Goal: Task Accomplishment & Management: Manage account settings

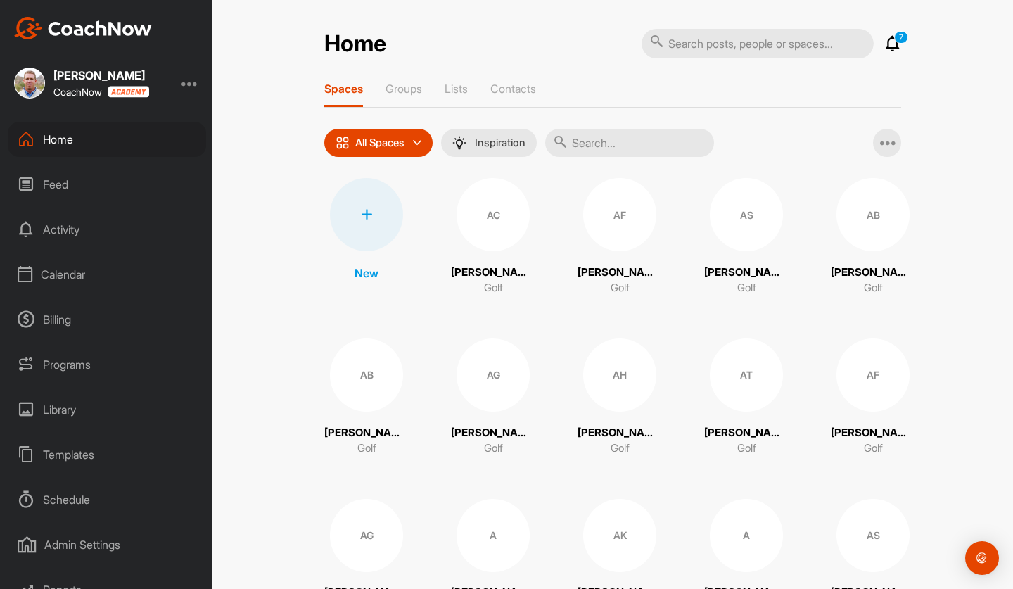
click at [76, 359] on div "Programs" at bounding box center [107, 364] width 198 height 35
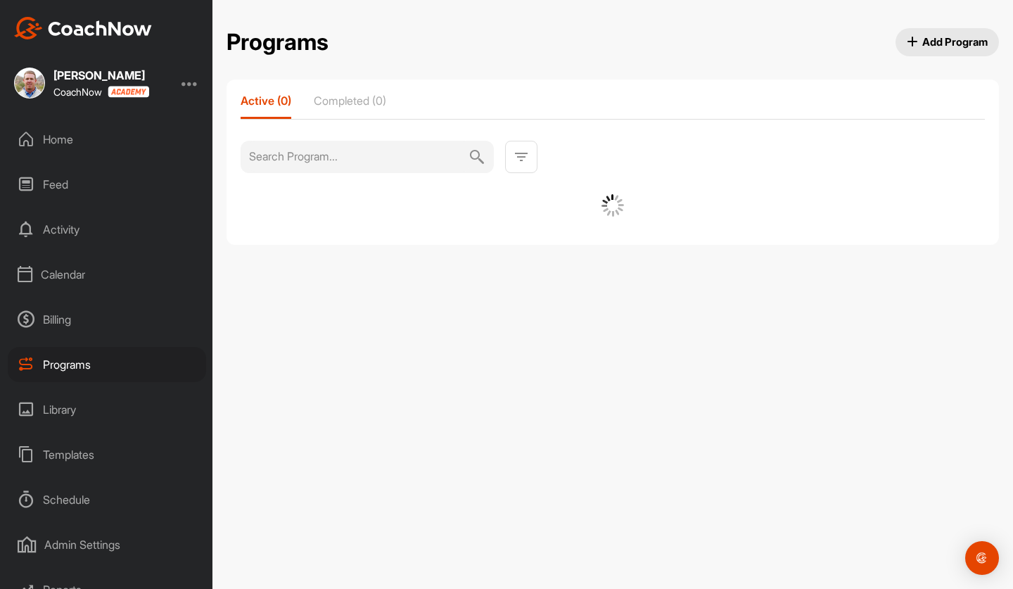
click at [925, 40] on span "Add Program" at bounding box center [947, 41] width 82 height 15
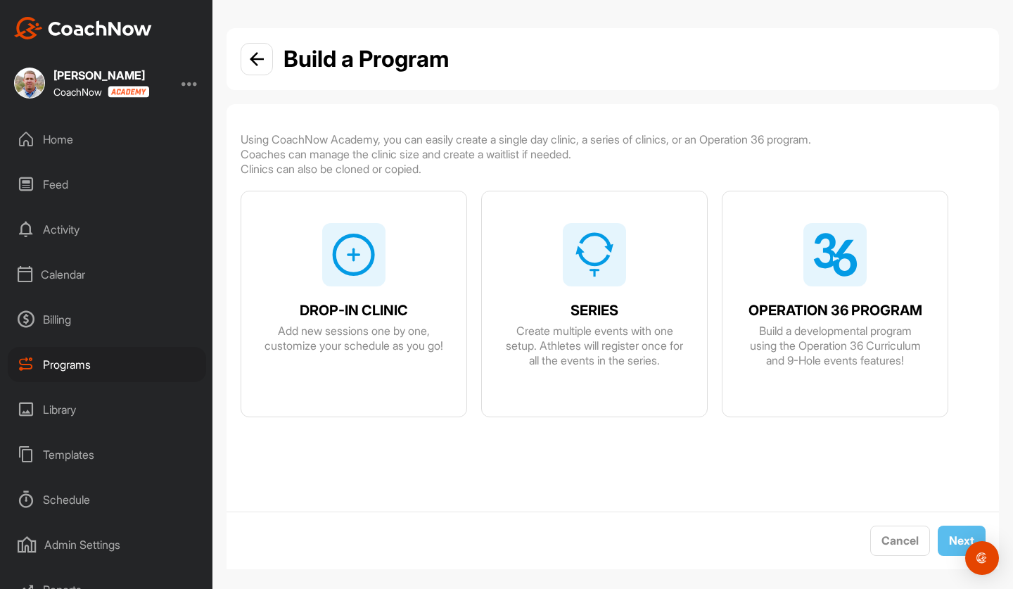
click at [598, 264] on img at bounding box center [594, 254] width 45 height 45
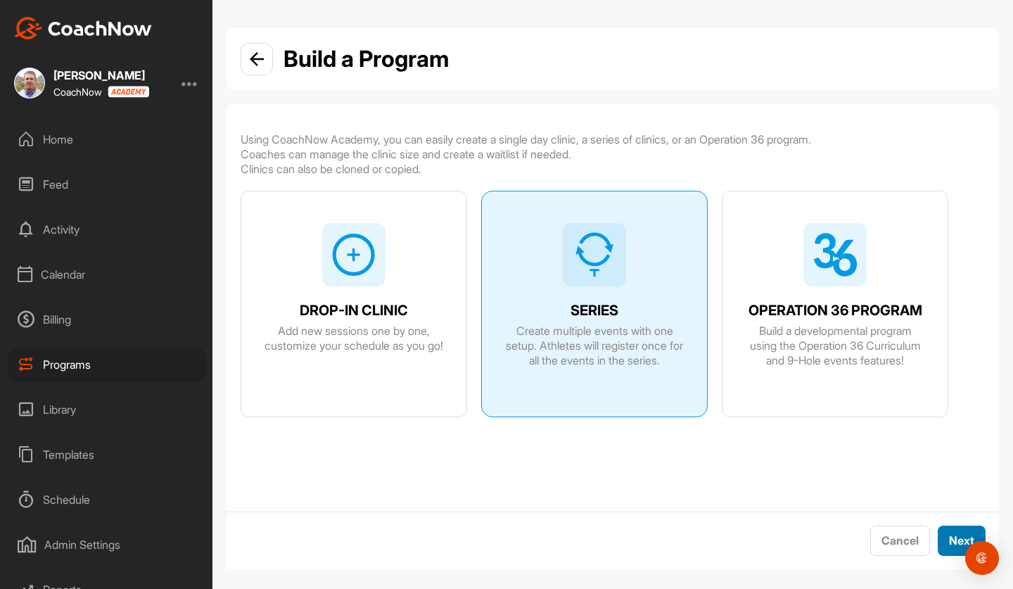
click at [949, 534] on span "Next" at bounding box center [961, 540] width 25 height 14
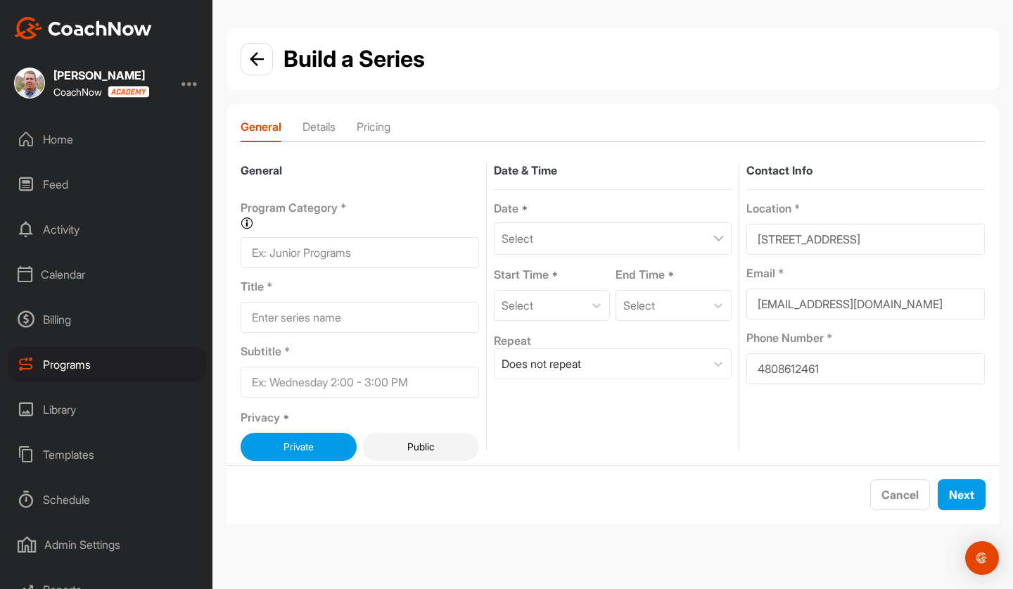
click at [327, 243] on input at bounding box center [359, 252] width 238 height 31
type input "Golf Schools"
type input "3"
click at [293, 321] on input at bounding box center [359, 317] width 238 height 31
type input "#"
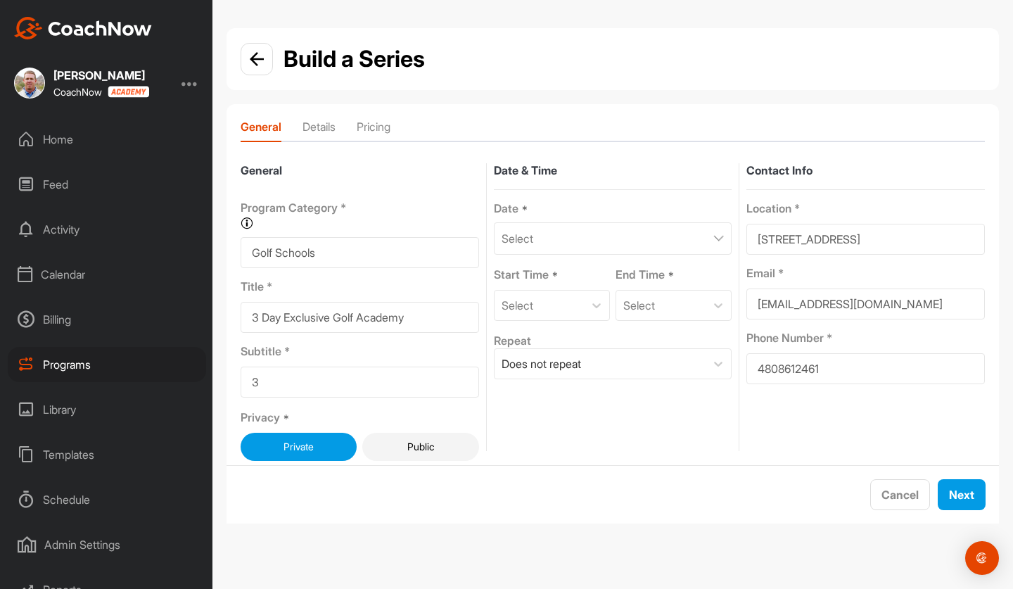
type input "3 Day Exclusive Golf Academy"
type input "3 Day Academy"
click at [556, 233] on div "Select" at bounding box center [613, 238] width 238 height 32
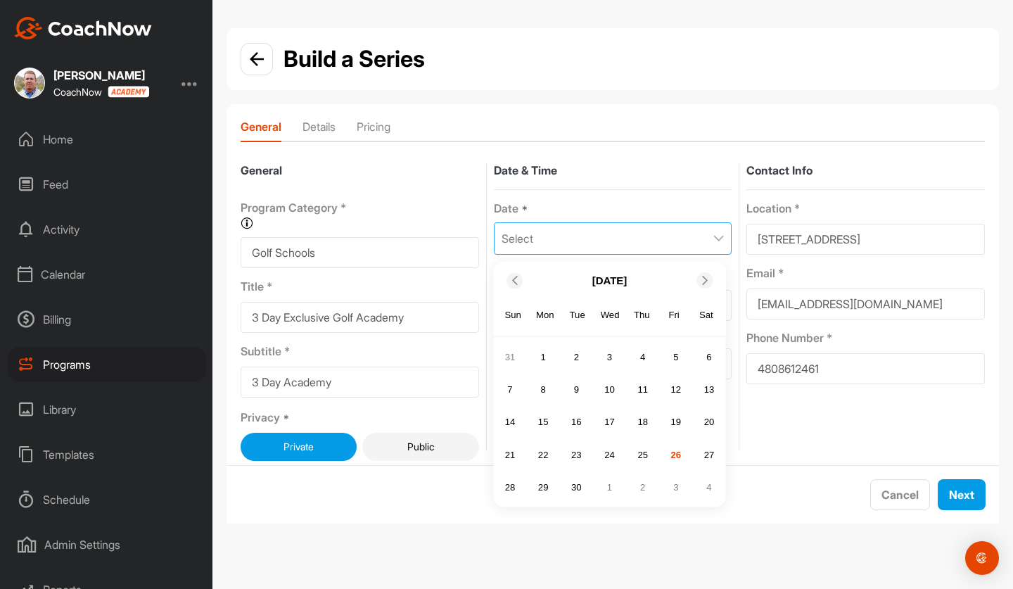
click at [704, 276] on icon at bounding box center [704, 280] width 9 height 9
click at [575, 487] on div "28" at bounding box center [575, 486] width 21 height 21
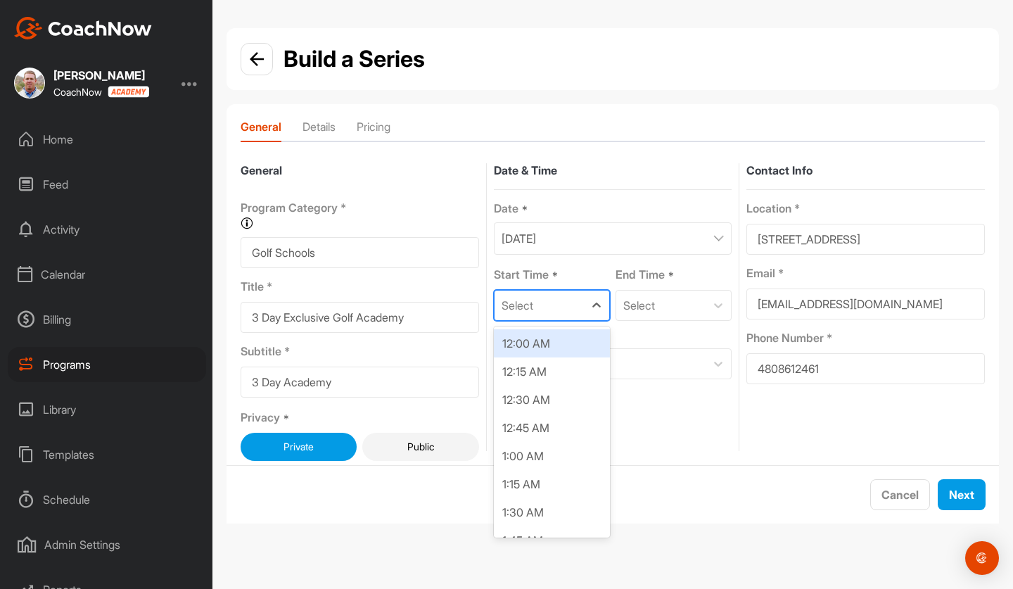
click at [573, 302] on div "Select" at bounding box center [538, 305] width 89 height 30
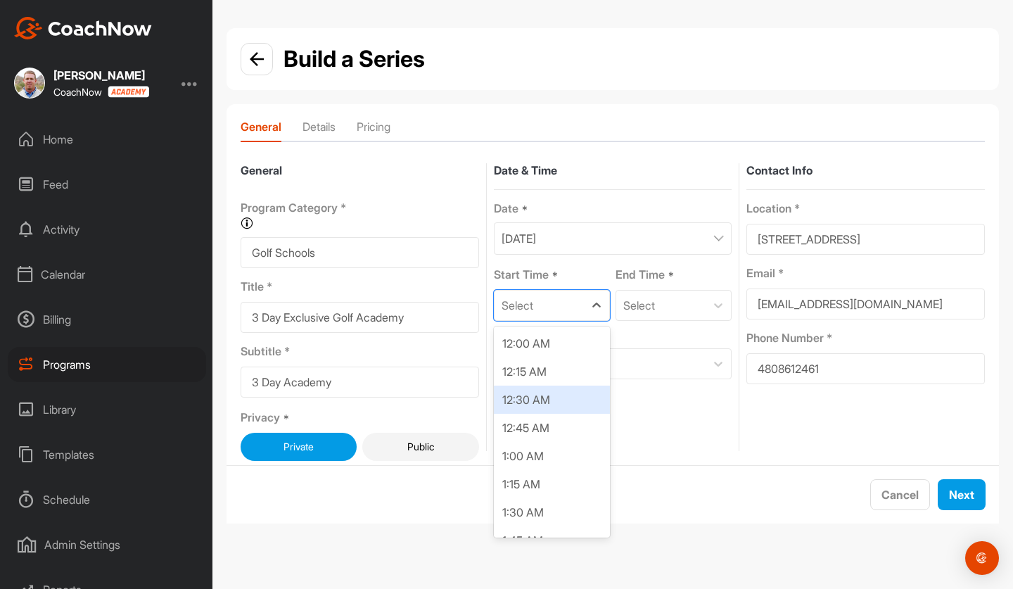
scroll to position [809, 0]
click at [656, 307] on div "Select" at bounding box center [660, 305] width 89 height 30
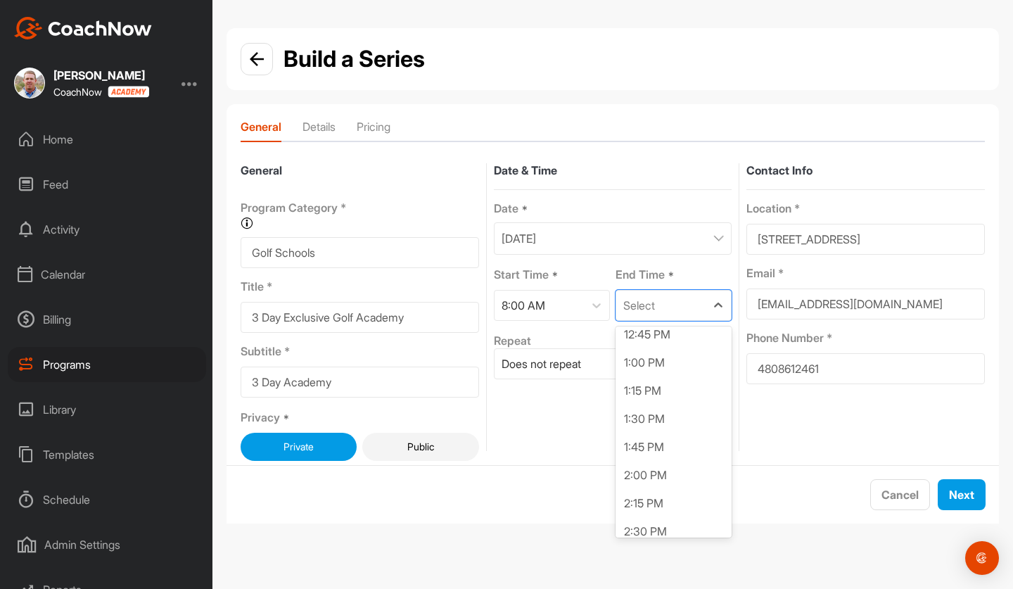
scroll to position [502, 0]
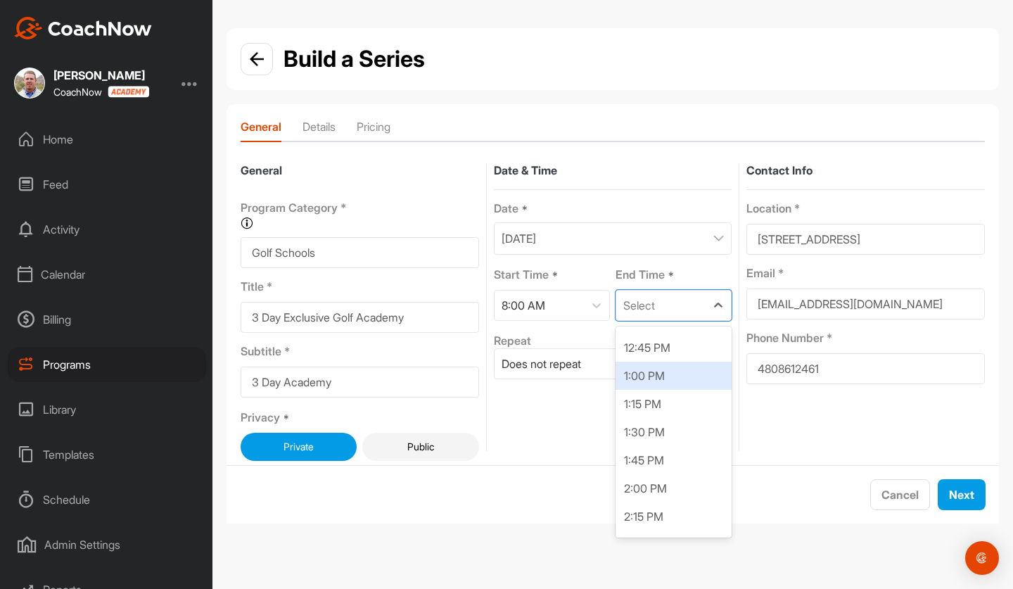
click at [668, 374] on div "1:00 PM" at bounding box center [673, 375] width 116 height 28
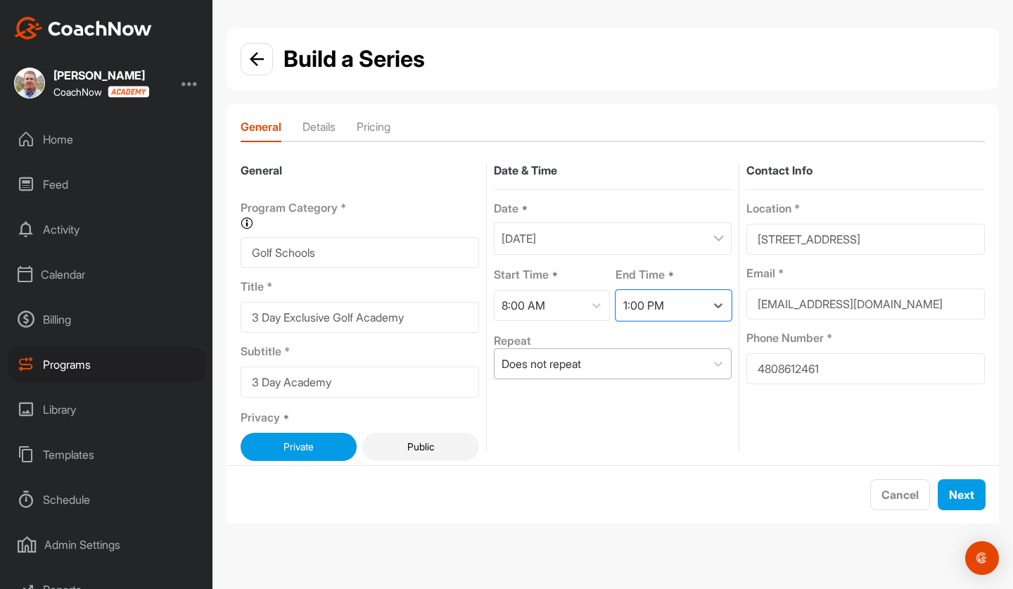
click at [581, 359] on div "Does not repeat" at bounding box center [540, 363] width 79 height 17
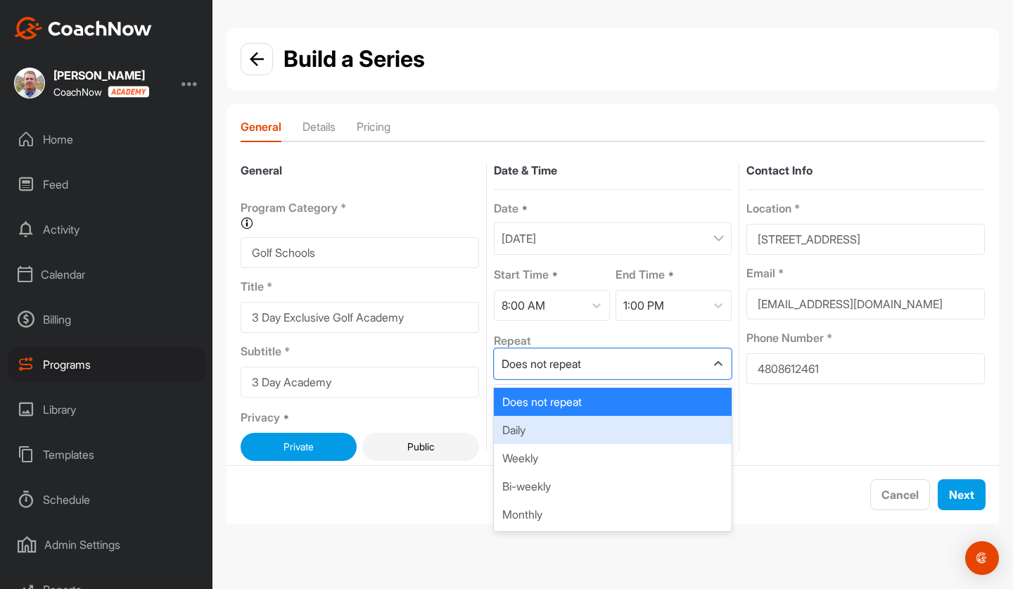
click at [531, 428] on div "Daily" at bounding box center [613, 430] width 238 height 28
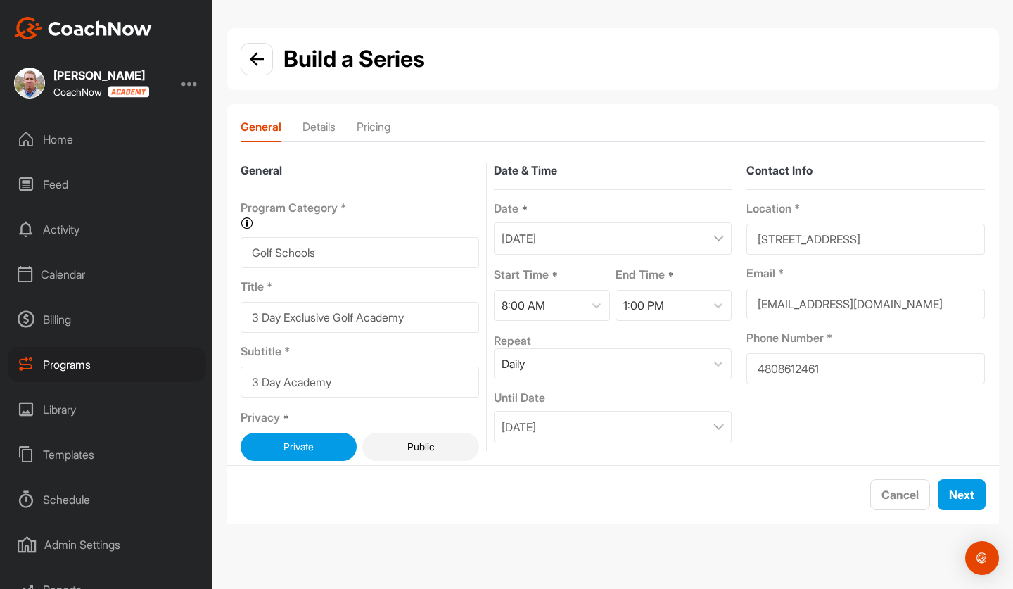
click at [536, 423] on p "November 28, 2025" at bounding box center [518, 426] width 34 height 17
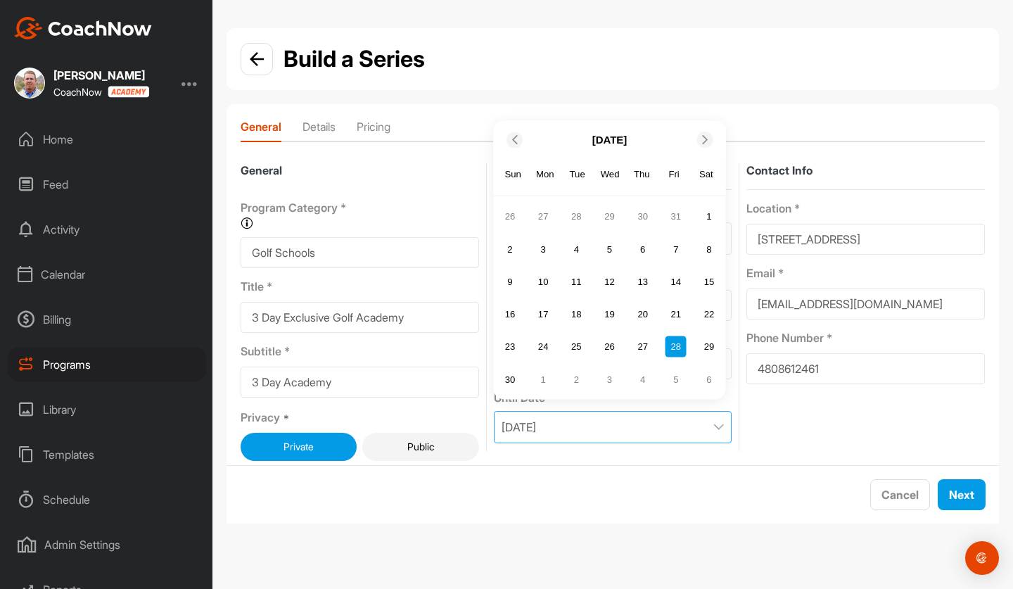
click at [520, 138] on div at bounding box center [514, 139] width 16 height 16
click at [642, 379] on div "30" at bounding box center [642, 378] width 21 height 21
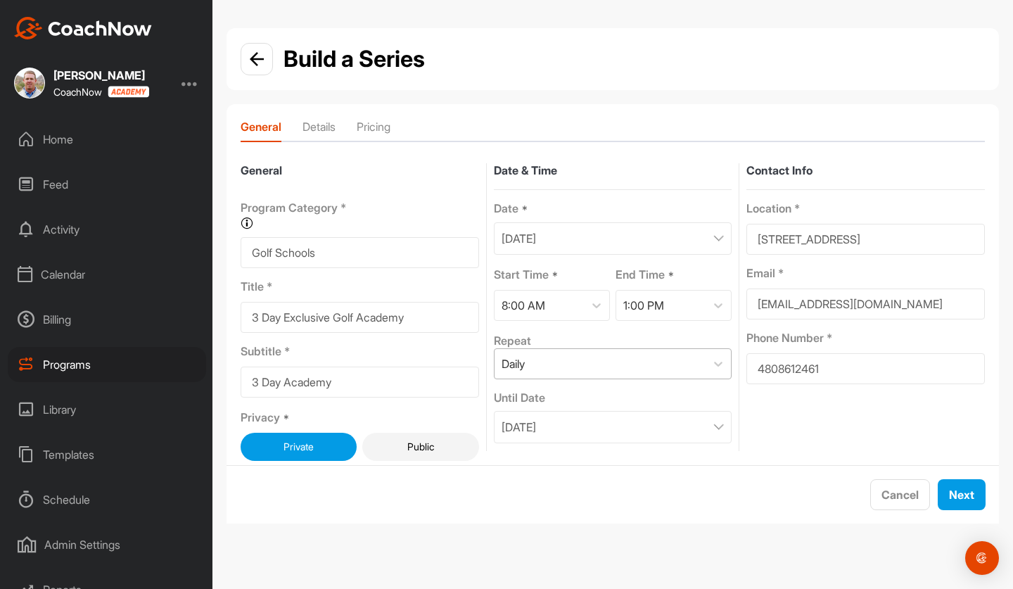
drag, startPoint x: 848, startPoint y: 368, endPoint x: 676, endPoint y: 374, distance: 171.7
click at [676, 374] on div "General Program Category * Organize your programs into categories for custom re…" at bounding box center [612, 307] width 744 height 288
type input "4805855300"
click at [962, 495] on span "Next" at bounding box center [961, 494] width 25 height 14
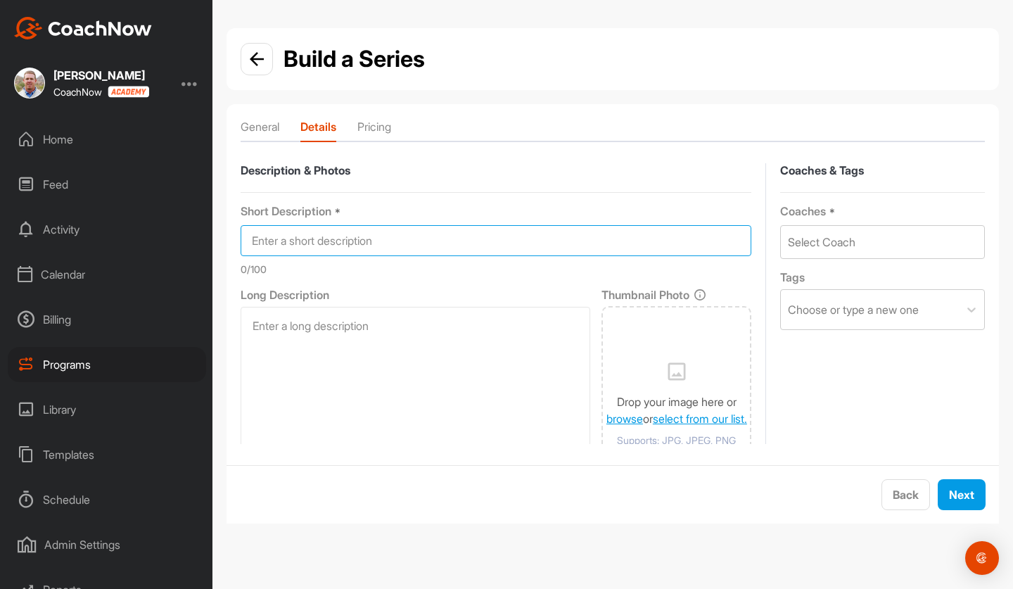
click at [443, 247] on input at bounding box center [495, 240] width 511 height 31
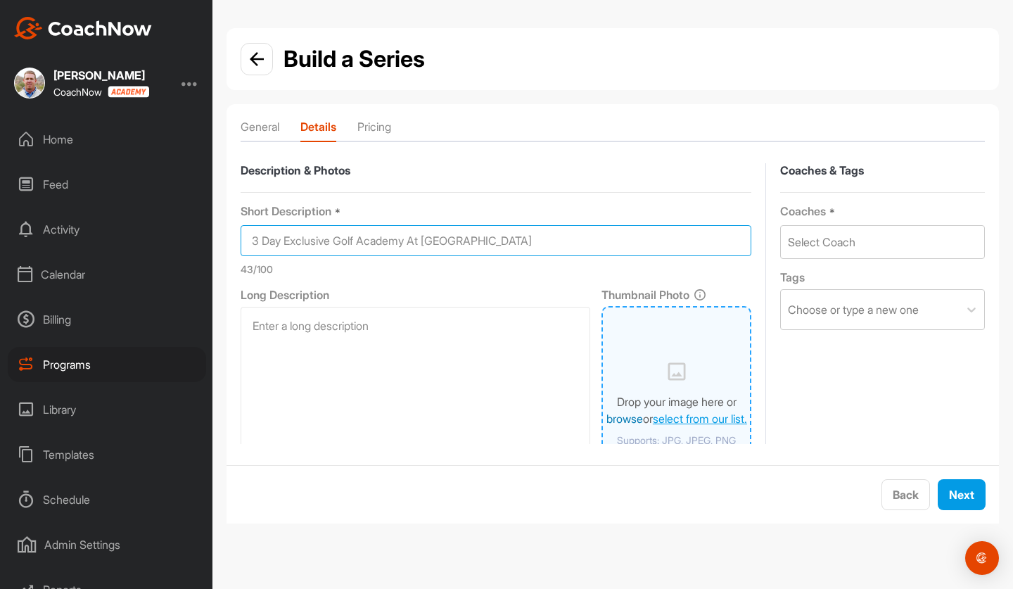
type input "3 Day Exclusive Golf Academy At [GEOGRAPHIC_DATA]"
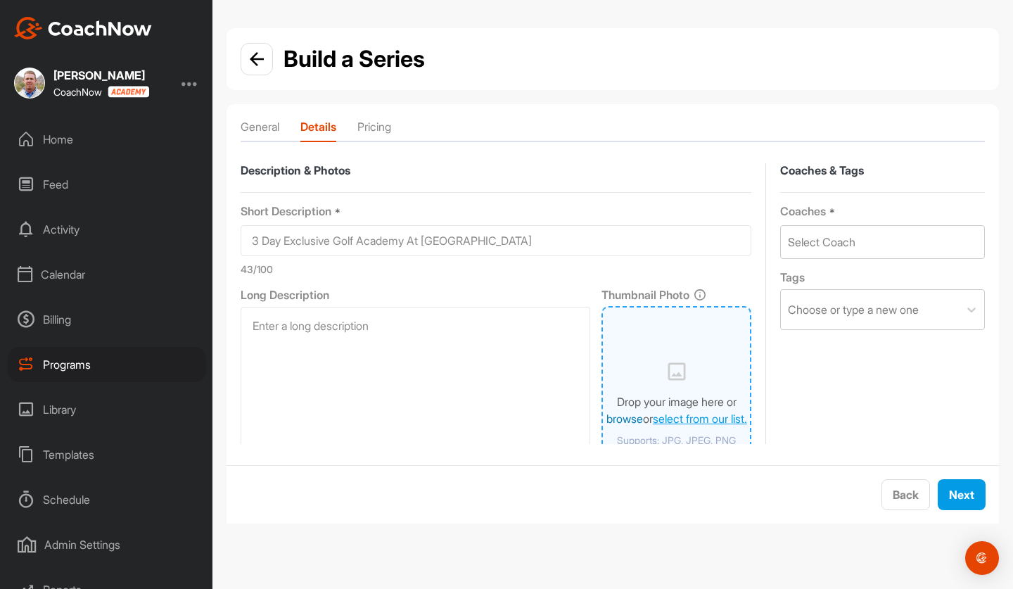
click at [624, 413] on link "browse" at bounding box center [624, 418] width 37 height 14
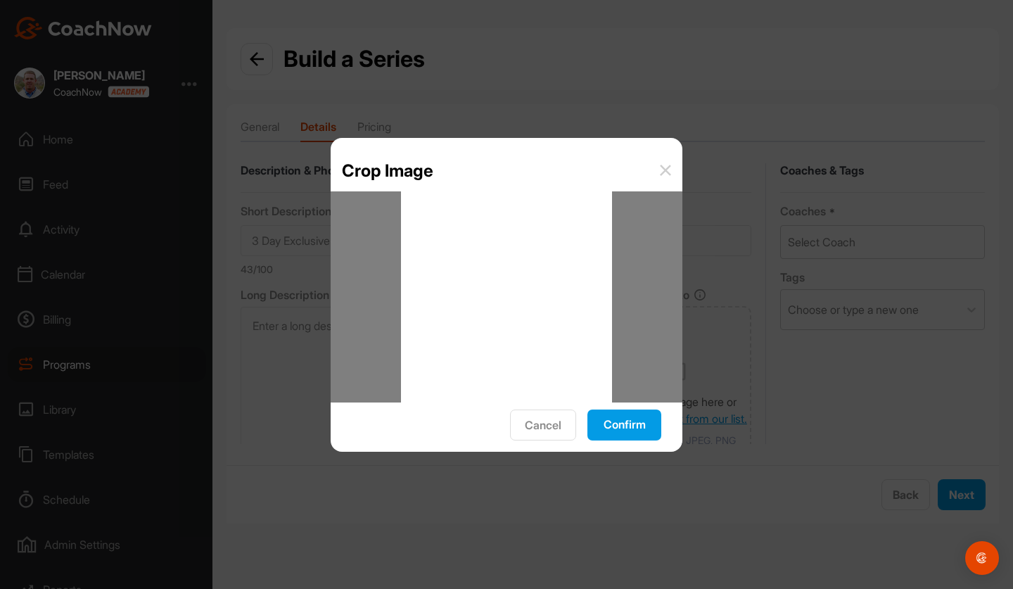
click at [579, 298] on div at bounding box center [506, 296] width 211 height 211
click at [632, 424] on button "Confirm" at bounding box center [624, 424] width 74 height 31
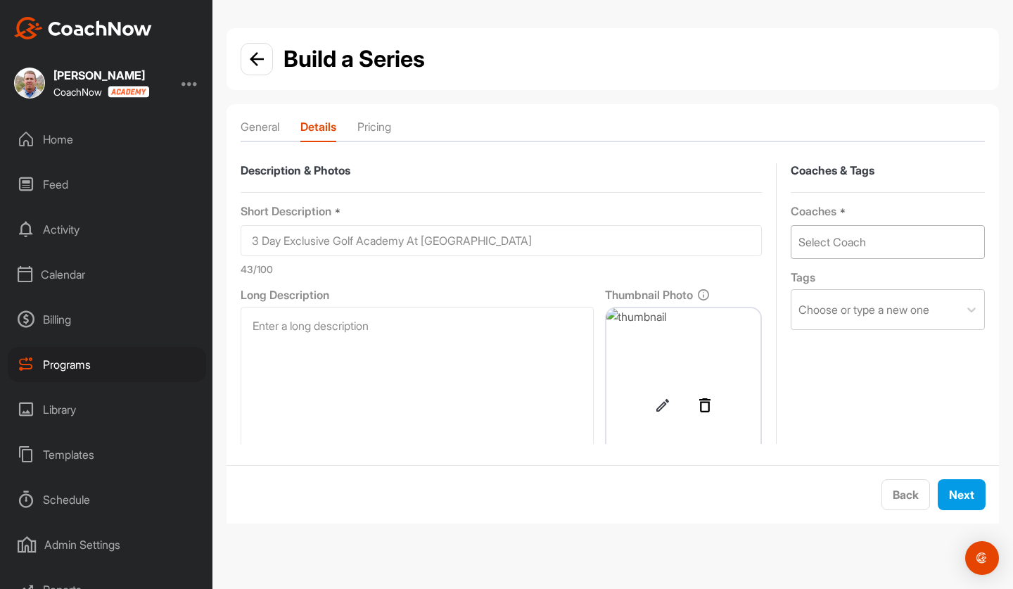
click at [830, 235] on div "Select Coach" at bounding box center [832, 241] width 68 height 17
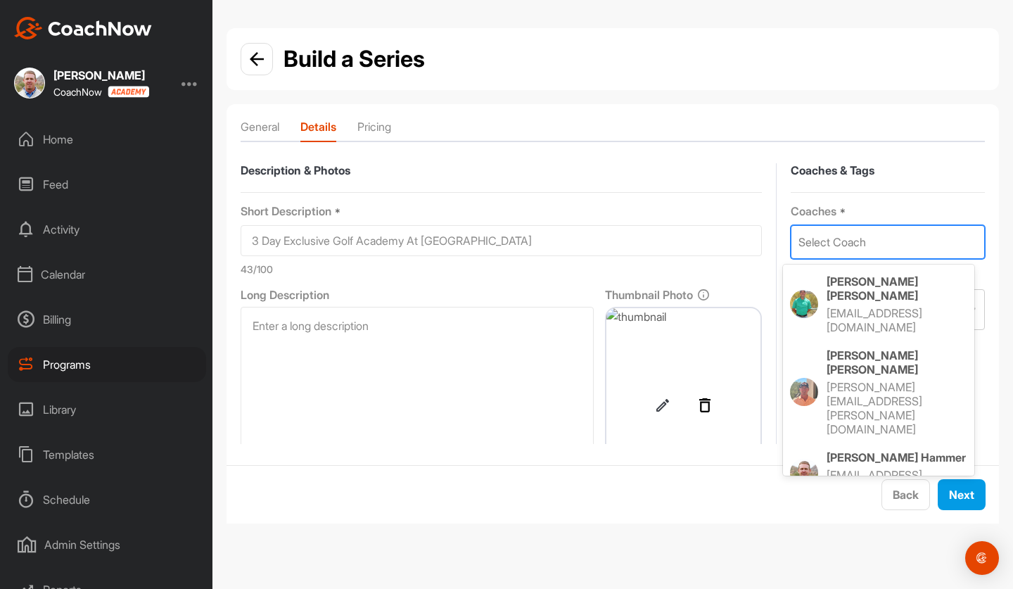
click at [862, 450] on p "Doug Hammer" at bounding box center [896, 457] width 141 height 14
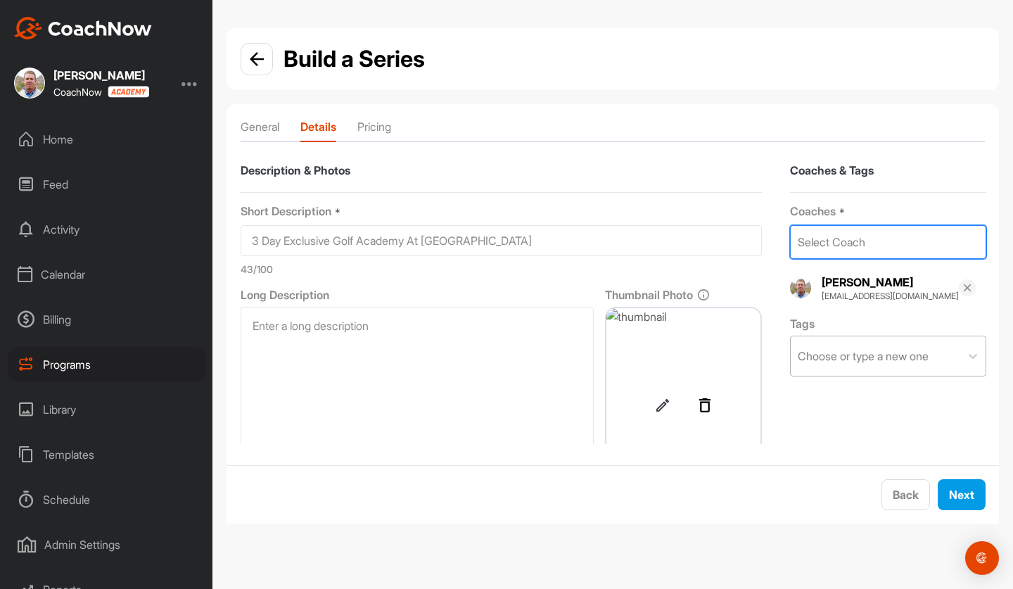
click at [841, 360] on div "Choose or type a new one" at bounding box center [862, 355] width 131 height 17
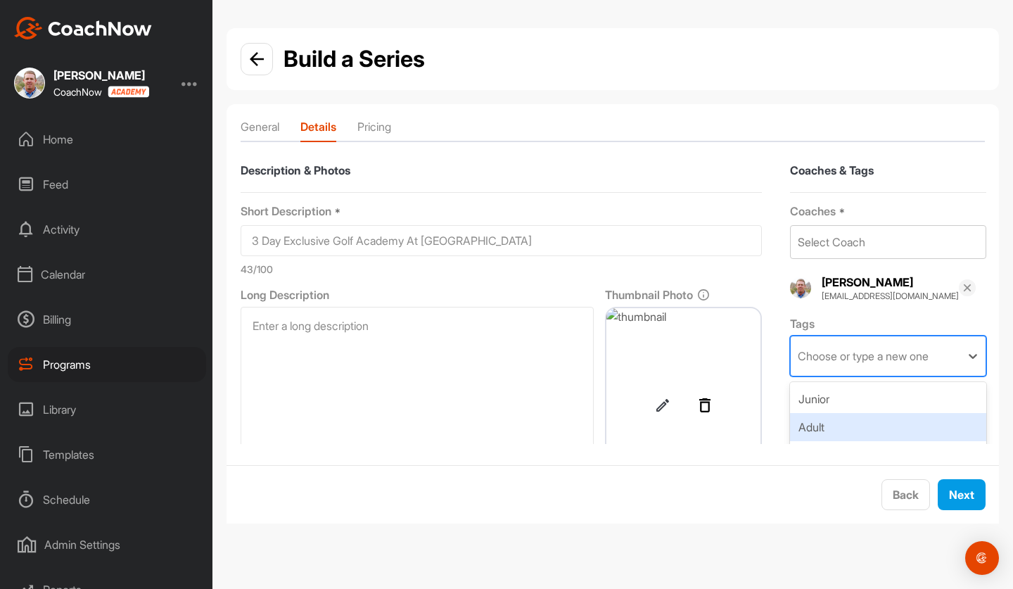
click at [803, 430] on div "Adult" at bounding box center [888, 427] width 196 height 28
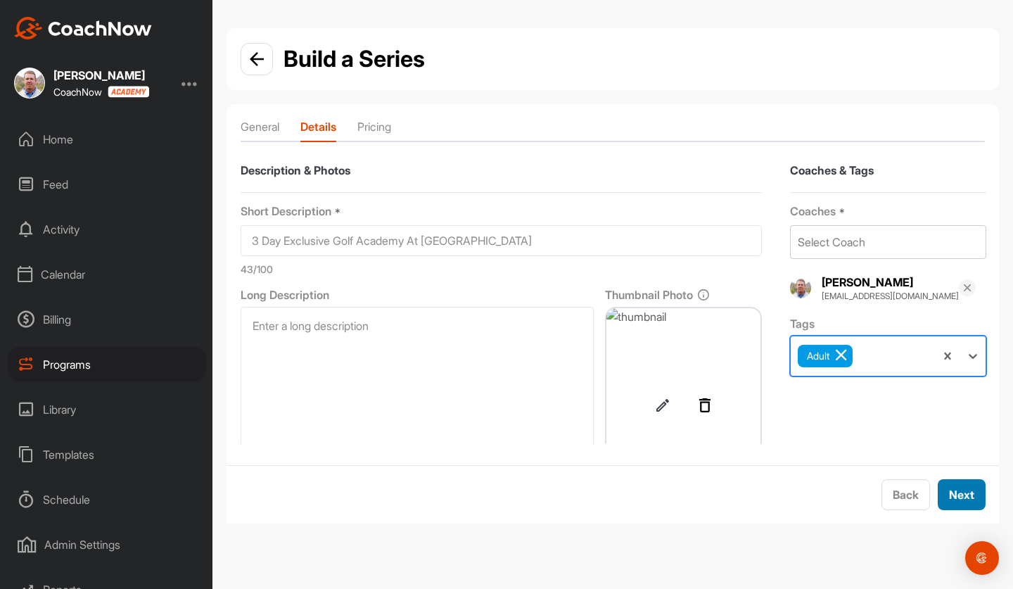
click at [957, 488] on span "Next" at bounding box center [961, 494] width 25 height 14
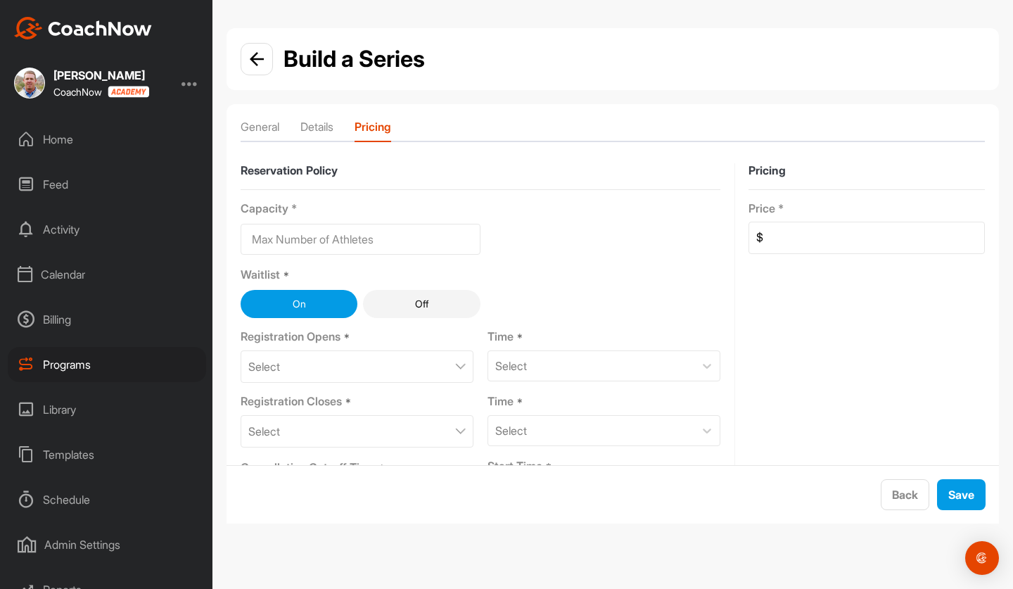
click at [367, 239] on input at bounding box center [360, 239] width 240 height 31
type input "2"
click at [348, 366] on div "Select" at bounding box center [356, 366] width 233 height 32
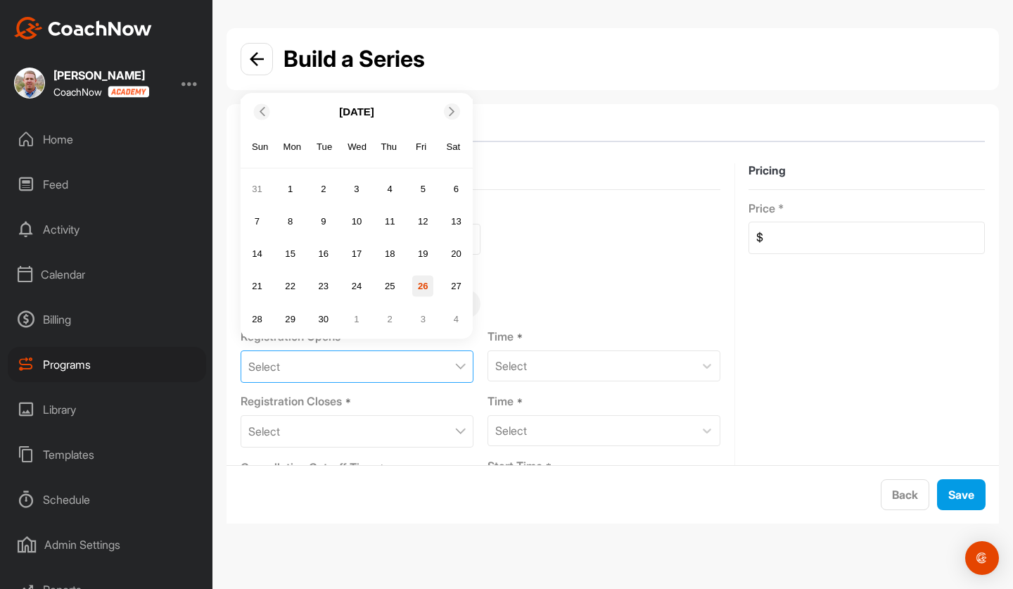
click at [426, 284] on div "26" at bounding box center [422, 286] width 21 height 21
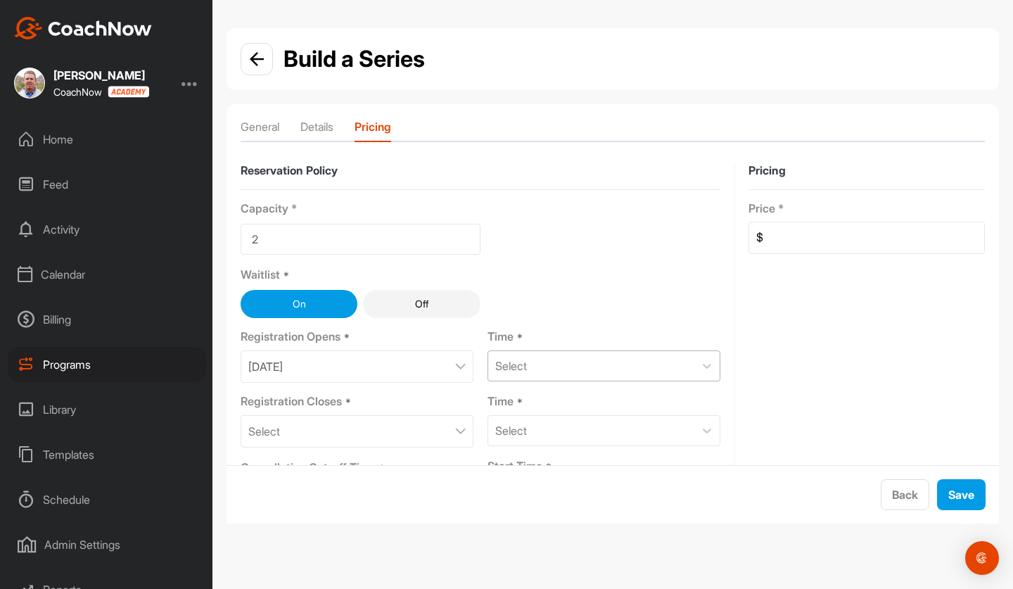
click at [559, 357] on div "Select" at bounding box center [591, 366] width 206 height 30
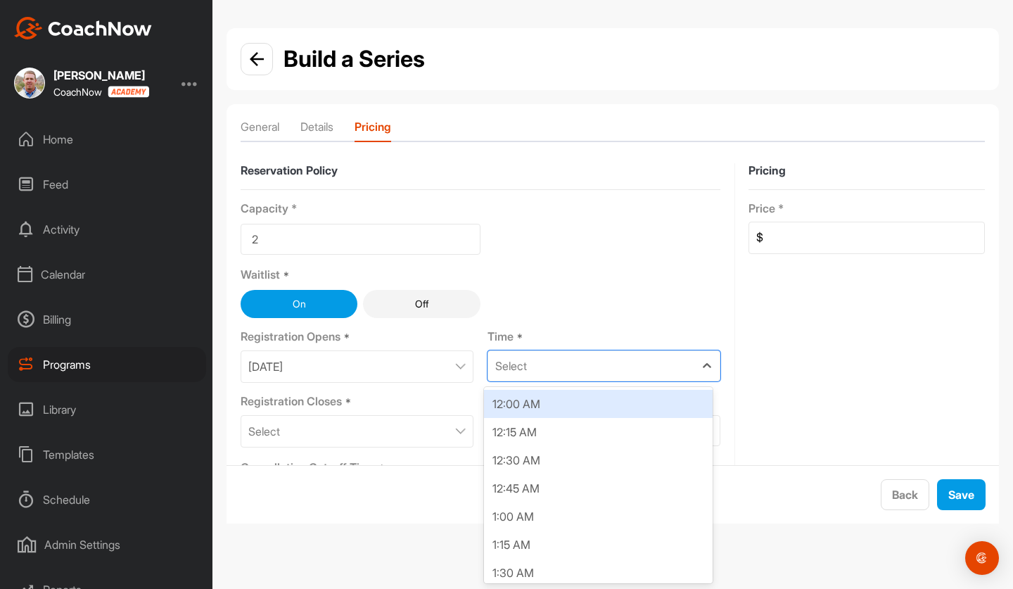
click at [536, 406] on div "12:00 AM" at bounding box center [598, 404] width 229 height 28
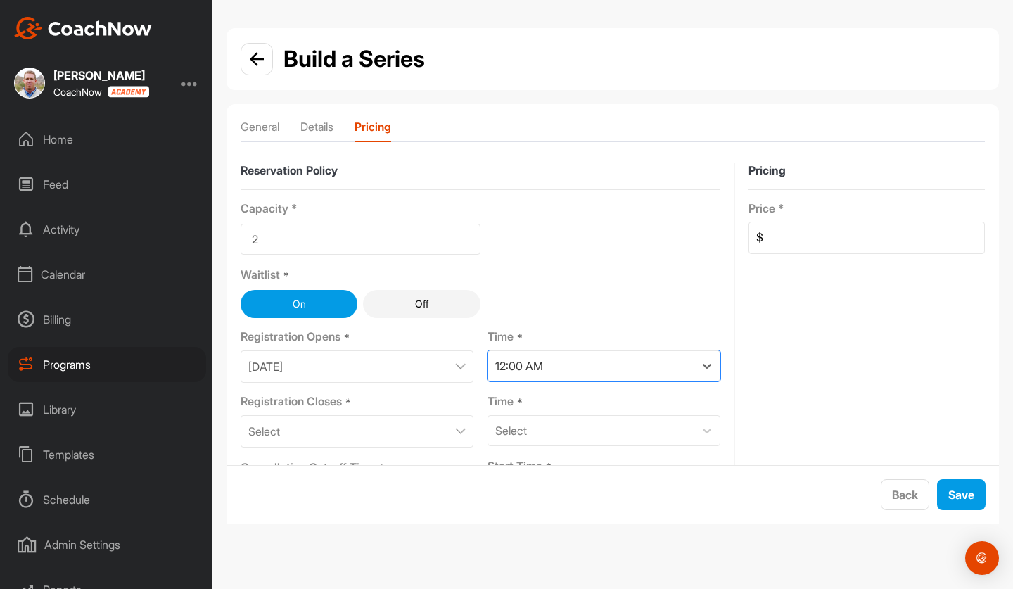
click at [397, 426] on div "Select" at bounding box center [356, 431] width 233 height 32
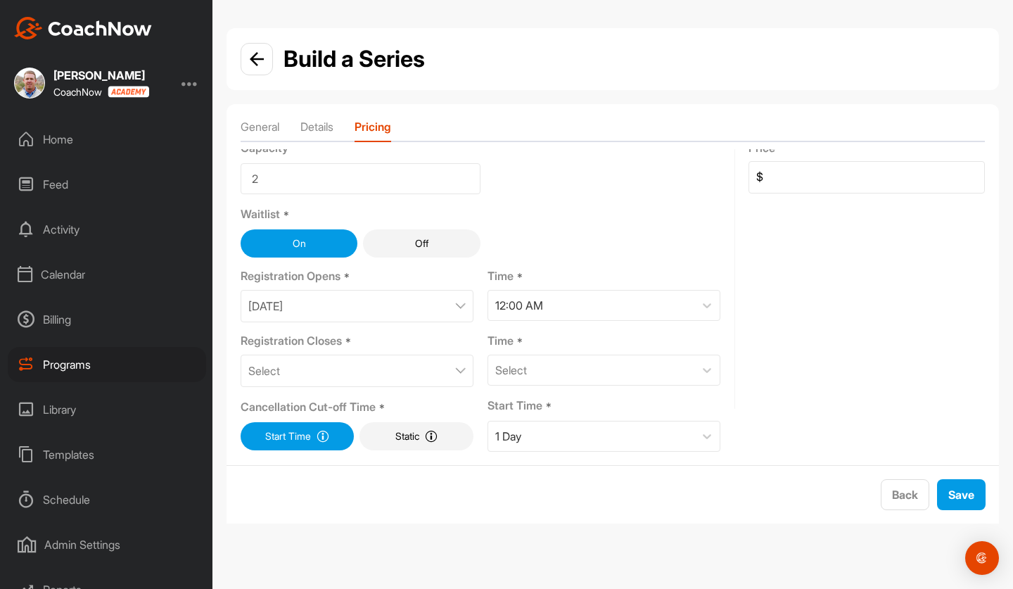
click at [380, 371] on div "Select" at bounding box center [356, 370] width 233 height 32
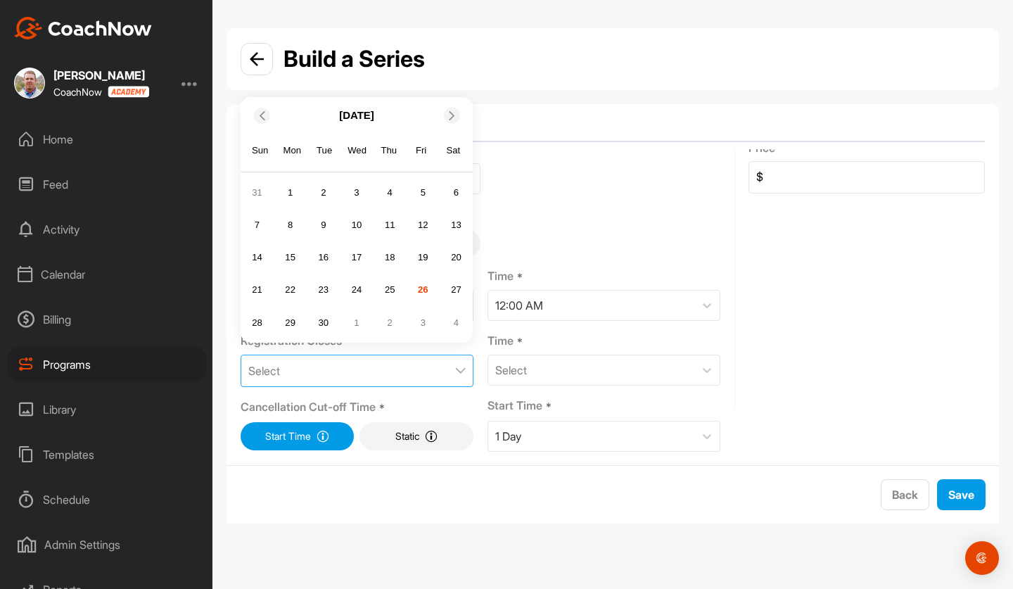
click at [451, 114] on icon at bounding box center [451, 115] width 9 height 9
click at [423, 291] on div "24" at bounding box center [422, 289] width 21 height 21
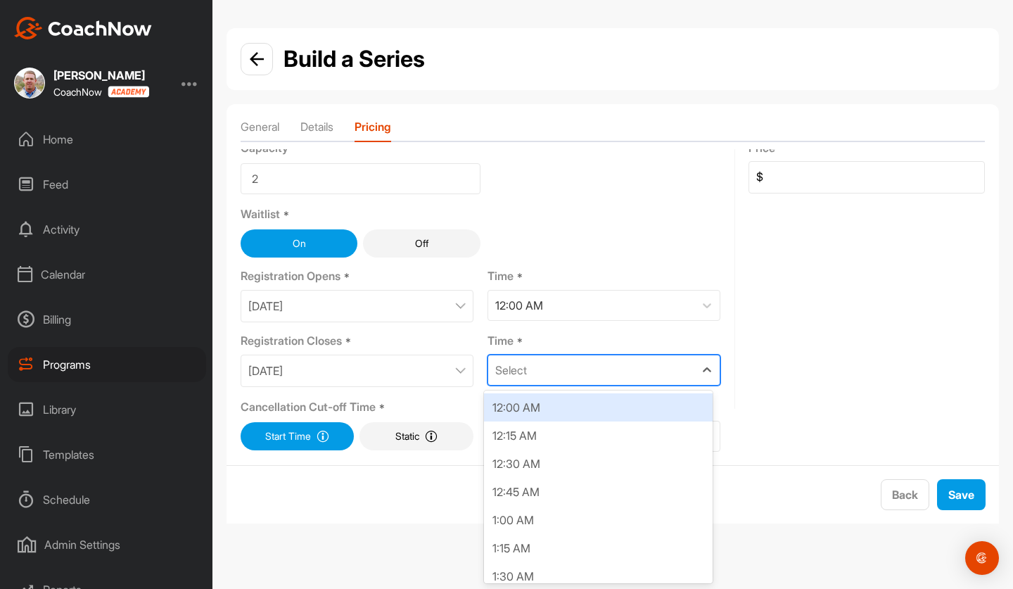
click at [584, 374] on div "Select" at bounding box center [591, 370] width 206 height 30
click at [546, 406] on div "12:00 AM" at bounding box center [598, 407] width 229 height 28
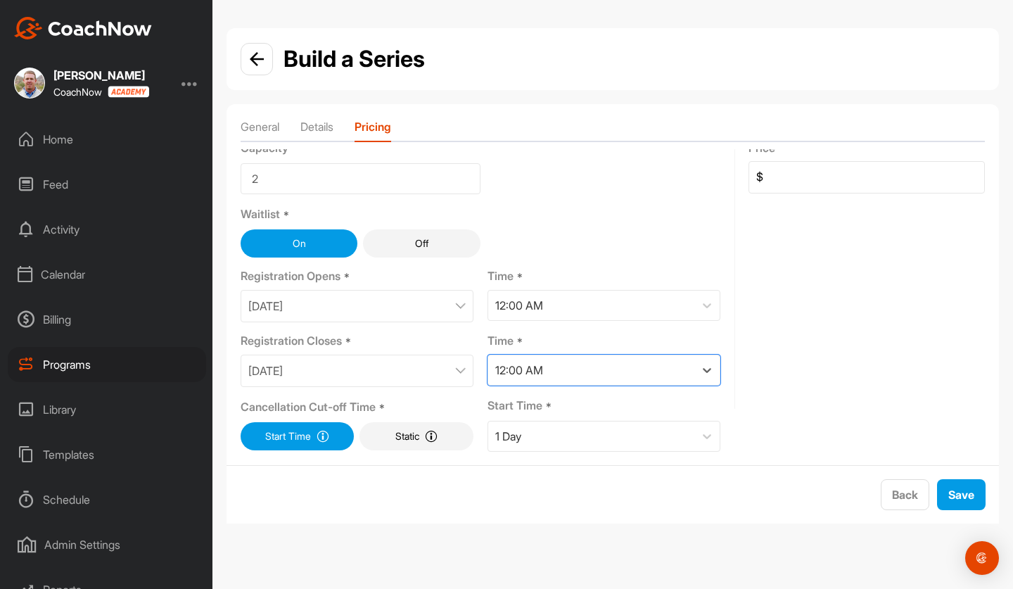
scroll to position [0, 0]
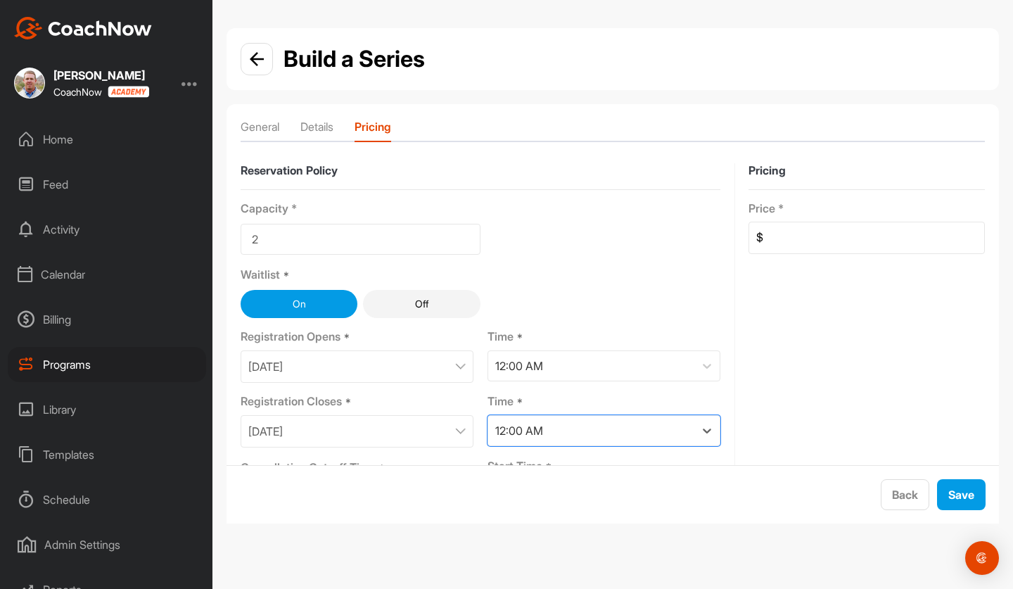
click at [795, 229] on input at bounding box center [873, 237] width 221 height 31
type input "3940"
click at [956, 487] on span "Save" at bounding box center [961, 494] width 26 height 14
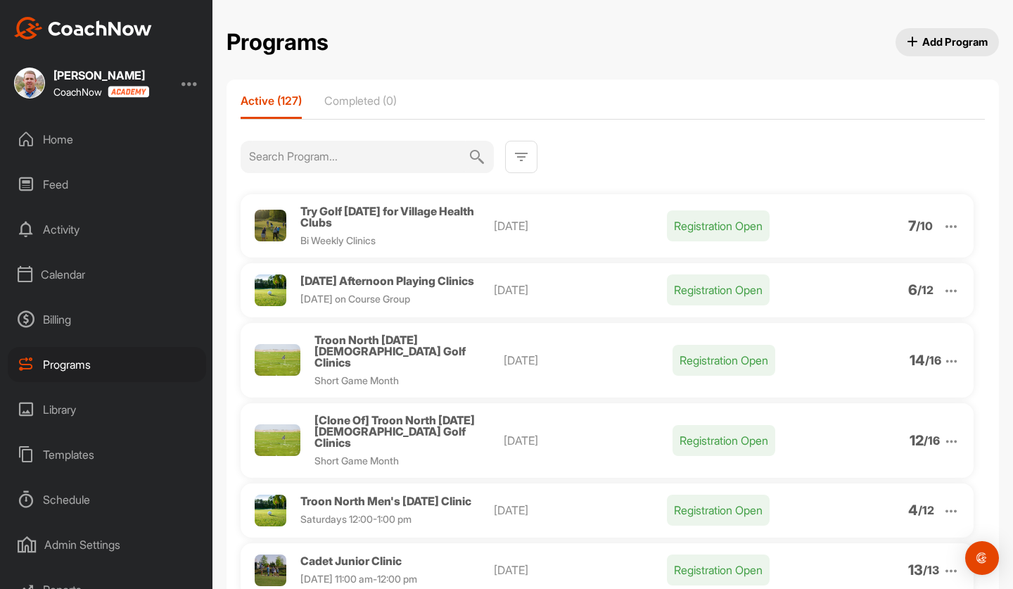
click at [61, 135] on div "Home" at bounding box center [107, 139] width 198 height 35
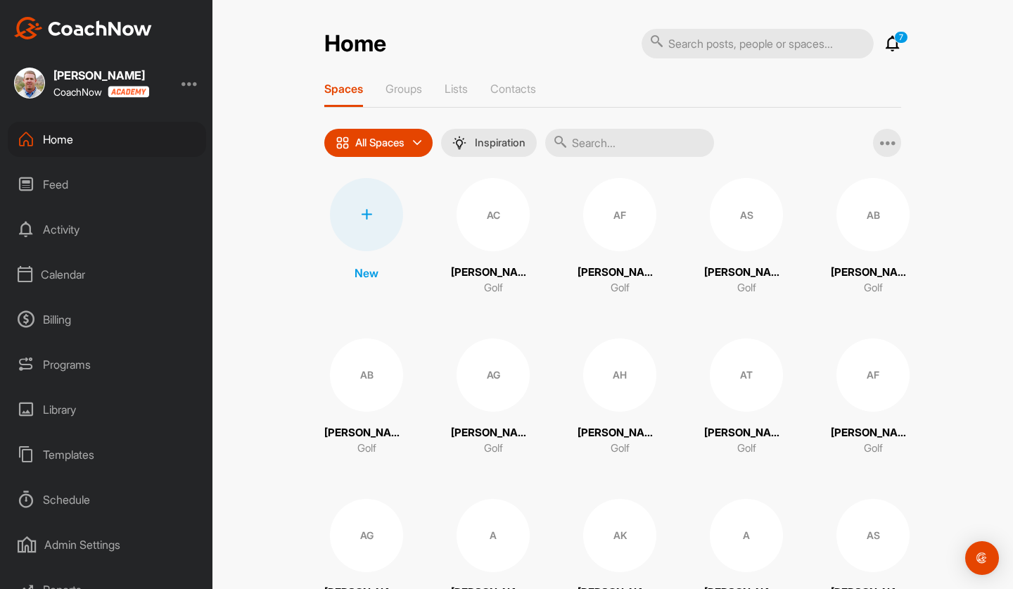
click at [364, 212] on icon at bounding box center [366, 214] width 11 height 11
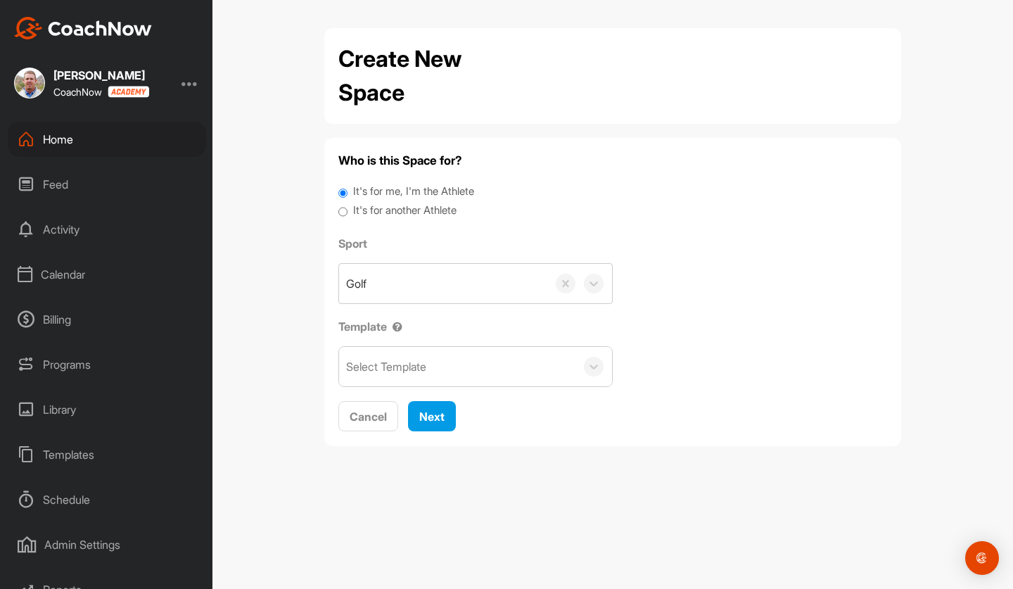
click at [344, 219] on input "It's for another Athlete" at bounding box center [342, 212] width 9 height 19
radio input "true"
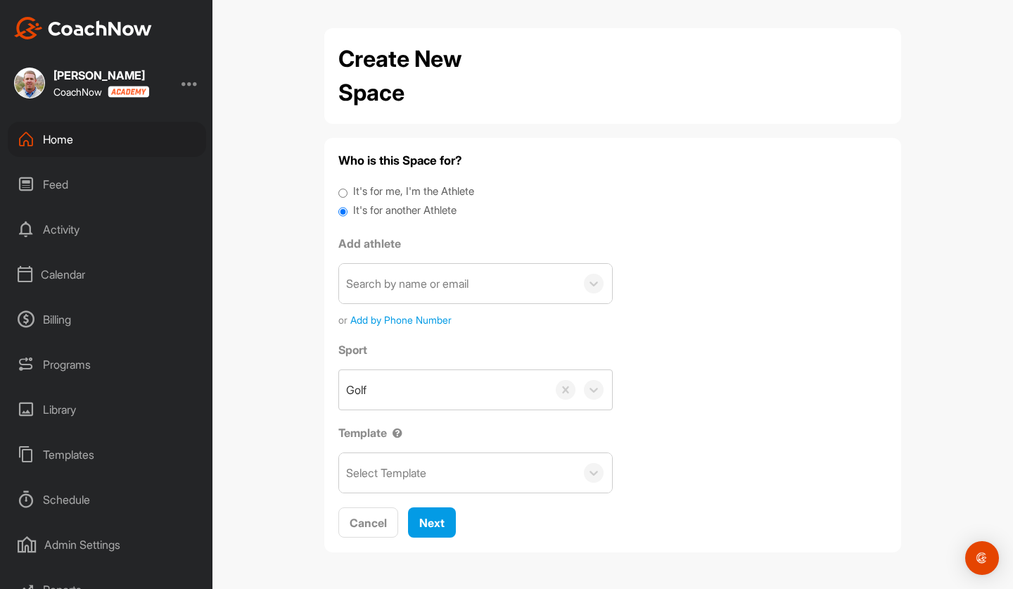
click at [416, 290] on div "Search by name or email" at bounding box center [407, 283] width 122 height 17
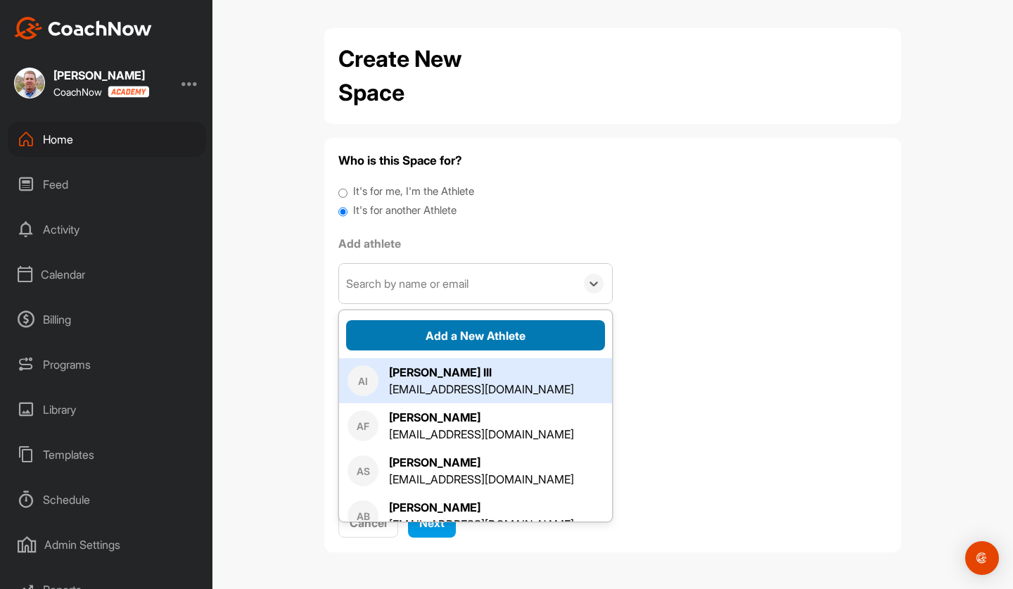
click at [489, 331] on button "Add a New Athlete" at bounding box center [475, 335] width 259 height 30
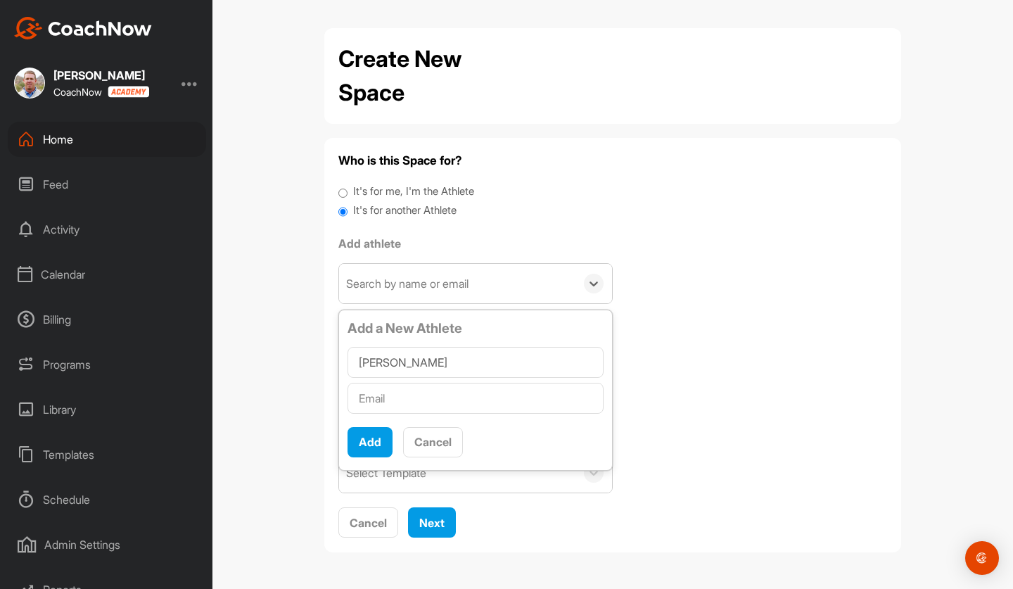
type input "Mark Kelly"
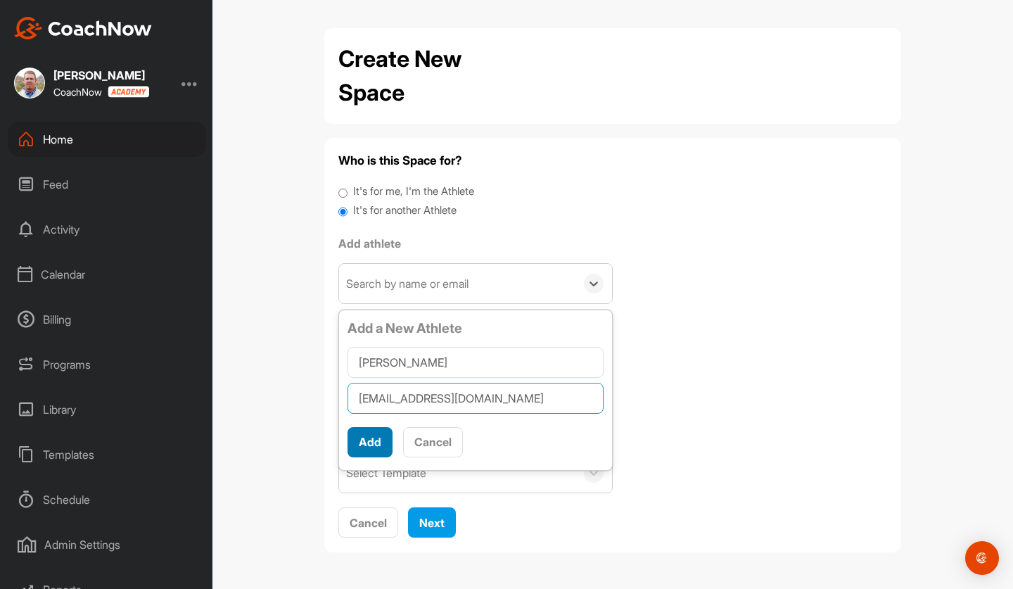
type input "grandsalineranch@gmail.com"
click at [373, 437] on button "Add" at bounding box center [369, 442] width 45 height 30
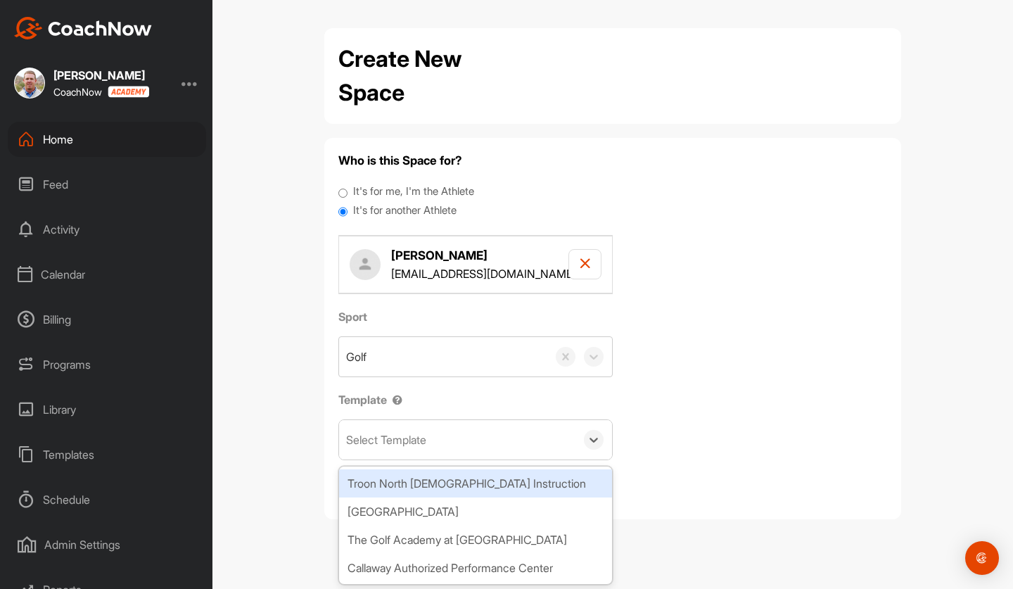
click at [424, 439] on div "Select Template" at bounding box center [386, 439] width 80 height 17
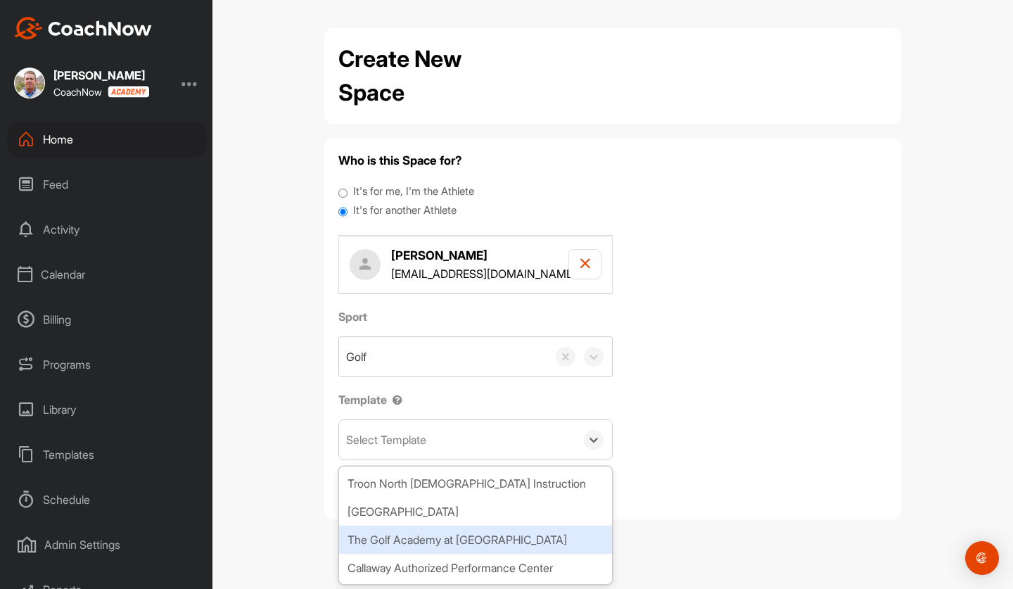
click at [431, 532] on div "The Golf Academy at Troon North" at bounding box center [475, 539] width 273 height 28
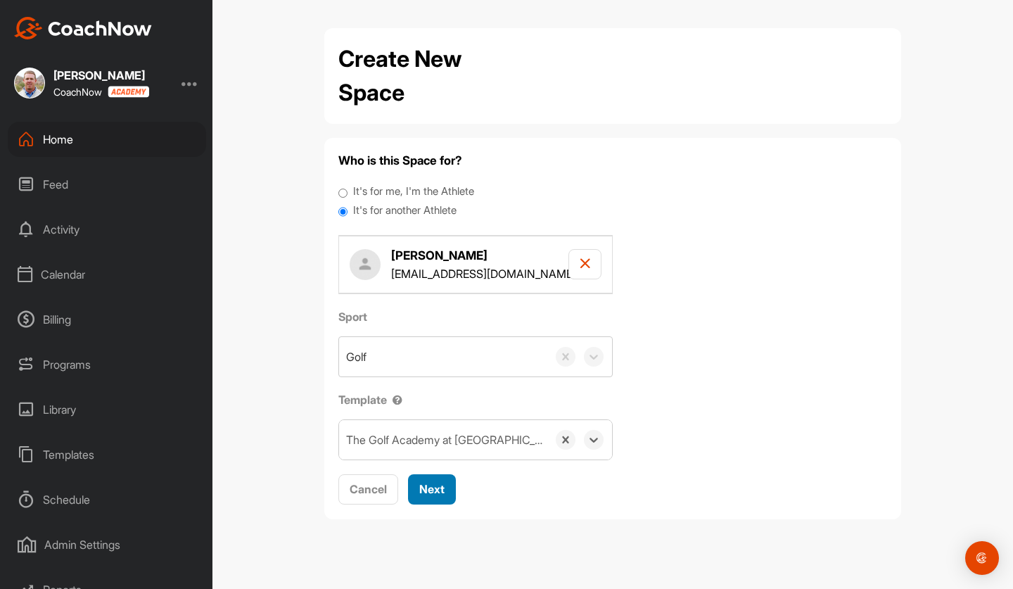
click at [435, 487] on span "Next" at bounding box center [431, 489] width 25 height 14
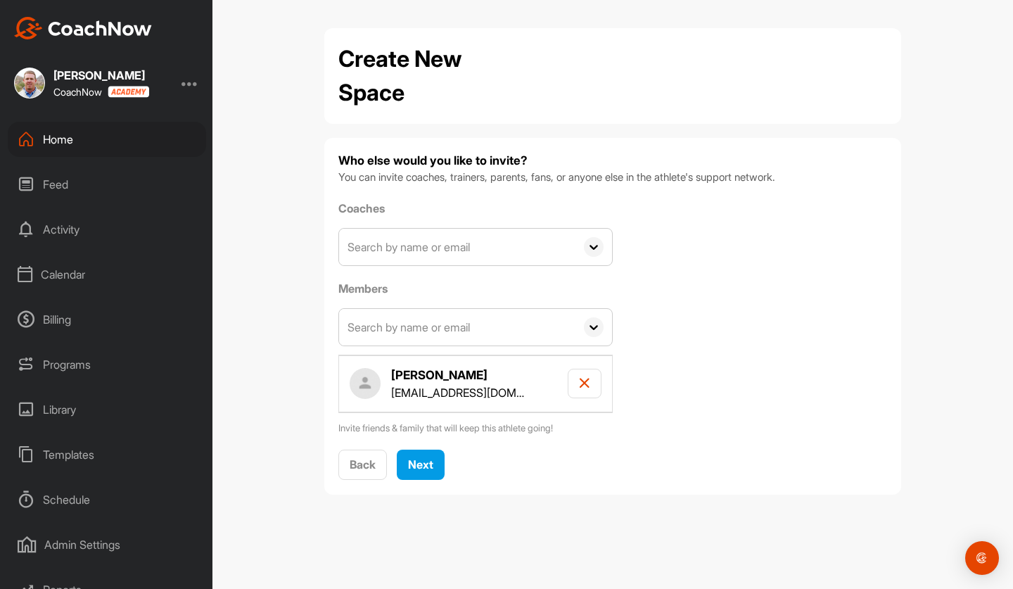
click at [382, 238] on input "text" at bounding box center [457, 247] width 236 height 37
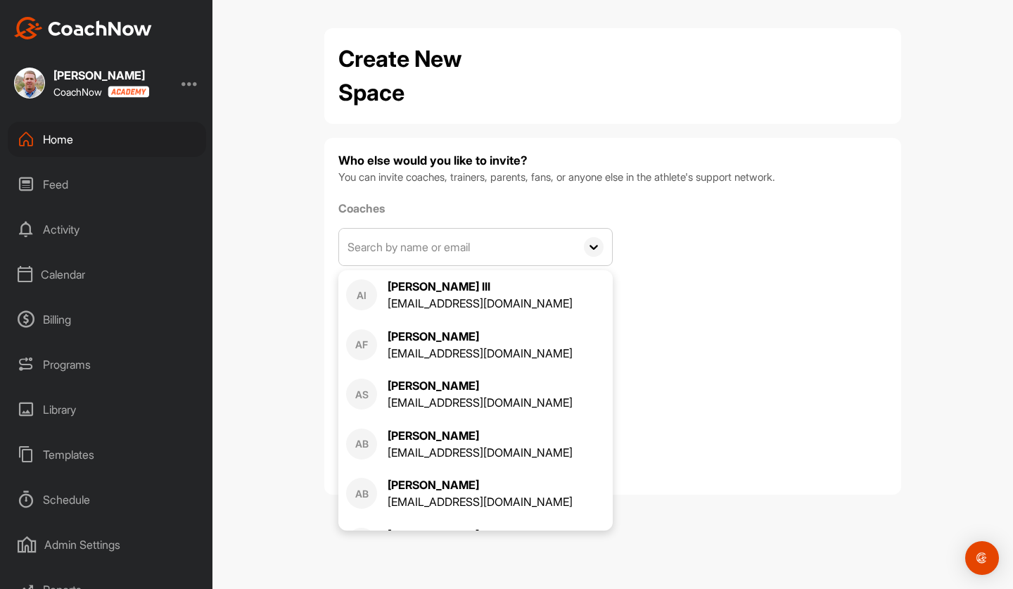
type input "dhammer@troon.com"
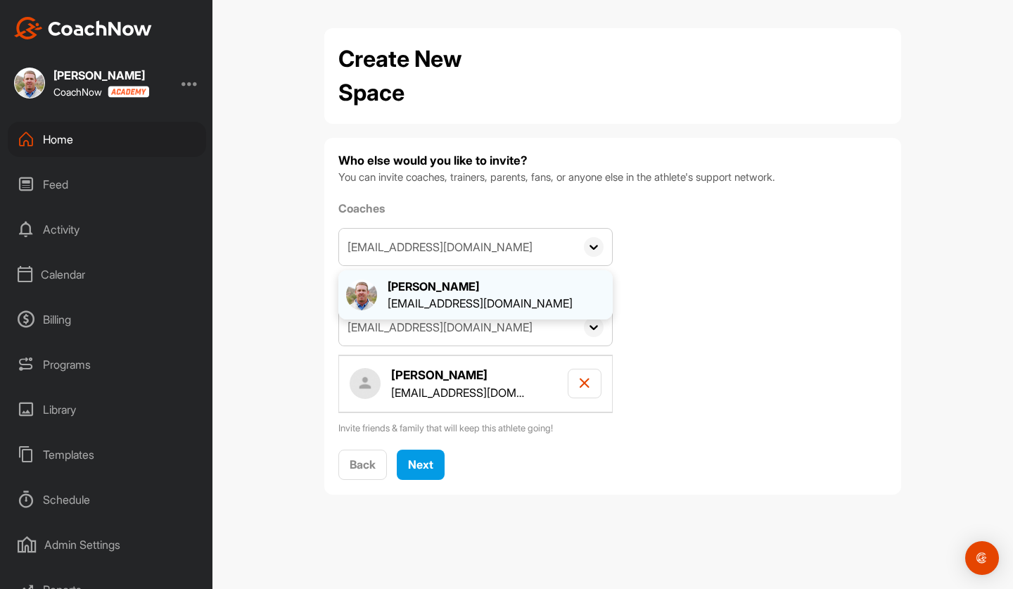
click at [435, 286] on div "[PERSON_NAME]" at bounding box center [479, 286] width 185 height 17
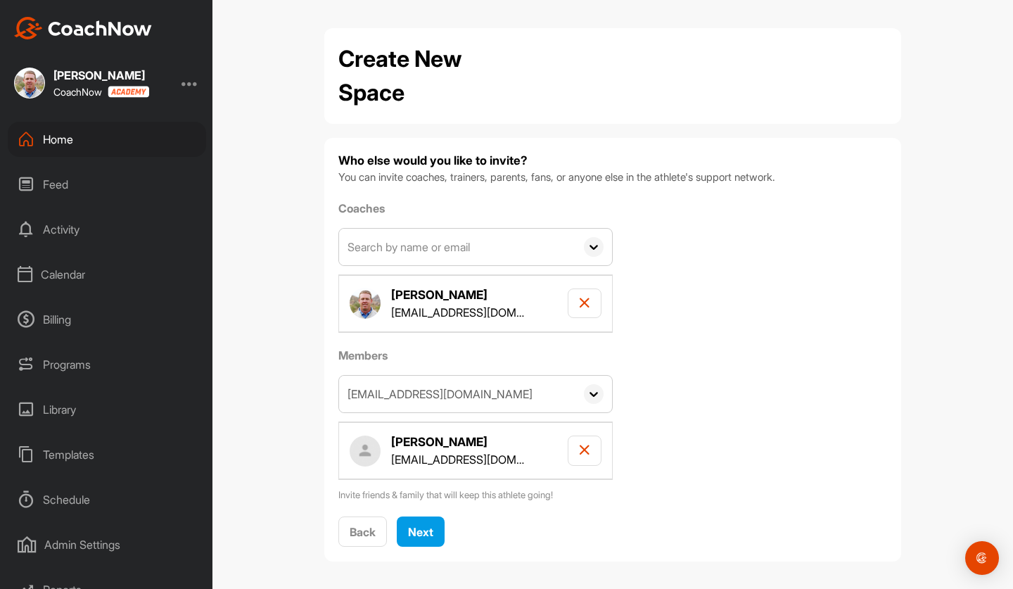
click at [438, 489] on p "Invite friends & family that will keep this athlete going!" at bounding box center [475, 495] width 274 height 14
click at [416, 527] on span "Next" at bounding box center [420, 532] width 25 height 14
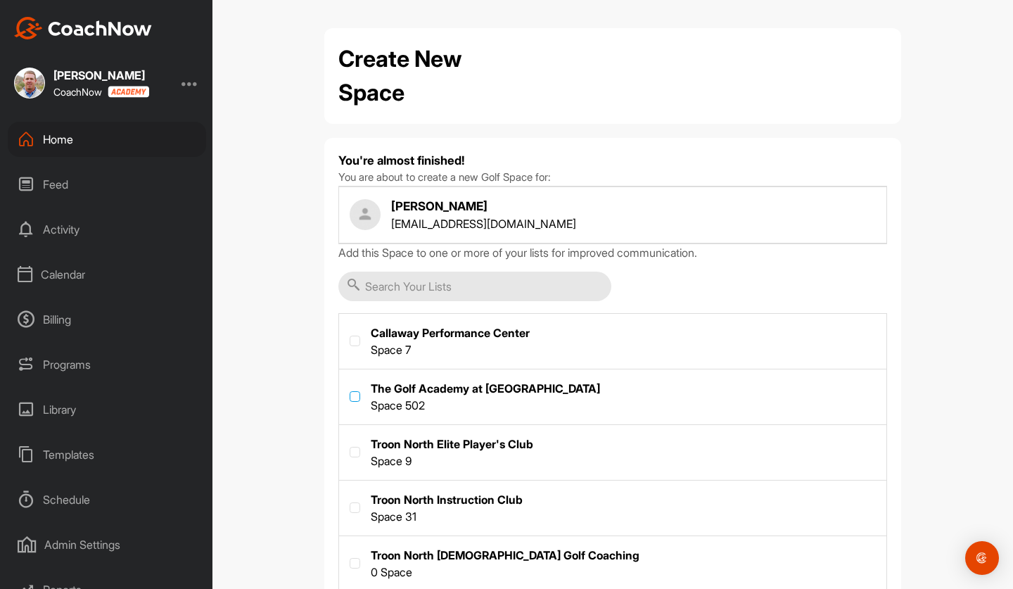
click at [349, 399] on label at bounding box center [354, 396] width 11 height 11
click at [349, 392] on input "checkbox" at bounding box center [349, 391] width 1 height 1
checkbox input "true"
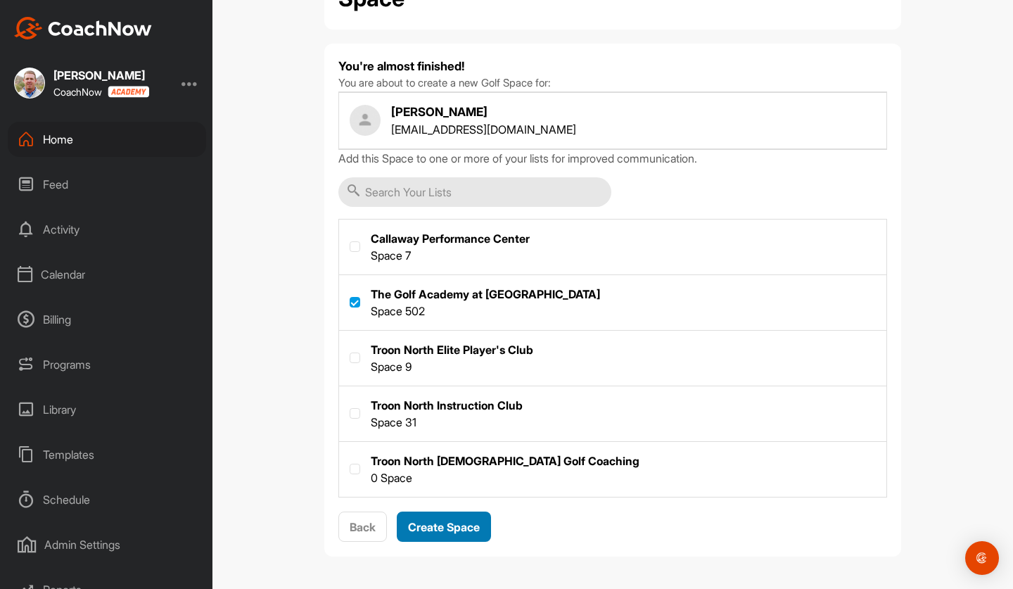
click at [436, 529] on span "Create Space" at bounding box center [444, 527] width 72 height 14
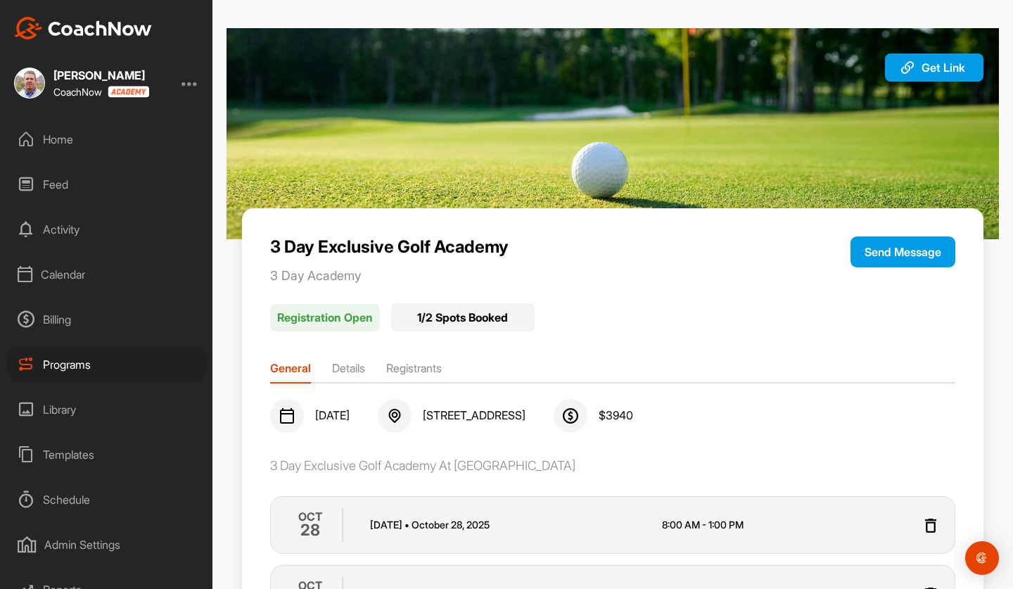
click at [66, 274] on div "Calendar" at bounding box center [107, 274] width 198 height 35
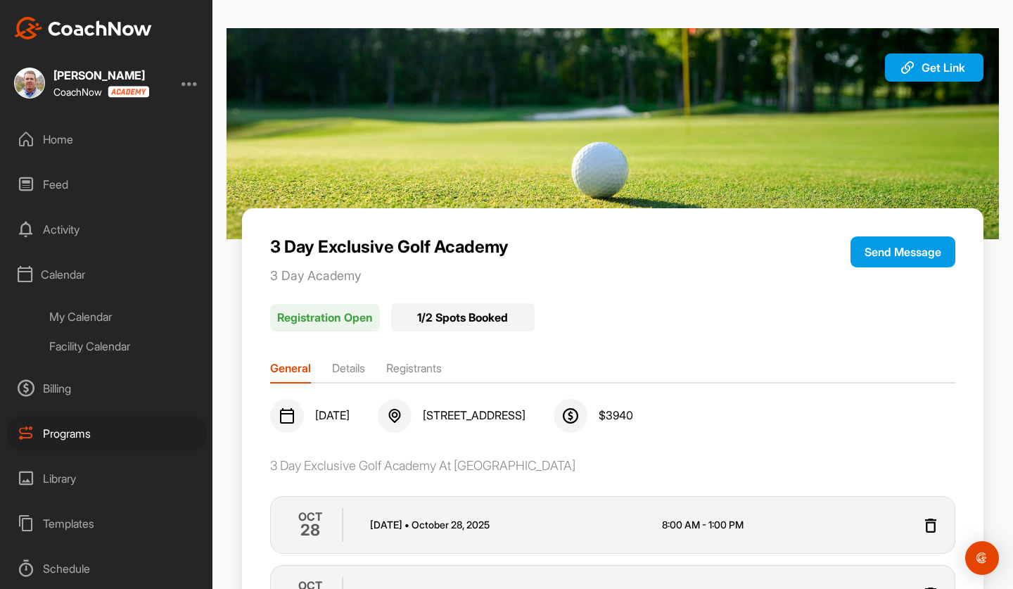
click at [82, 312] on div "My Calendar" at bounding box center [122, 317] width 167 height 30
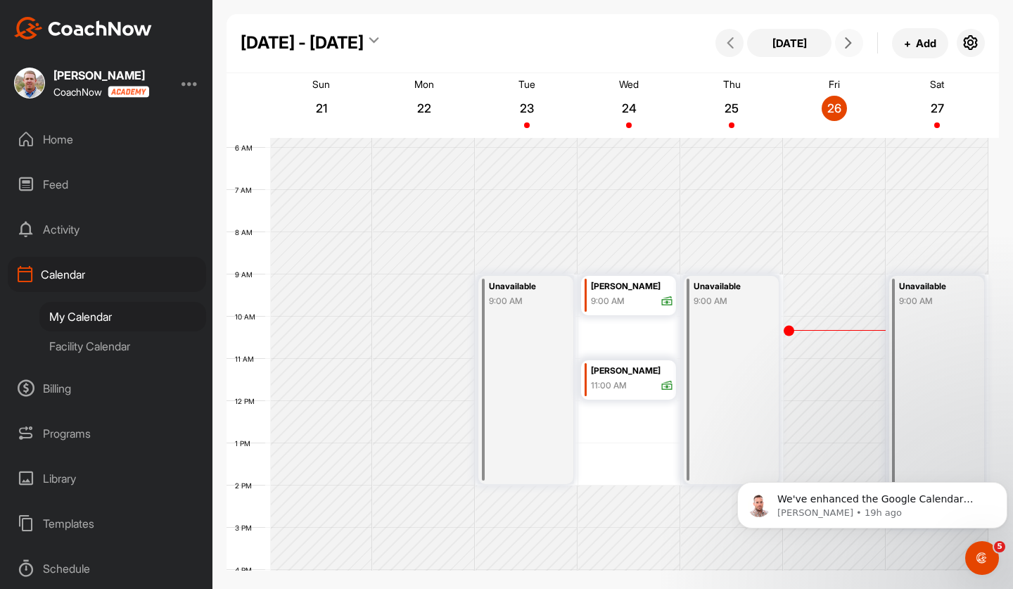
click at [850, 37] on icon at bounding box center [847, 42] width 11 height 11
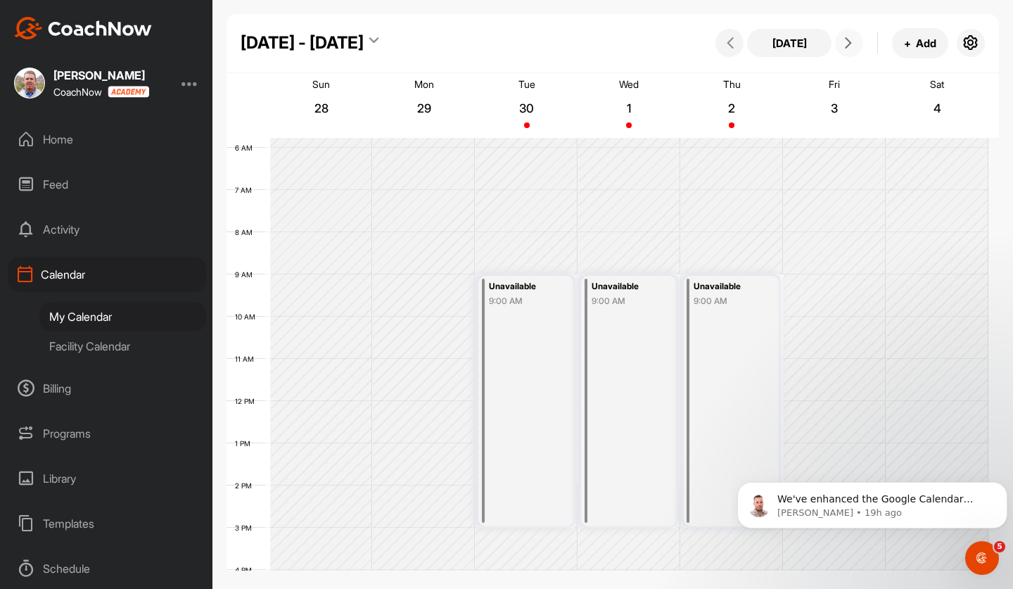
click at [850, 37] on icon at bounding box center [847, 42] width 11 height 11
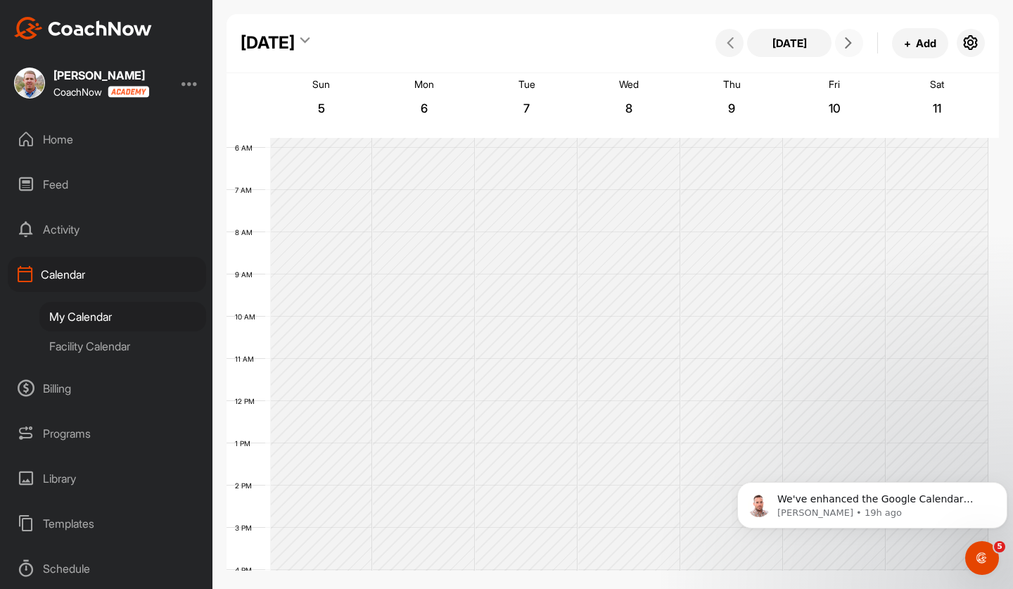
click at [850, 37] on icon at bounding box center [847, 42] width 11 height 11
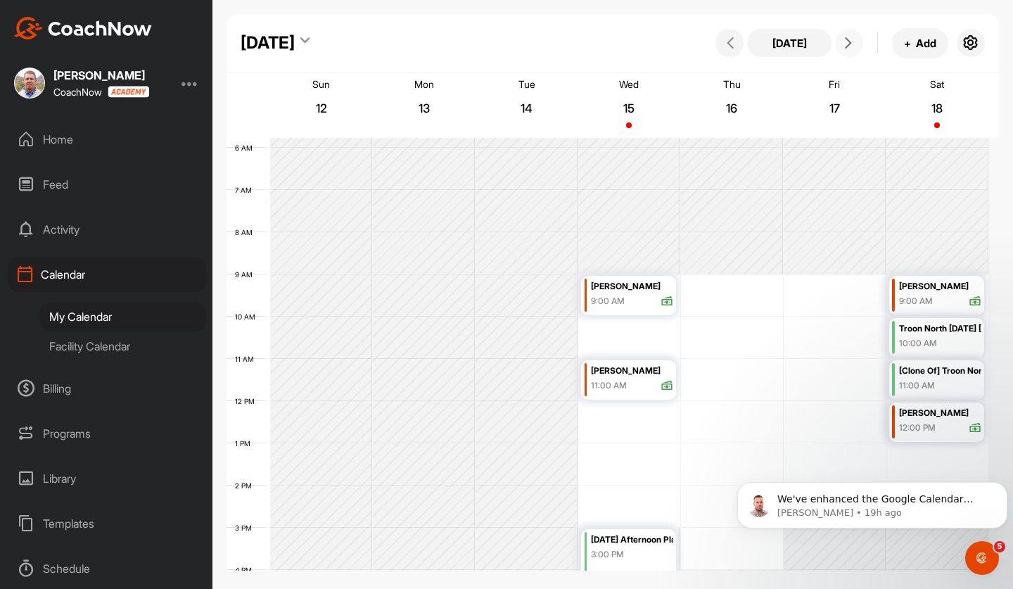
click at [850, 37] on icon at bounding box center [847, 42] width 11 height 11
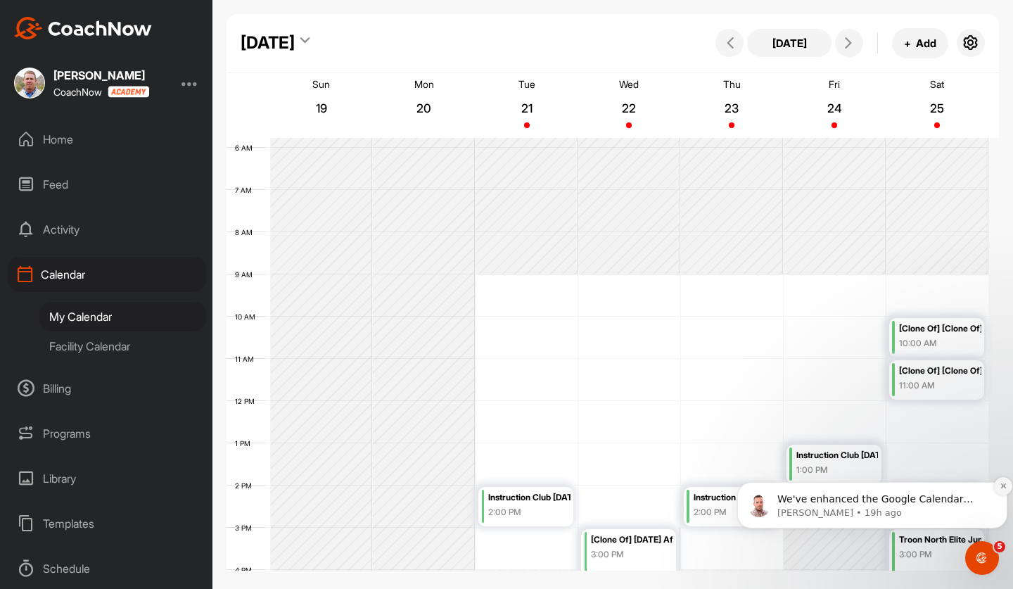
click at [998, 482] on button "Dismiss notification" at bounding box center [1003, 486] width 18 height 18
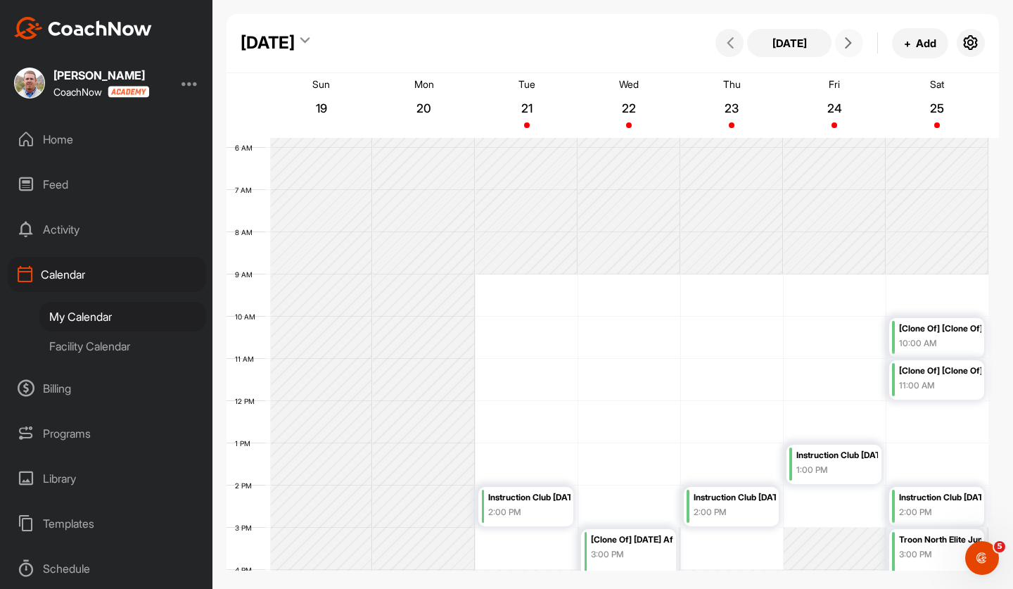
click at [840, 44] on button at bounding box center [849, 43] width 28 height 28
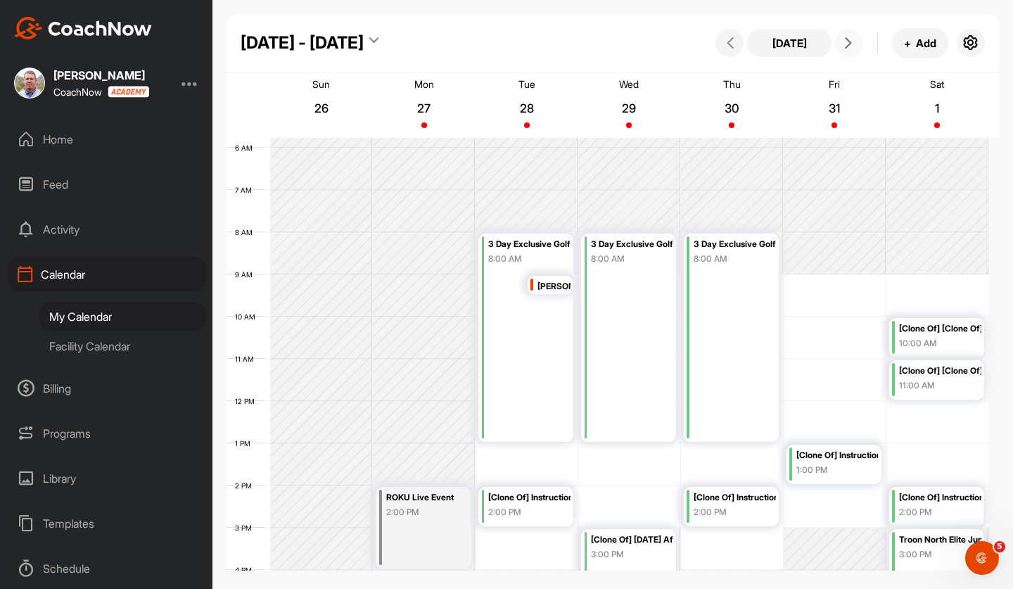
click at [847, 34] on button at bounding box center [849, 43] width 28 height 28
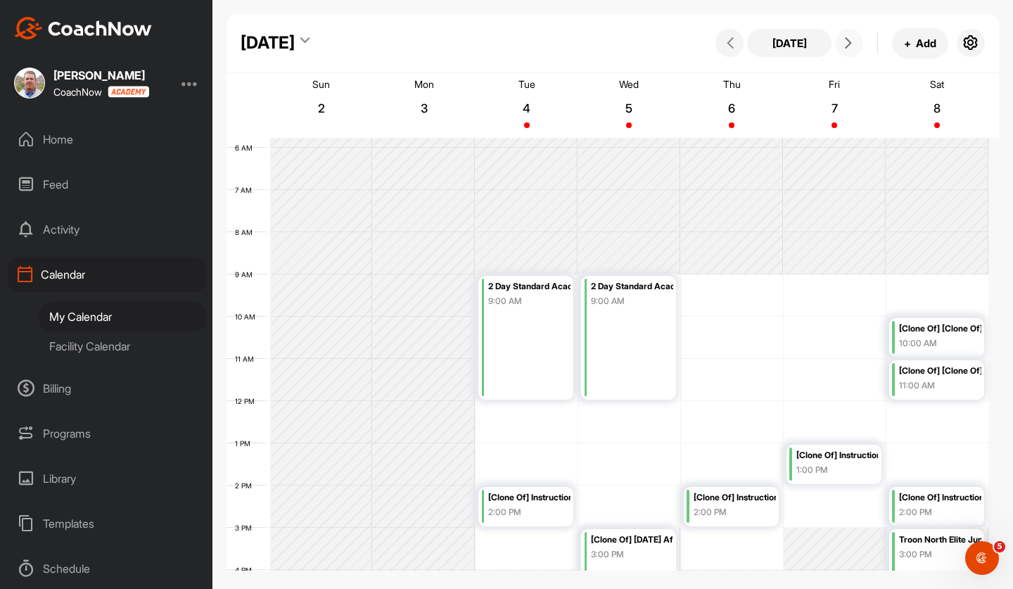
click at [847, 34] on button at bounding box center [849, 43] width 28 height 28
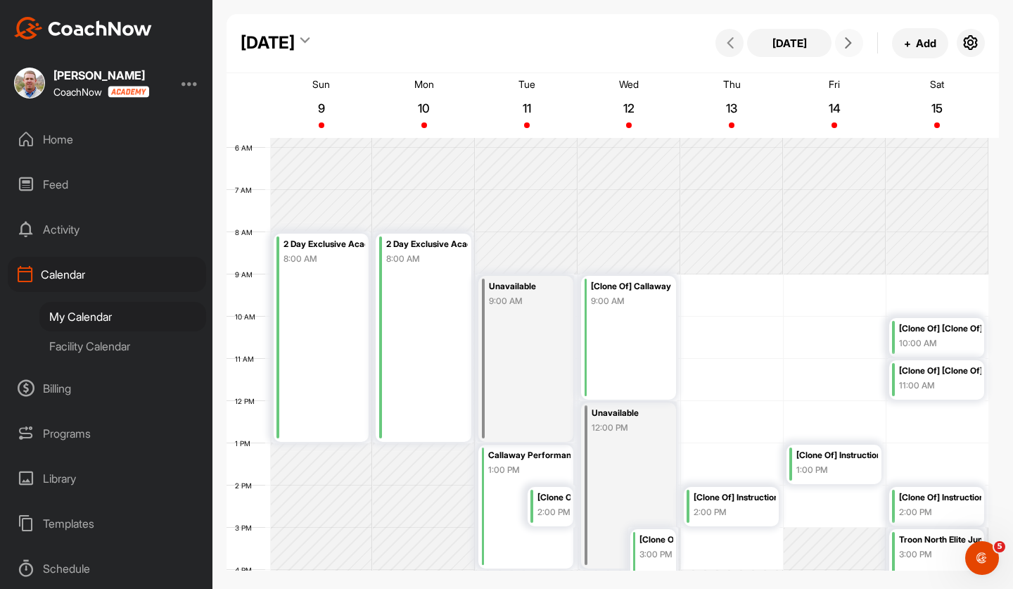
click at [541, 327] on div "Unavailable 9:00 AM" at bounding box center [525, 359] width 95 height 166
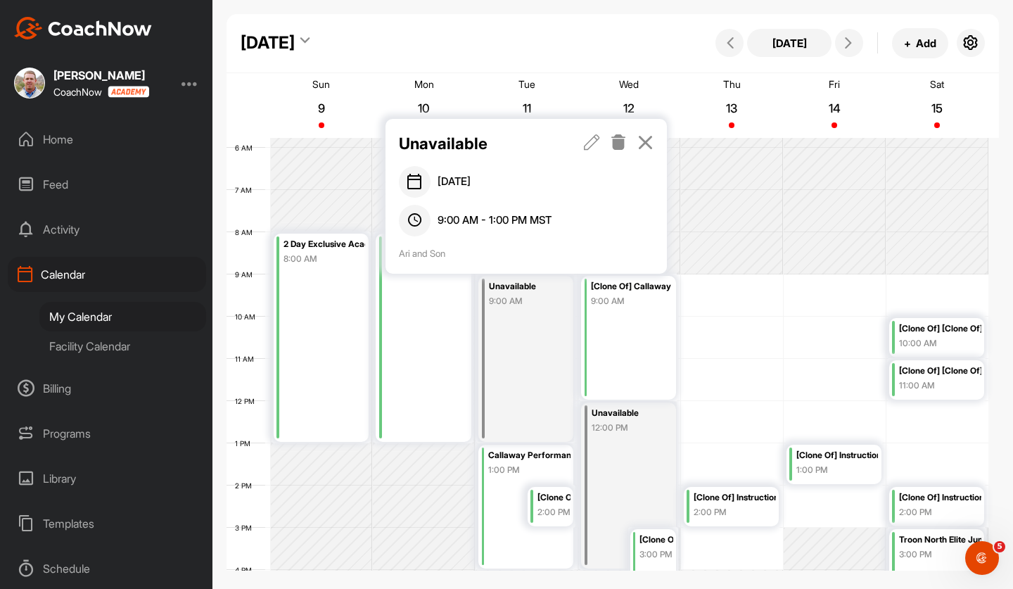
click at [618, 143] on icon at bounding box center [618, 141] width 16 height 15
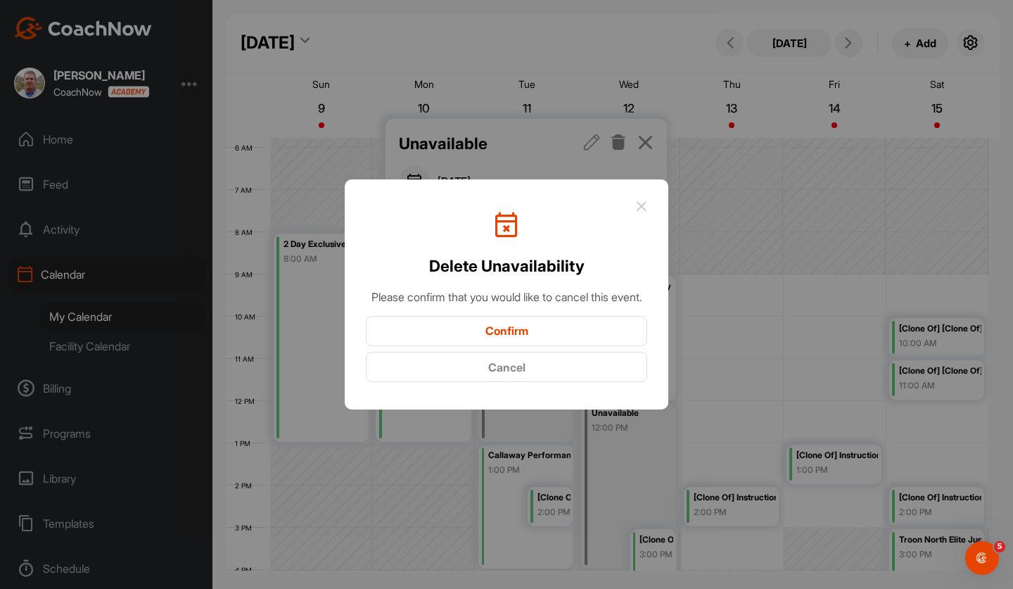
click at [513, 339] on button "Confirm" at bounding box center [506, 331] width 281 height 30
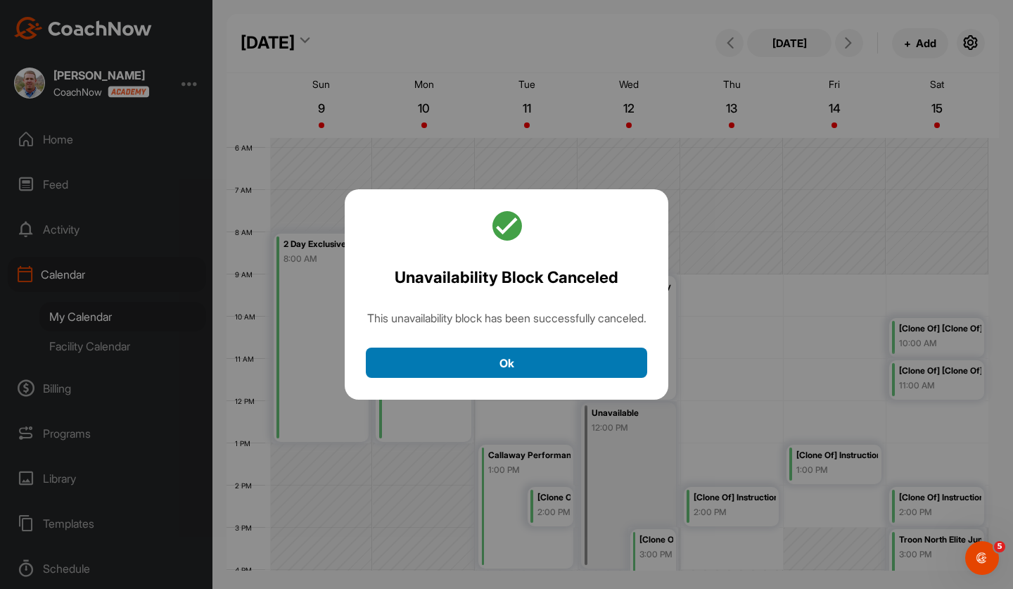
click at [527, 369] on button "Ok" at bounding box center [506, 362] width 281 height 30
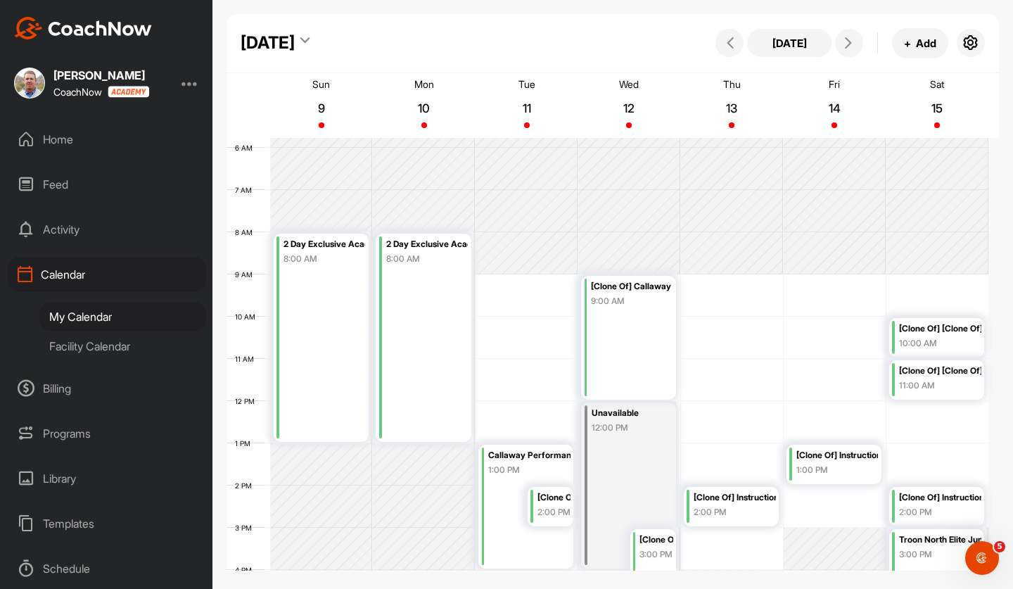
click at [518, 283] on div "12 AM 1 AM 2 AM 3 AM 4 AM 5 AM 6 AM 7 AM 8 AM 9 AM 10 AM 11 AM 12 PM 1 PM 2 PM …" at bounding box center [607, 401] width 762 height 1013
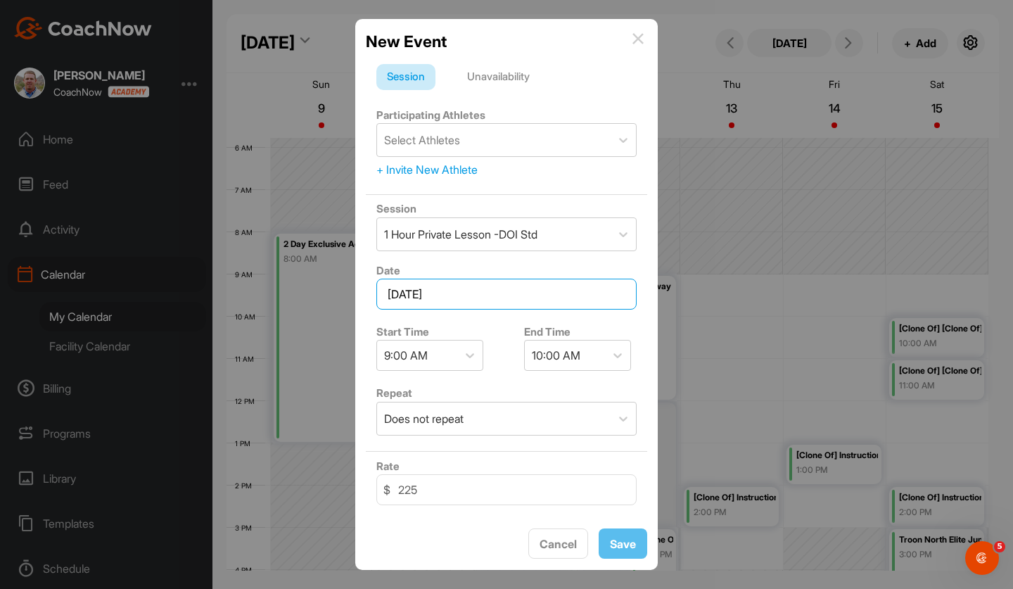
click at [518, 283] on input "[DATE]" at bounding box center [506, 293] width 260 height 31
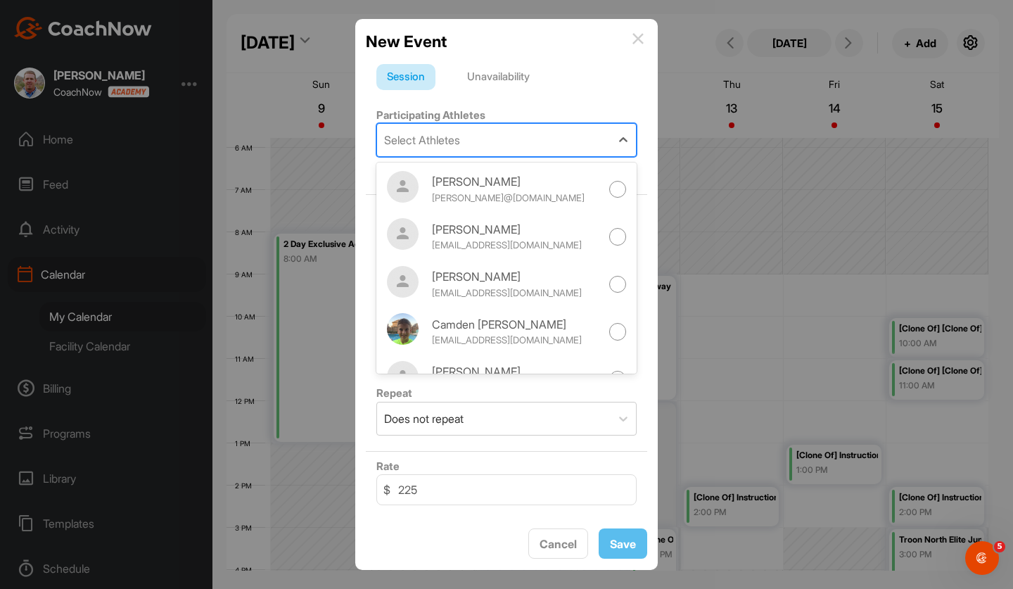
click at [451, 134] on div "Select Athletes" at bounding box center [422, 139] width 76 height 17
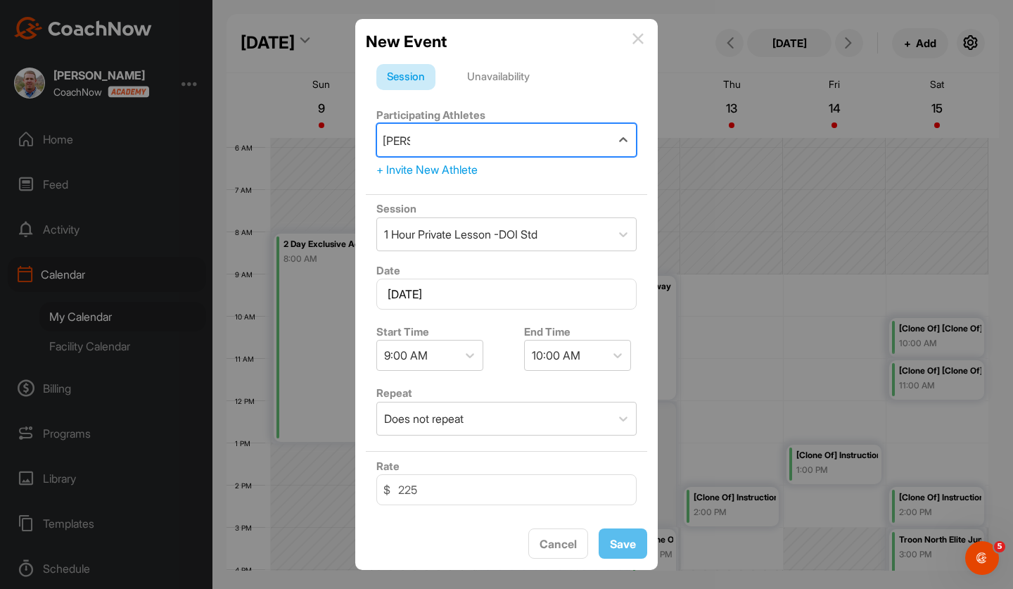
type input "[PERSON_NAME]"
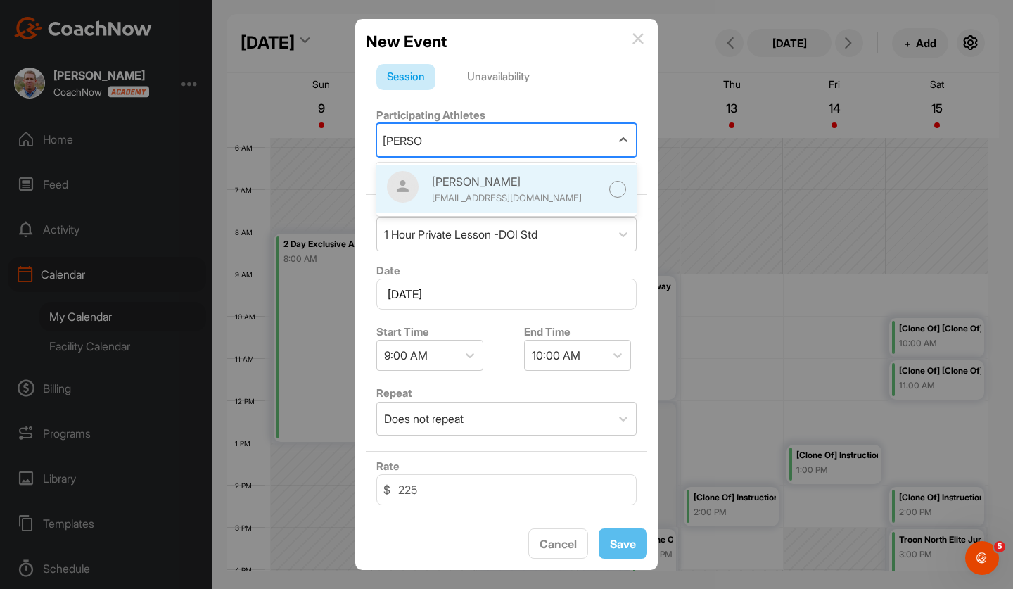
click at [516, 191] on div "[EMAIL_ADDRESS][DOMAIN_NAME]" at bounding box center [516, 198] width 169 height 14
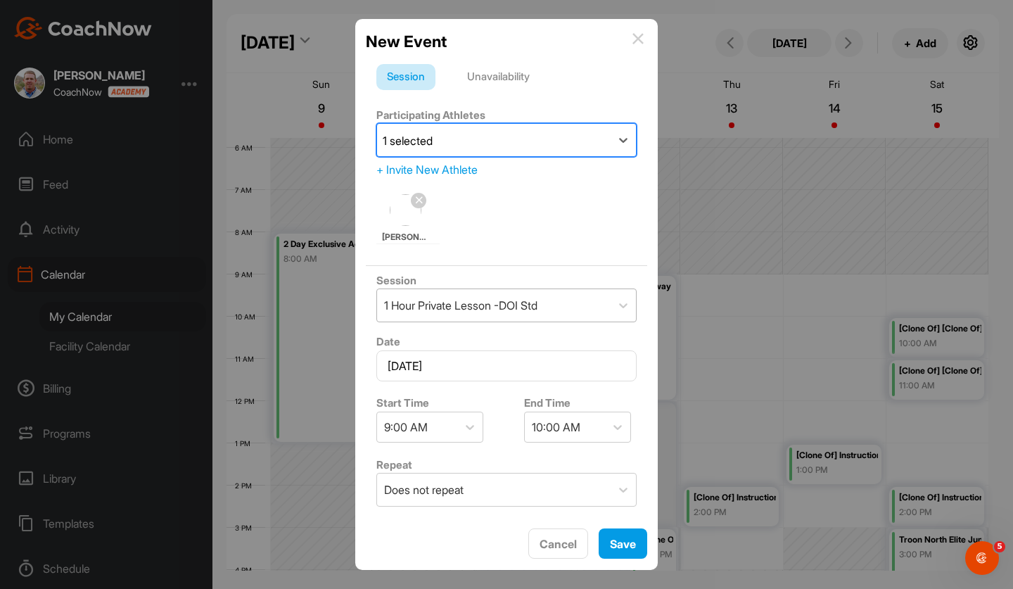
click at [550, 309] on div "1 Hour Private Lesson -DOI Std" at bounding box center [493, 305] width 233 height 32
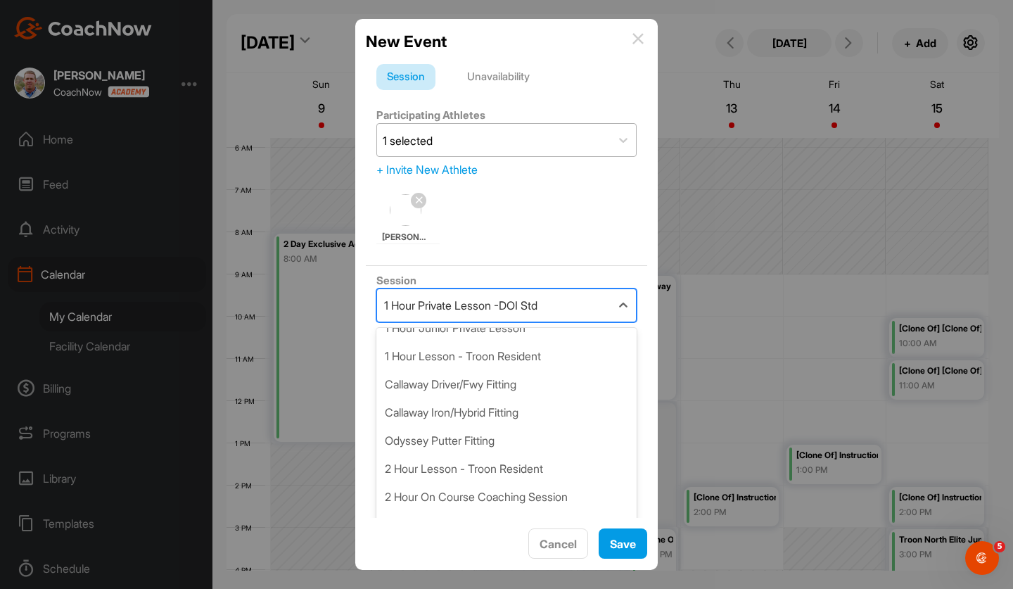
scroll to position [132, 0]
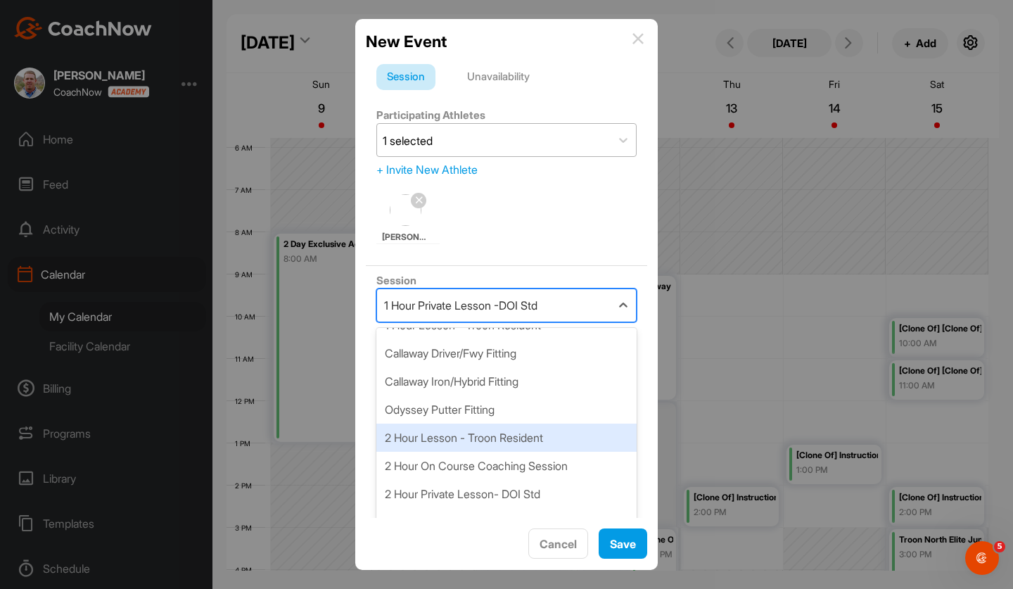
click at [525, 432] on div "2 Hour Lesson - Troon Resident" at bounding box center [506, 437] width 260 height 28
type input "350"
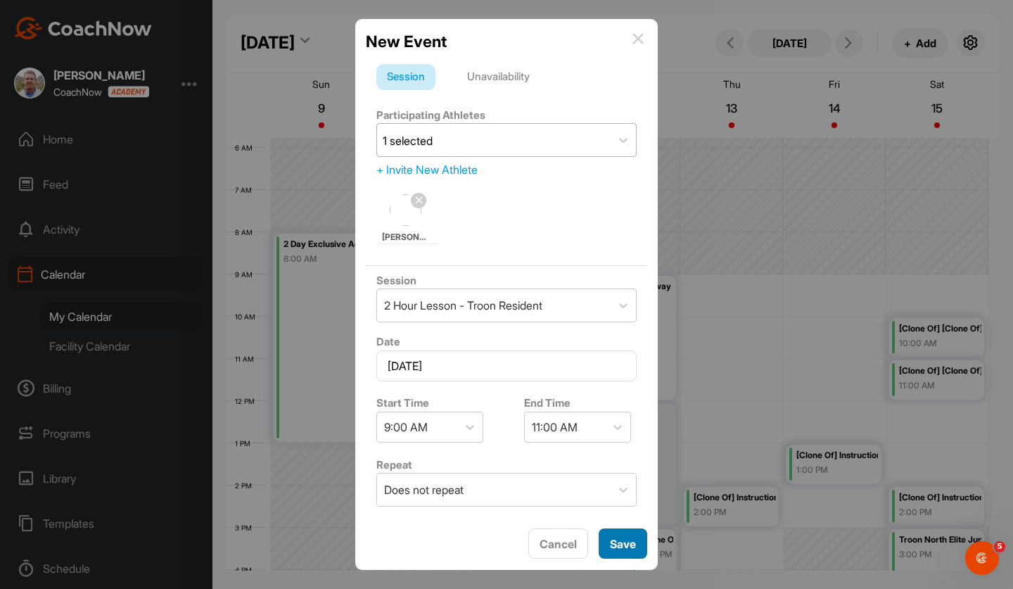
click at [622, 541] on span "Save" at bounding box center [623, 544] width 26 height 14
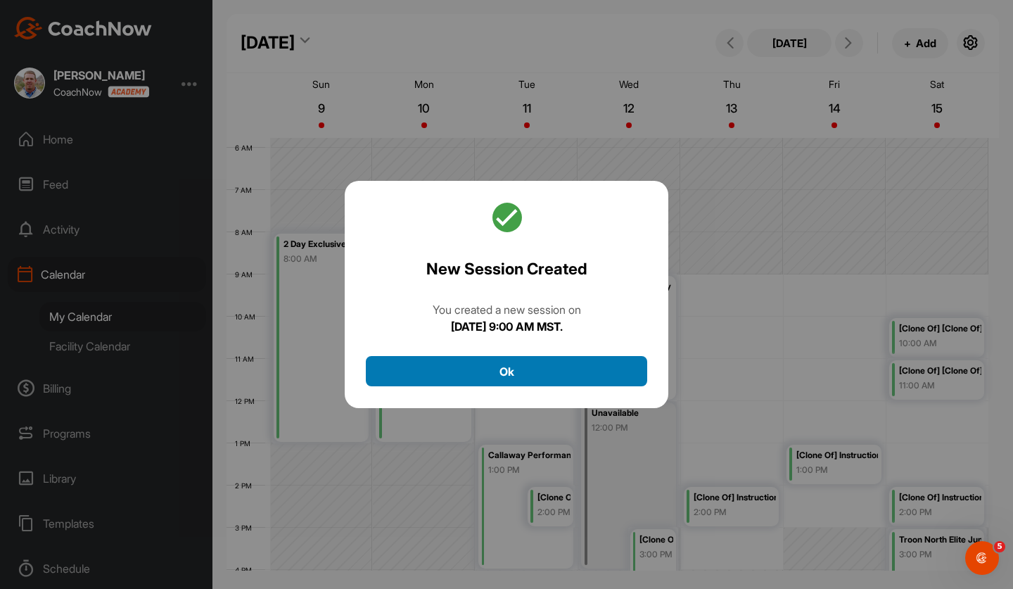
click at [541, 378] on button "Ok" at bounding box center [506, 371] width 281 height 30
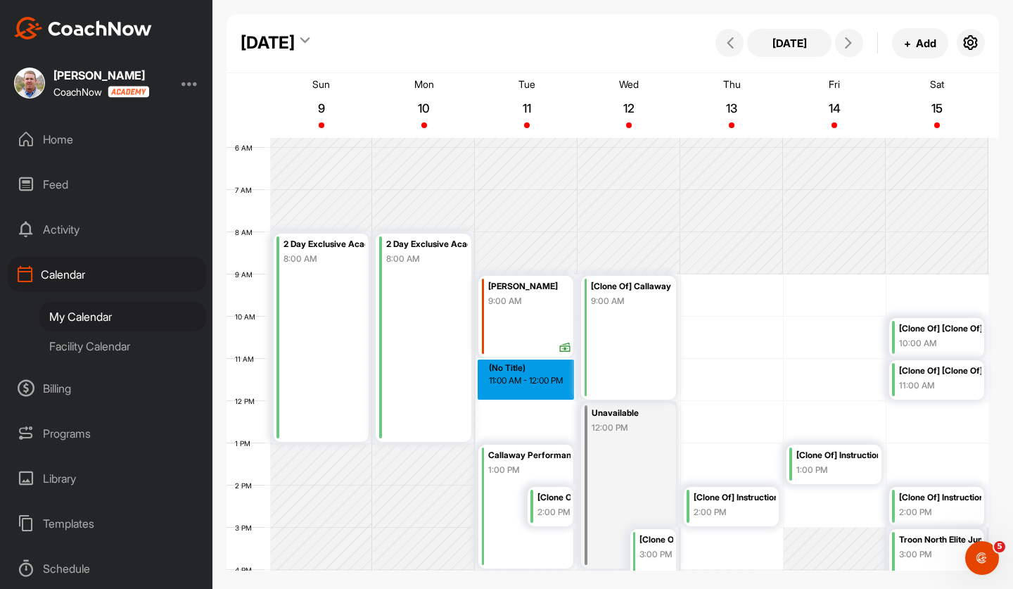
click at [518, 366] on div "12 AM 1 AM 2 AM 3 AM 4 AM 5 AM 6 AM 7 AM 8 AM 9 AM 10 AM 11 AM 12 PM 1 PM 2 PM …" at bounding box center [607, 401] width 762 height 1013
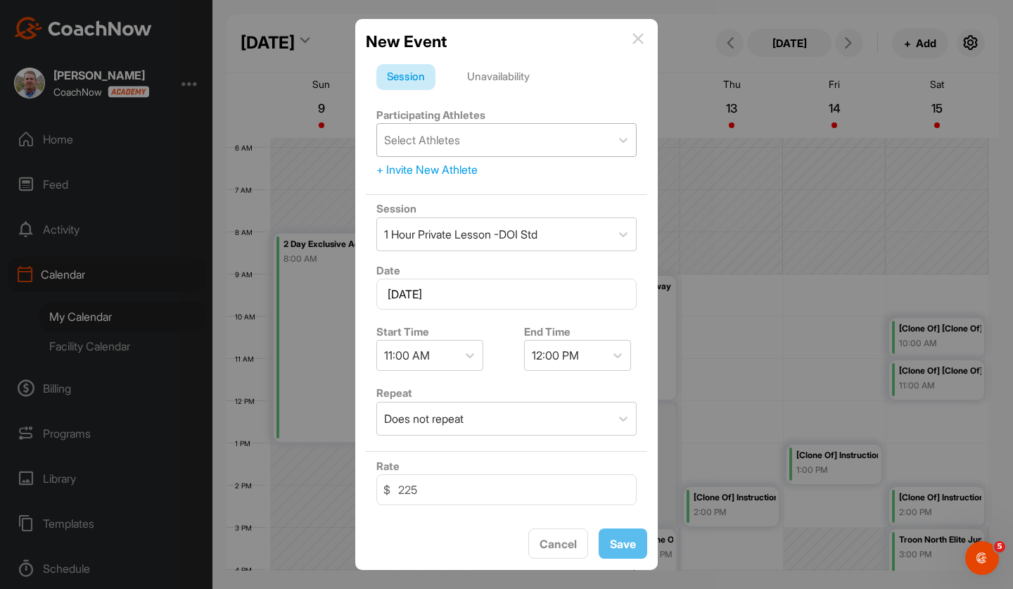
click at [475, 127] on div "Select Athletes" at bounding box center [493, 140] width 233 height 32
type input "[PERSON_NAME]"
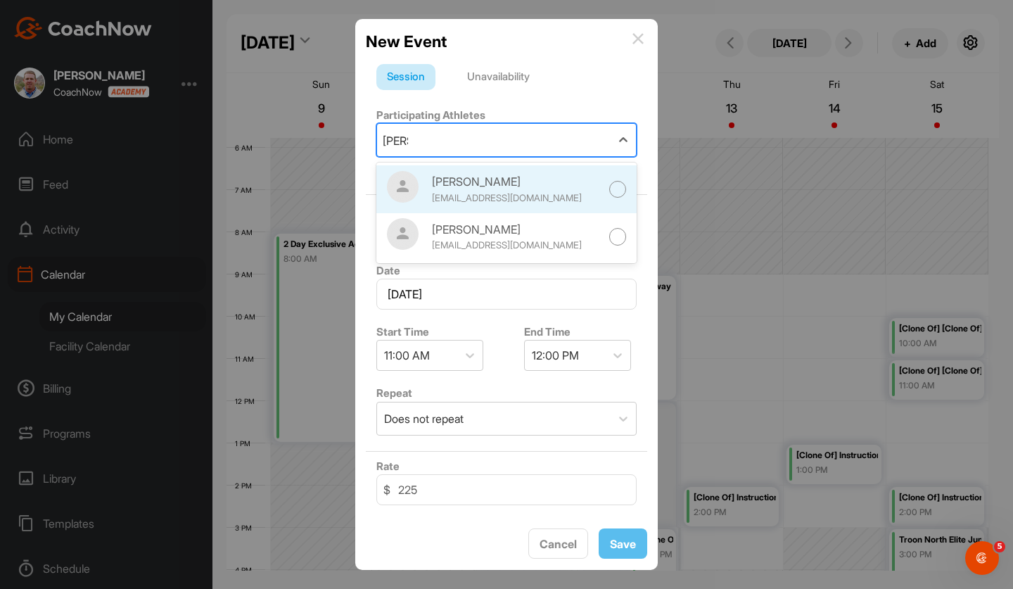
click at [480, 188] on div "[PERSON_NAME]" at bounding box center [516, 181] width 169 height 17
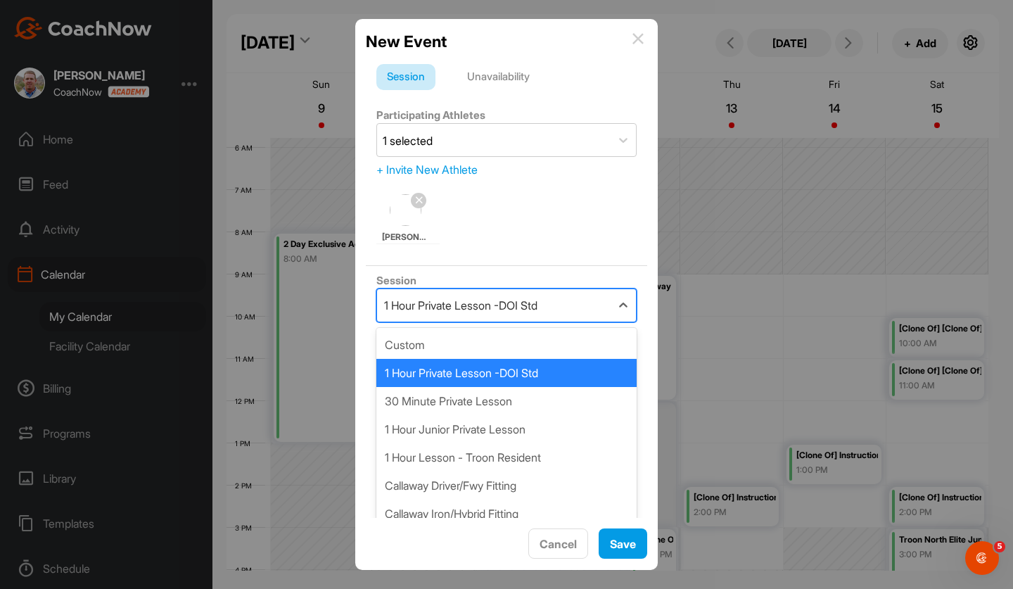
click at [551, 309] on div "1 Hour Private Lesson -DOI Std" at bounding box center [493, 305] width 233 height 32
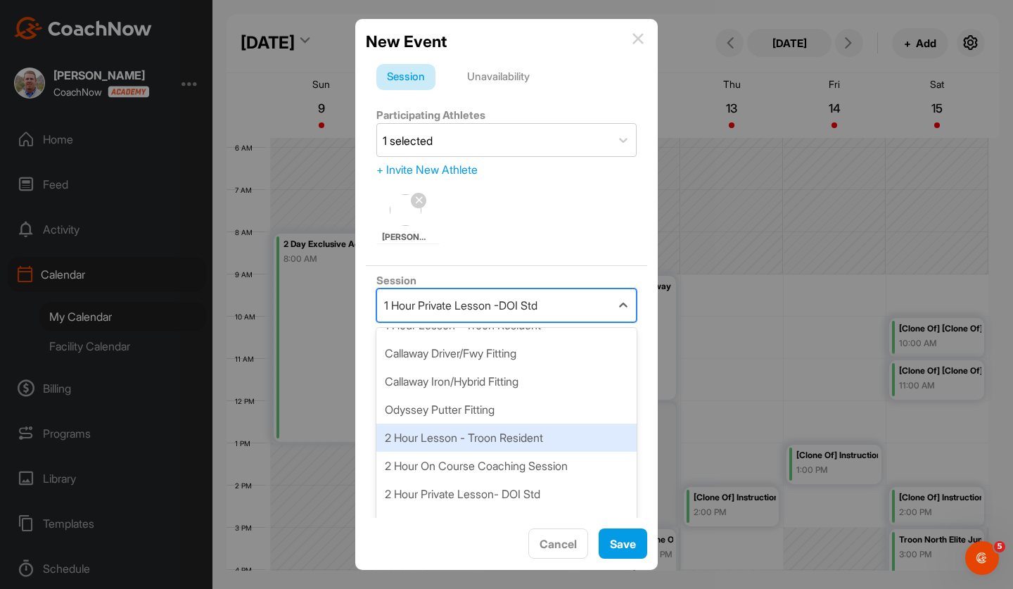
click at [548, 431] on div "2 Hour Lesson - Troon Resident" at bounding box center [506, 437] width 260 height 28
type input "350"
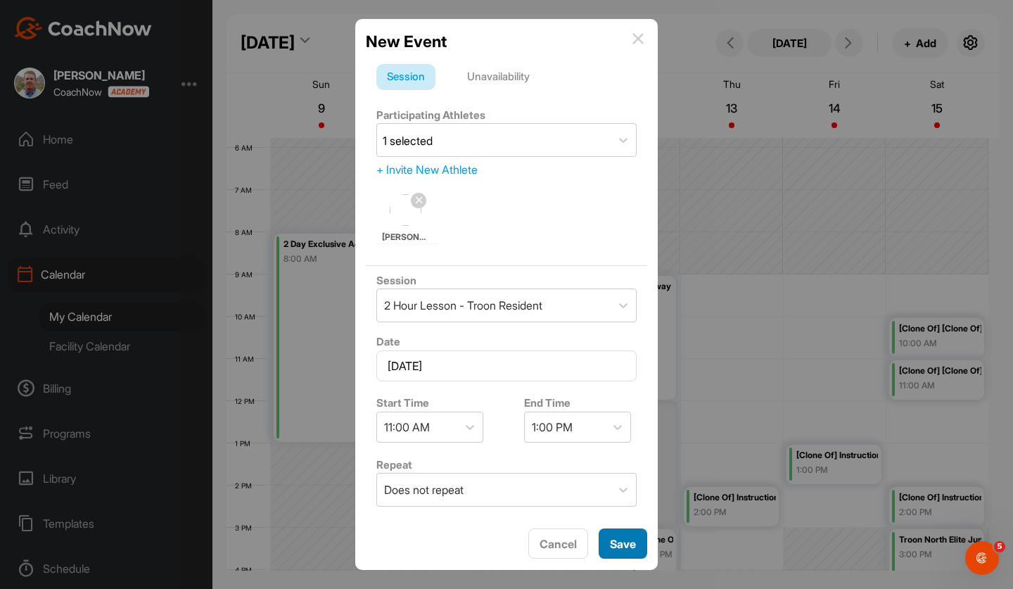
click at [625, 543] on span "Save" at bounding box center [623, 544] width 26 height 14
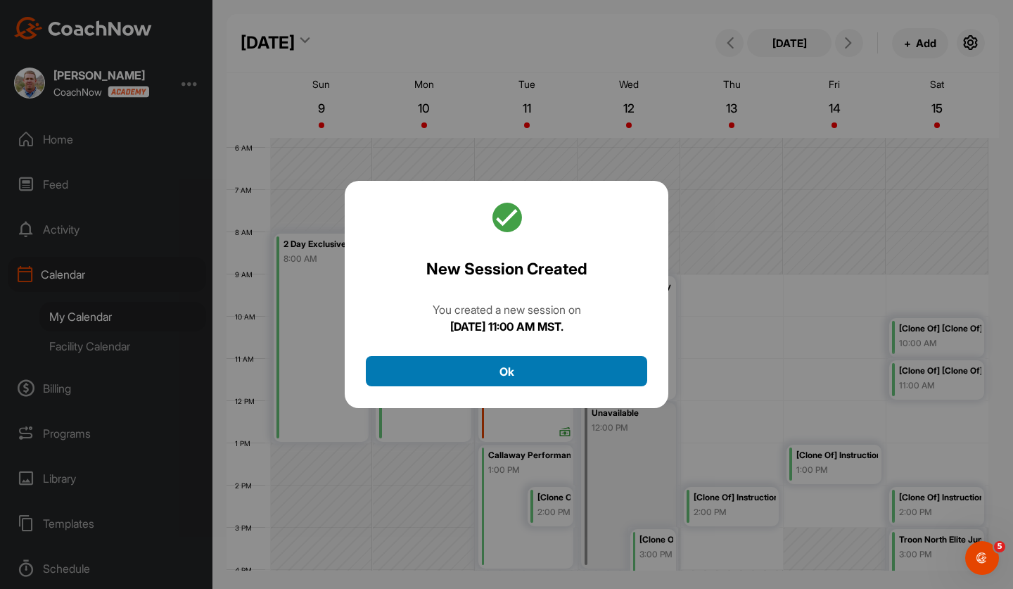
click at [567, 370] on button "Ok" at bounding box center [506, 371] width 281 height 30
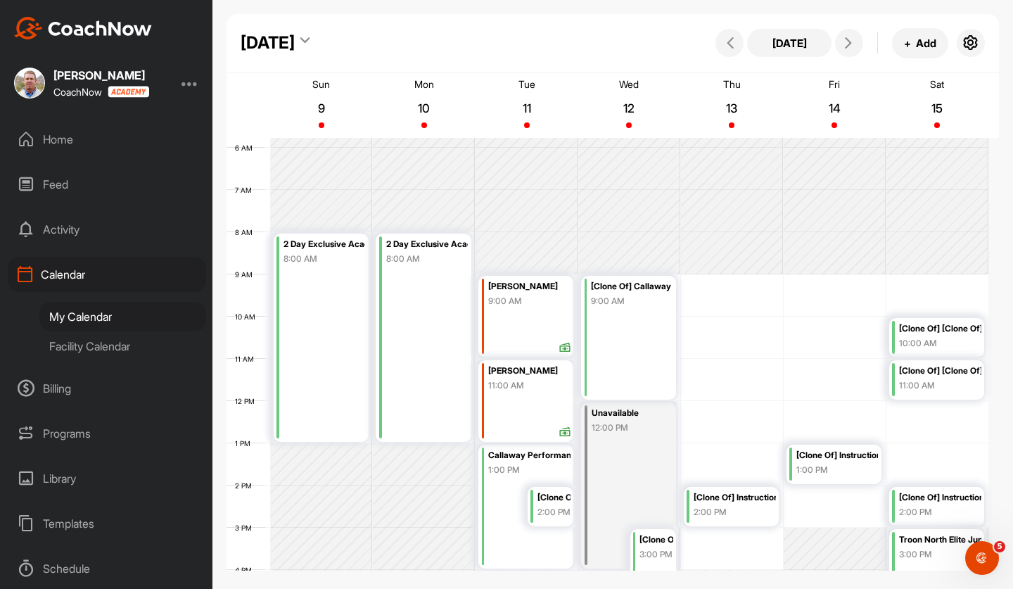
click at [642, 433] on div "Unavailable 12:00 PM" at bounding box center [628, 485] width 95 height 166
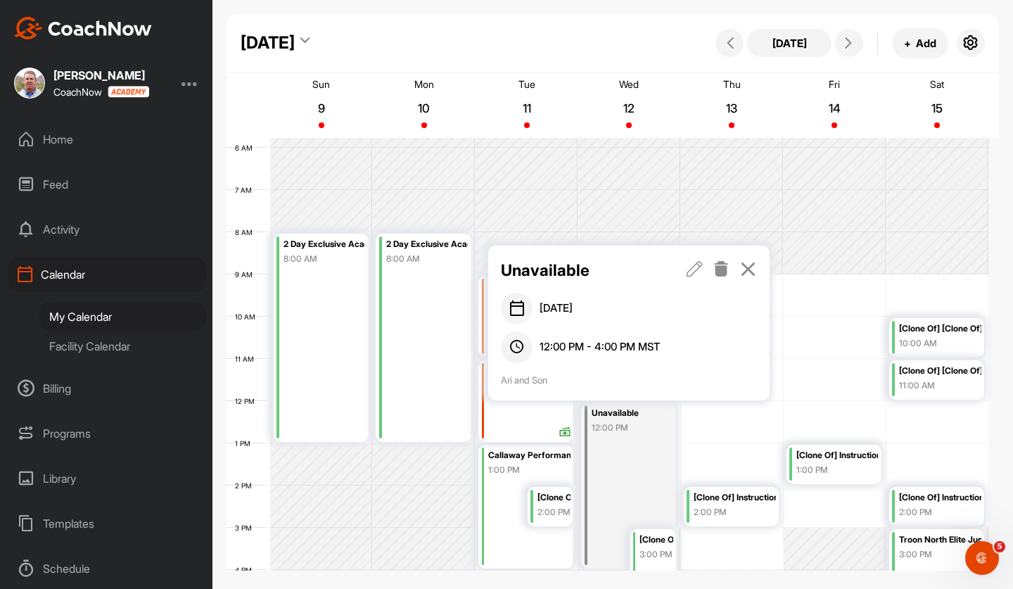
click at [722, 271] on icon at bounding box center [721, 268] width 16 height 15
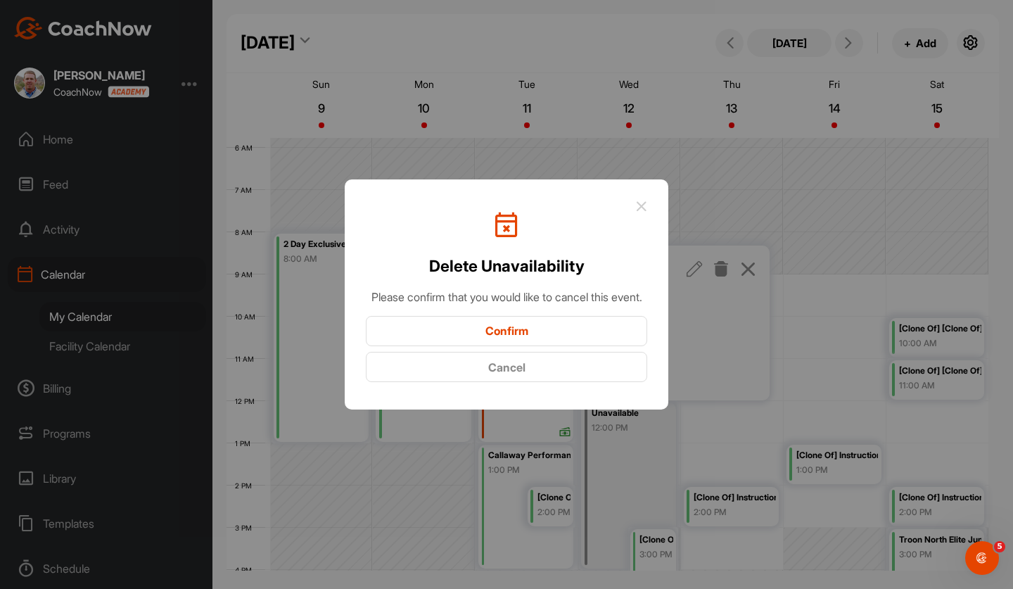
click at [532, 336] on button "Confirm" at bounding box center [506, 331] width 281 height 30
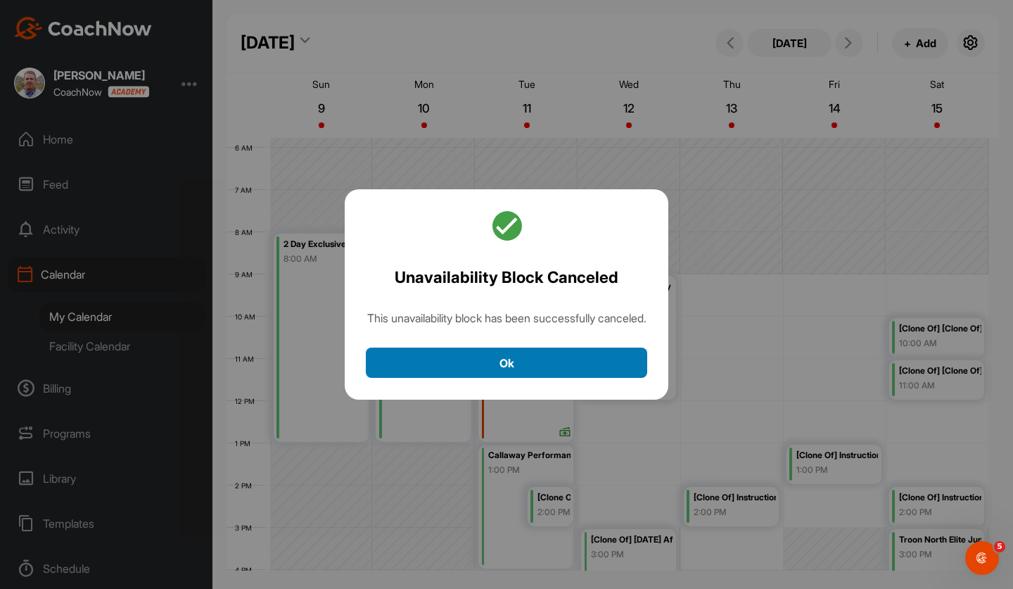
click at [573, 376] on button "Ok" at bounding box center [506, 362] width 281 height 30
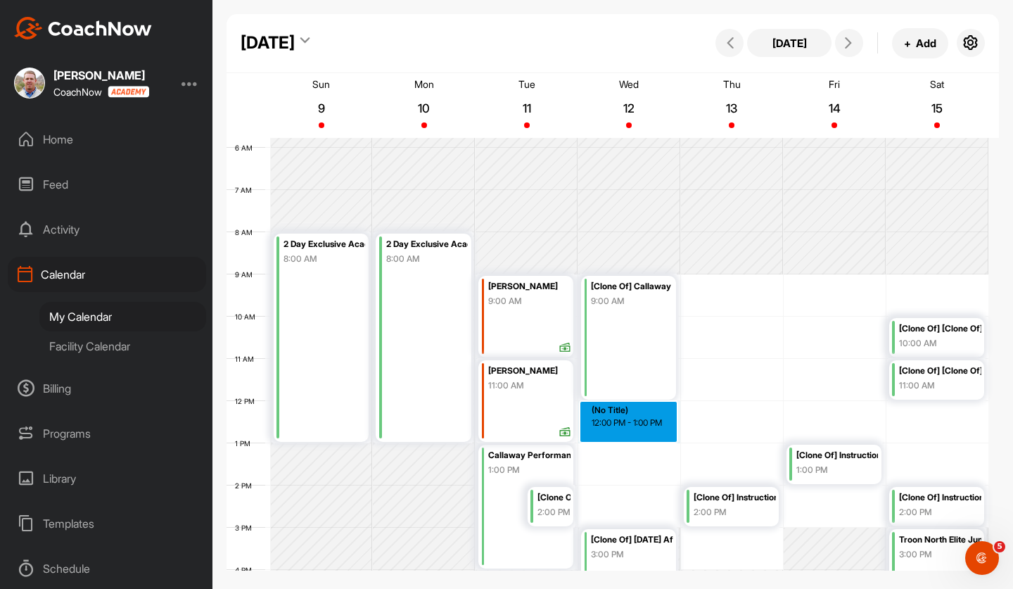
click at [620, 406] on div "12 AM 1 AM 2 AM 3 AM 4 AM 5 AM 6 AM 7 AM 8 AM 9 AM 10 AM 11 AM 12 PM 1 PM 2 PM …" at bounding box center [607, 401] width 762 height 1013
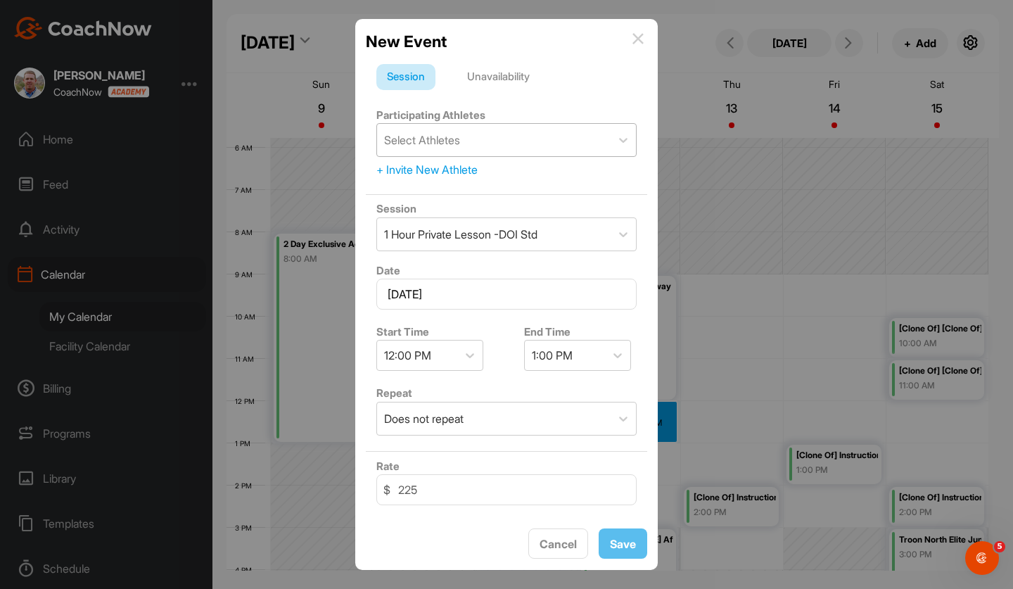
click at [503, 140] on div "Select Athletes" at bounding box center [493, 140] width 233 height 32
type input "[PERSON_NAME]"
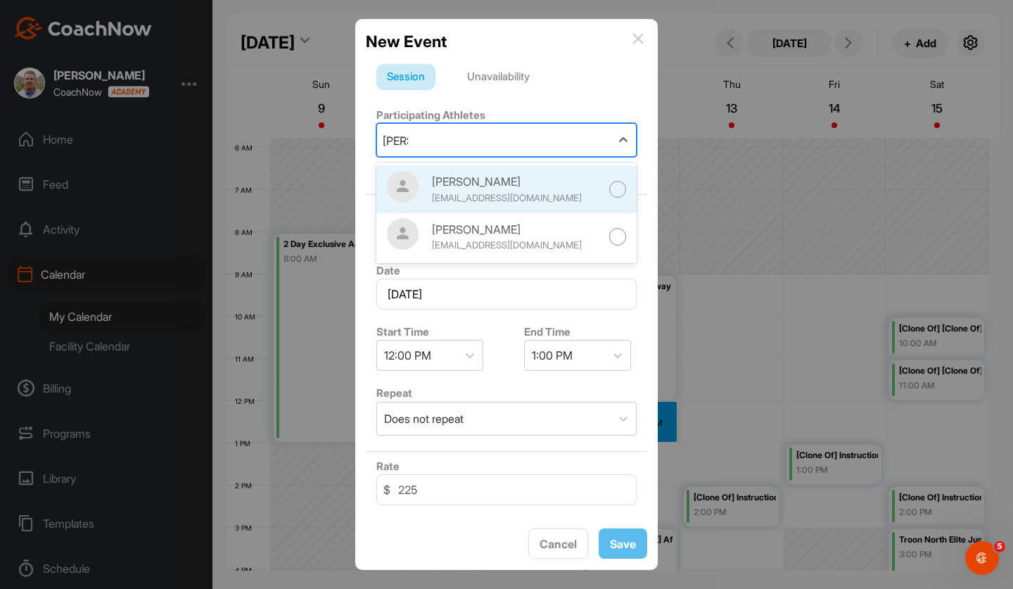
click at [486, 182] on div "[PERSON_NAME]" at bounding box center [516, 181] width 169 height 17
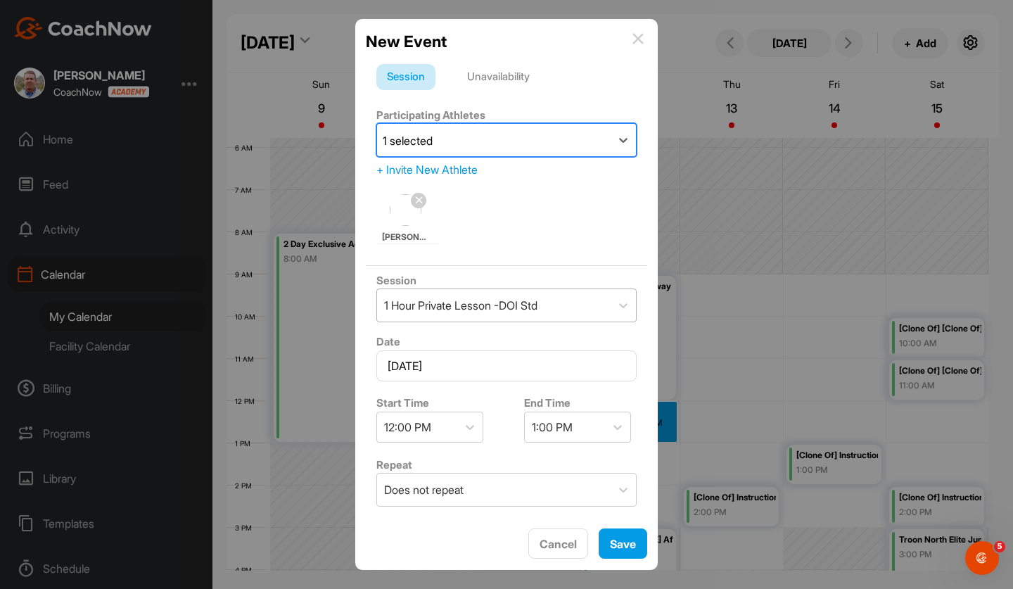
click at [507, 300] on div "1 Hour Private Lesson -DOI Std" at bounding box center [460, 305] width 153 height 17
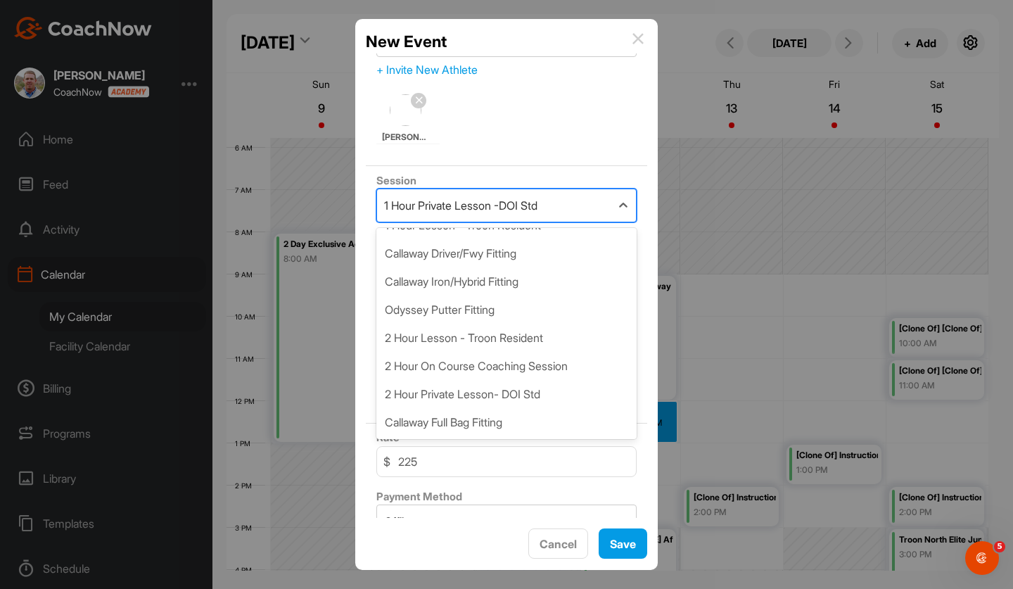
scroll to position [113, 0]
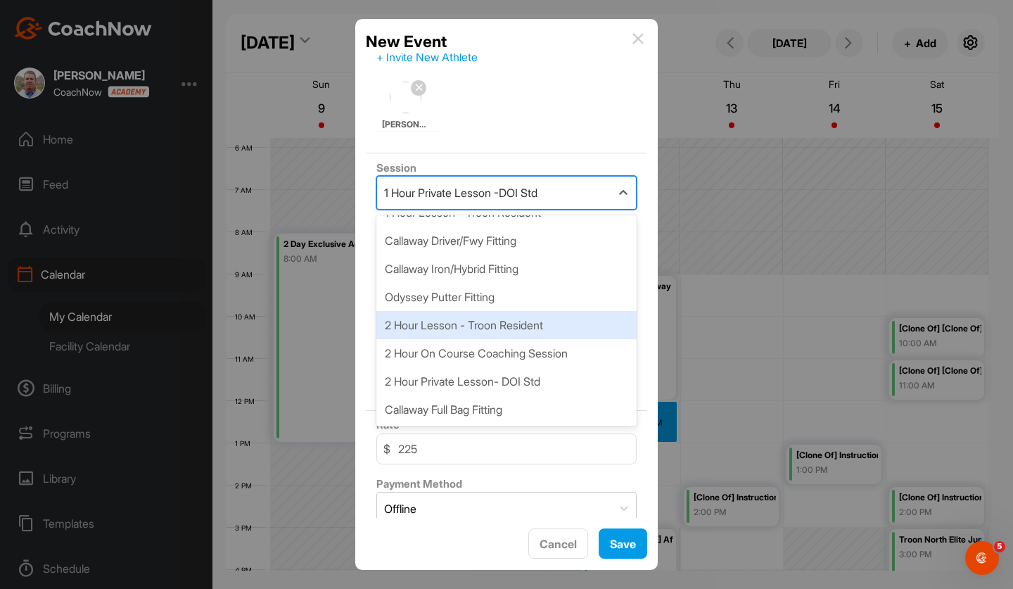
click at [522, 323] on div "2 Hour Lesson - Troon Resident" at bounding box center [506, 325] width 260 height 28
type input "350"
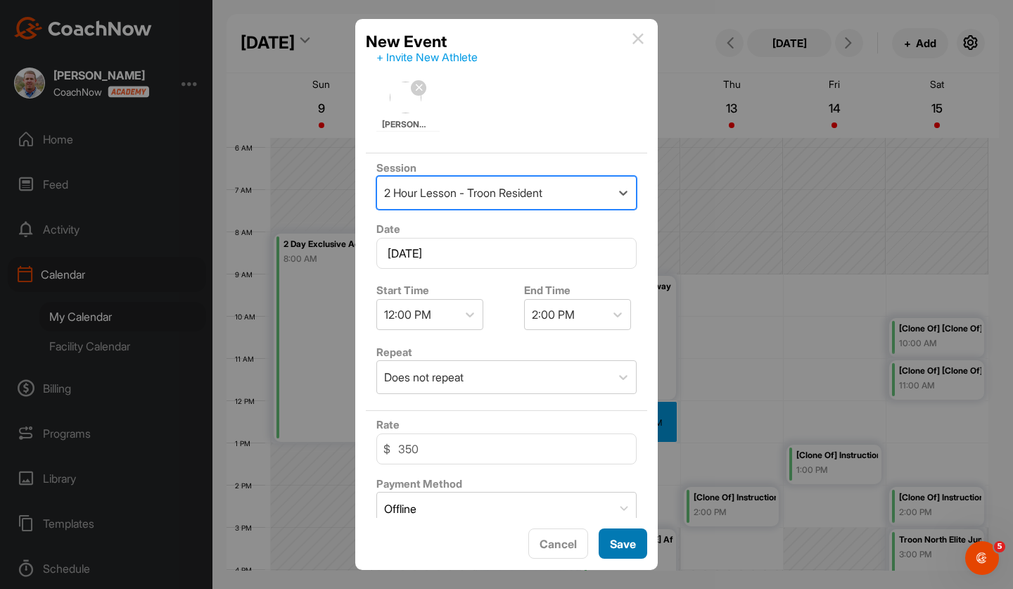
click at [613, 544] on span "Save" at bounding box center [623, 544] width 26 height 14
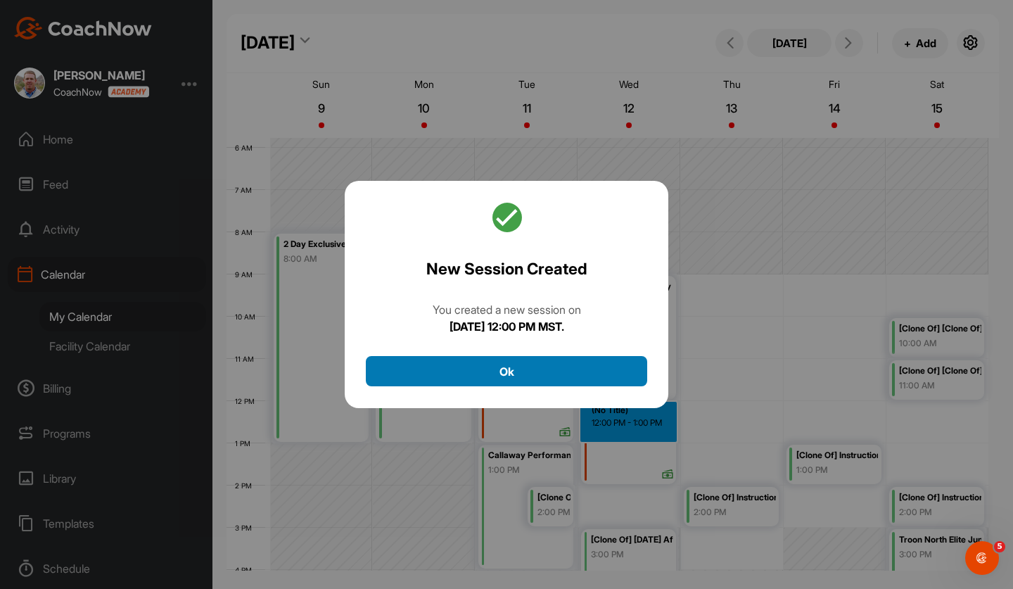
click at [548, 370] on button "Ok" at bounding box center [506, 371] width 281 height 30
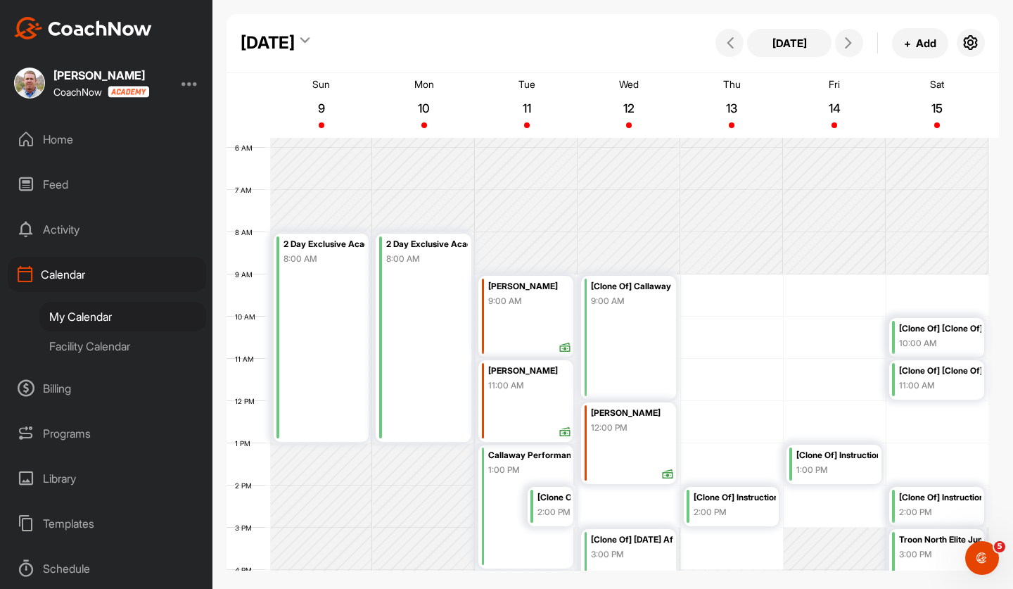
click at [625, 489] on div "12 AM 1 AM 2 AM 3 AM 4 AM 5 AM 6 AM 7 AM 8 AM 9 AM 10 AM 11 AM 12 PM 1 PM 2 PM …" at bounding box center [607, 401] width 762 height 1013
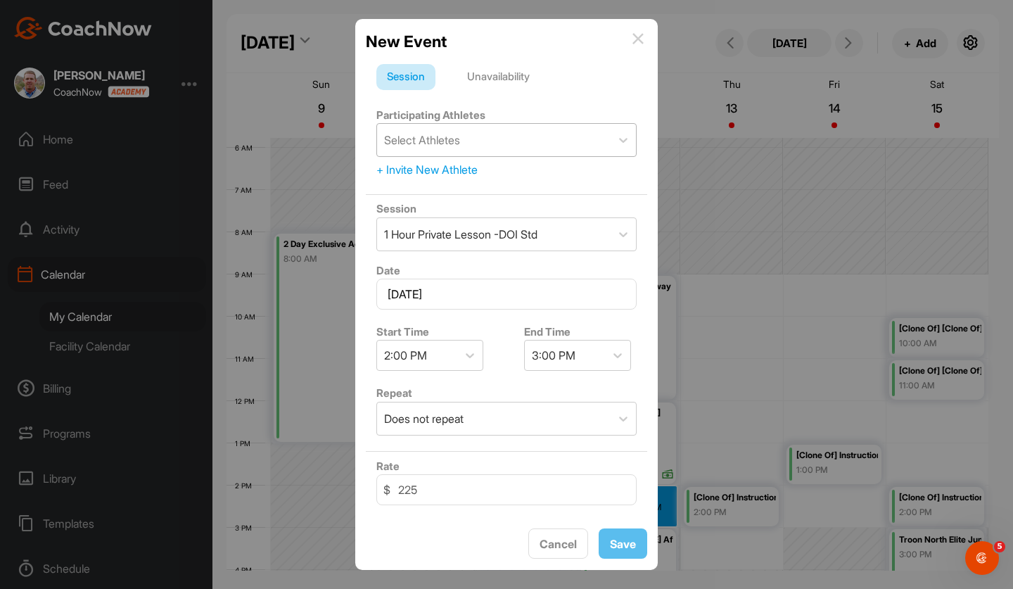
click at [536, 142] on div "Select Athletes" at bounding box center [493, 140] width 233 height 32
type input "[PERSON_NAME]"
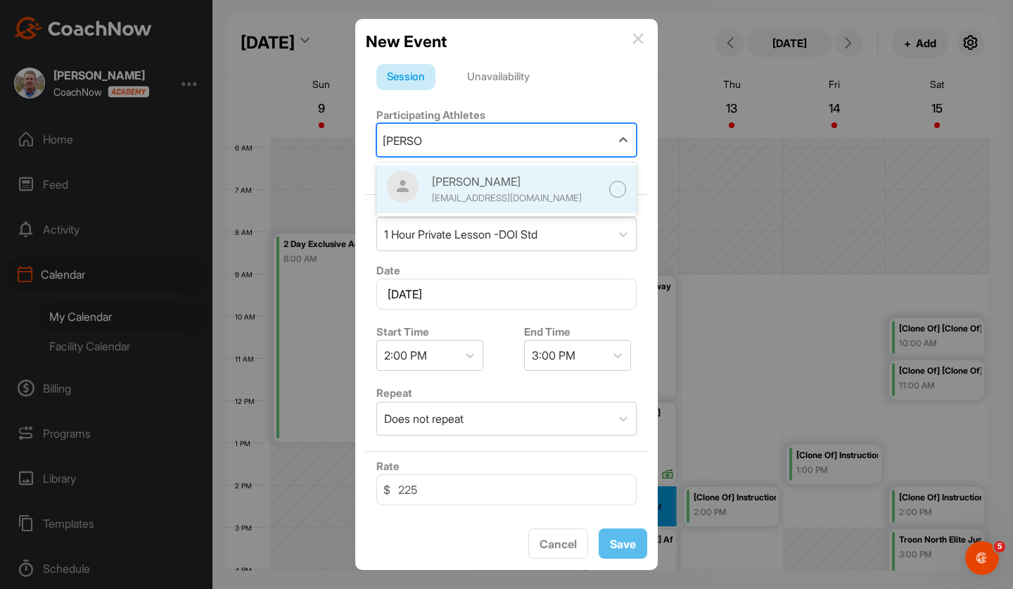
click at [507, 179] on div "[PERSON_NAME]" at bounding box center [516, 181] width 169 height 17
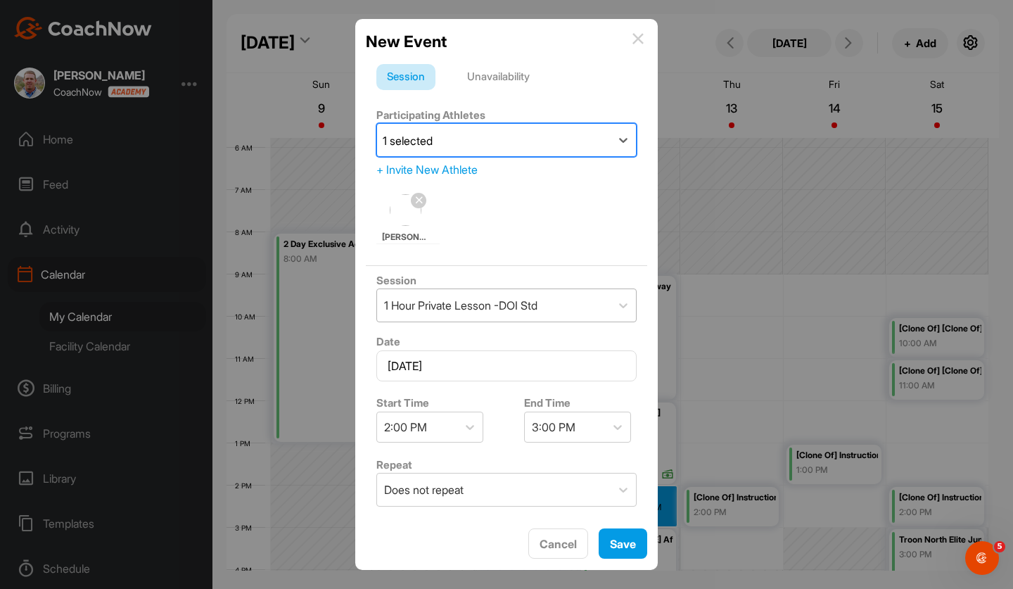
click at [500, 297] on div "1 Hour Private Lesson -DOI Std" at bounding box center [460, 305] width 153 height 17
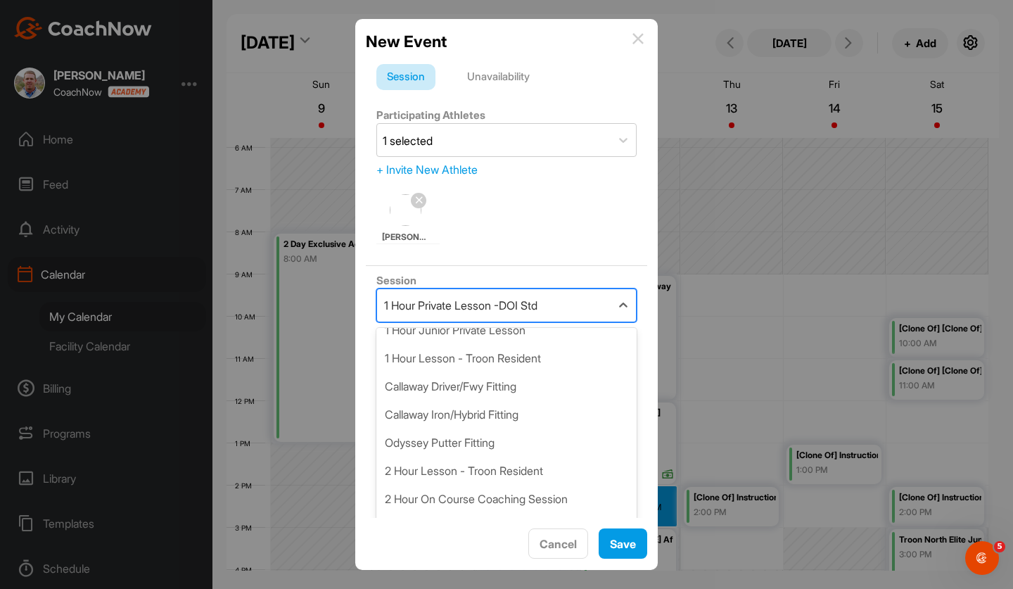
scroll to position [132, 0]
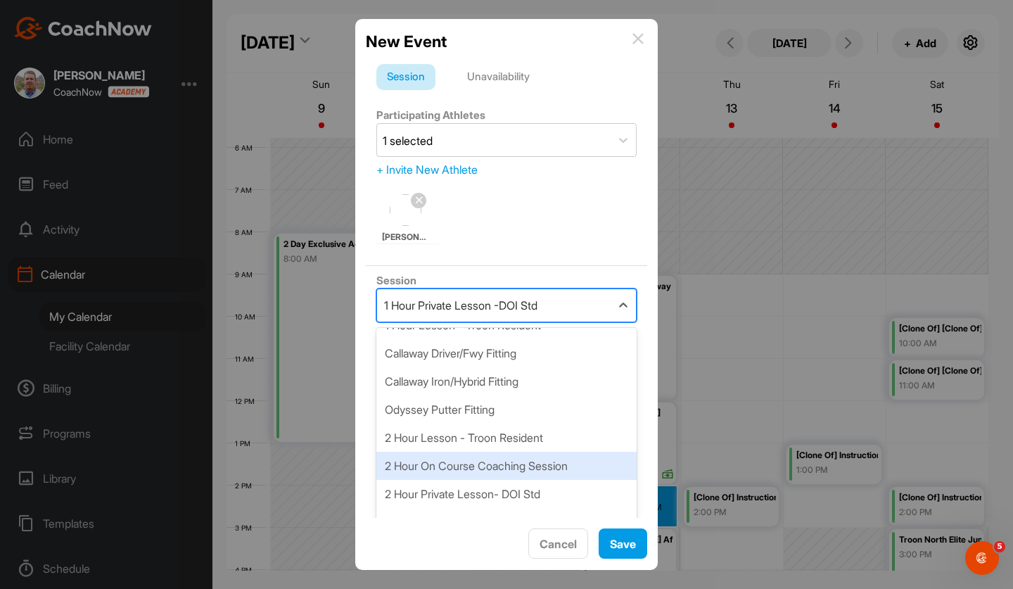
click at [544, 468] on div "2 Hour On Course Coaching Session" at bounding box center [506, 465] width 260 height 28
type input "450"
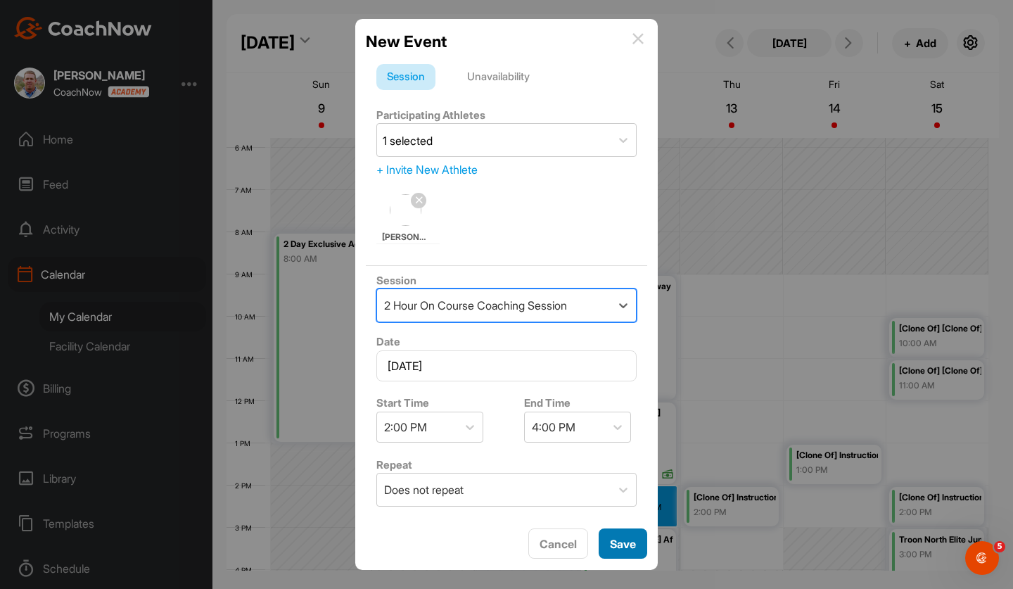
click at [621, 542] on span "Save" at bounding box center [623, 544] width 26 height 14
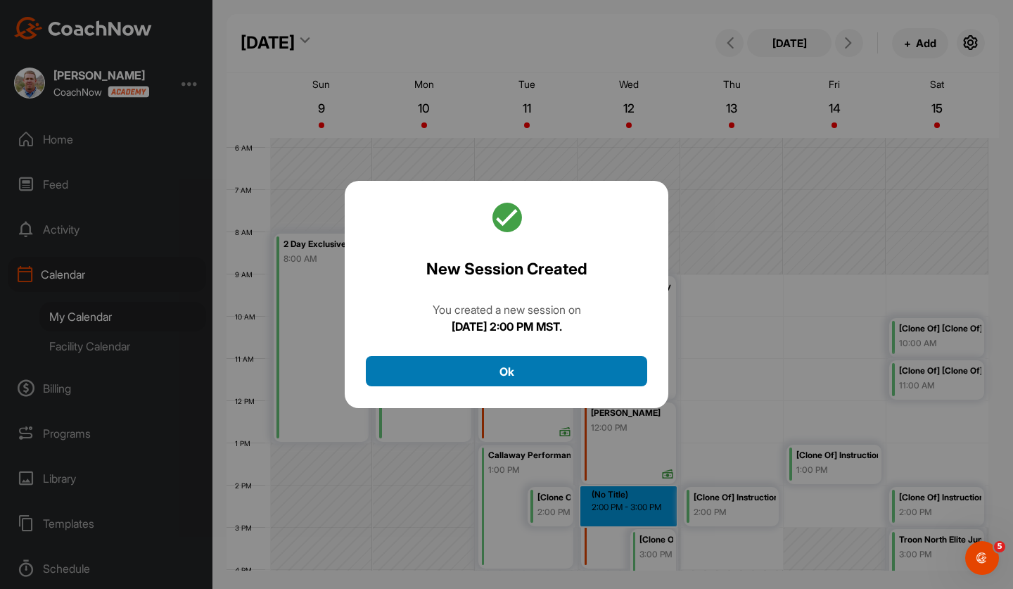
click at [535, 368] on button "Ok" at bounding box center [506, 371] width 281 height 30
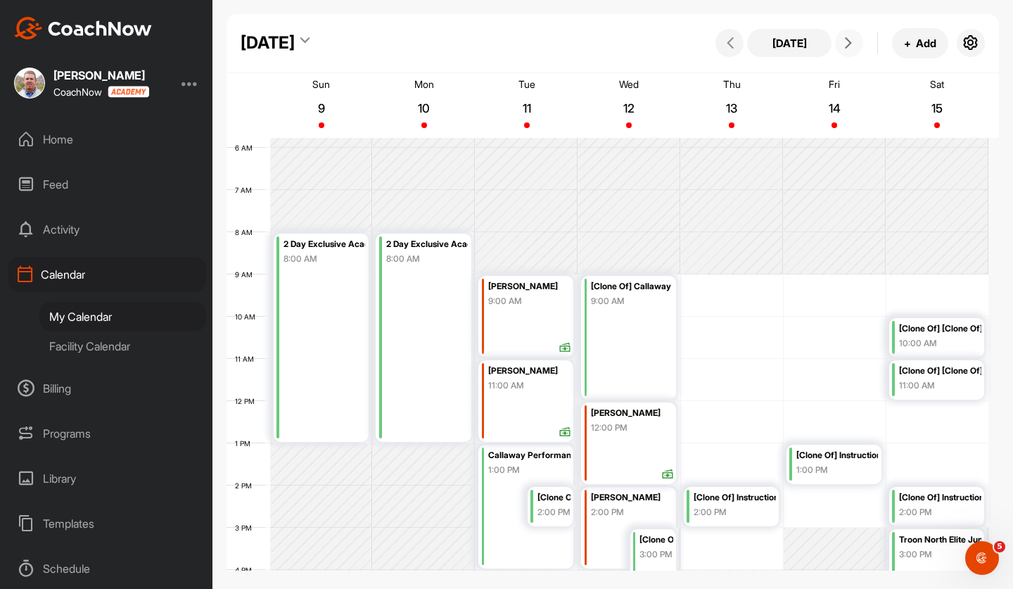
click at [852, 46] on icon at bounding box center [847, 42] width 11 height 11
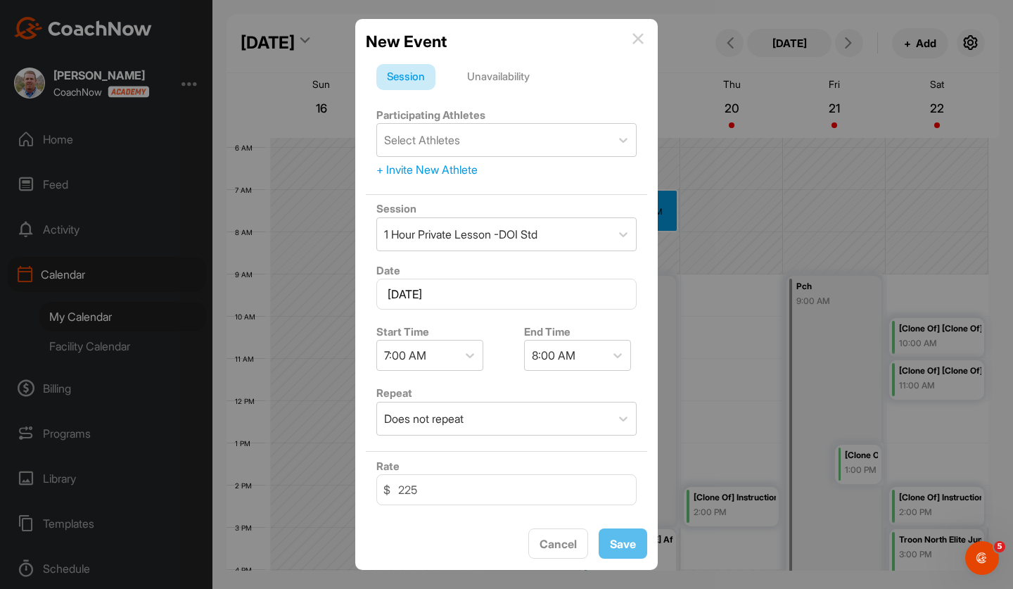
click at [635, 41] on img at bounding box center [637, 38] width 11 height 11
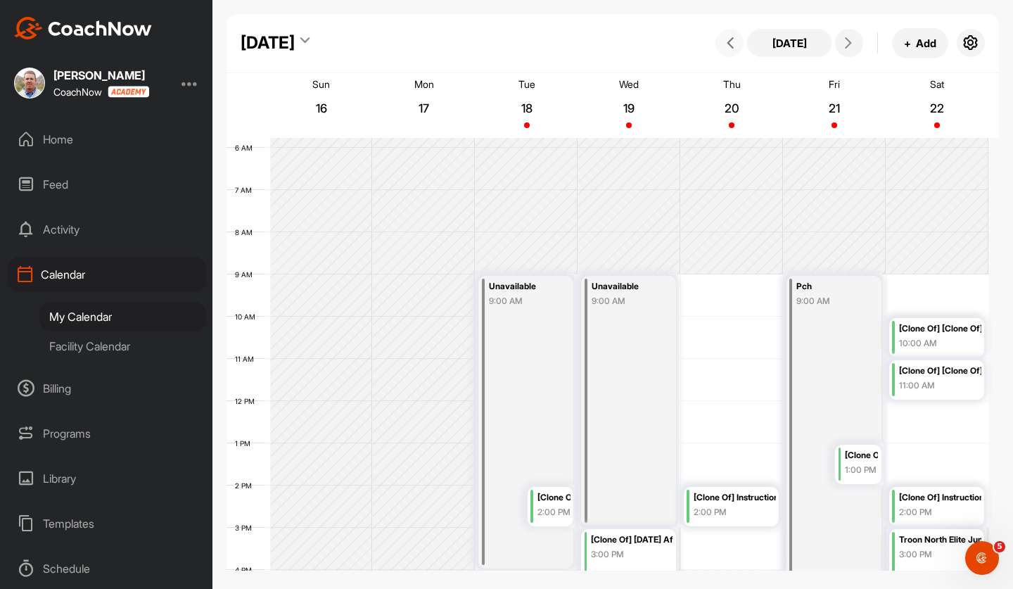
click at [733, 44] on icon at bounding box center [729, 42] width 11 height 11
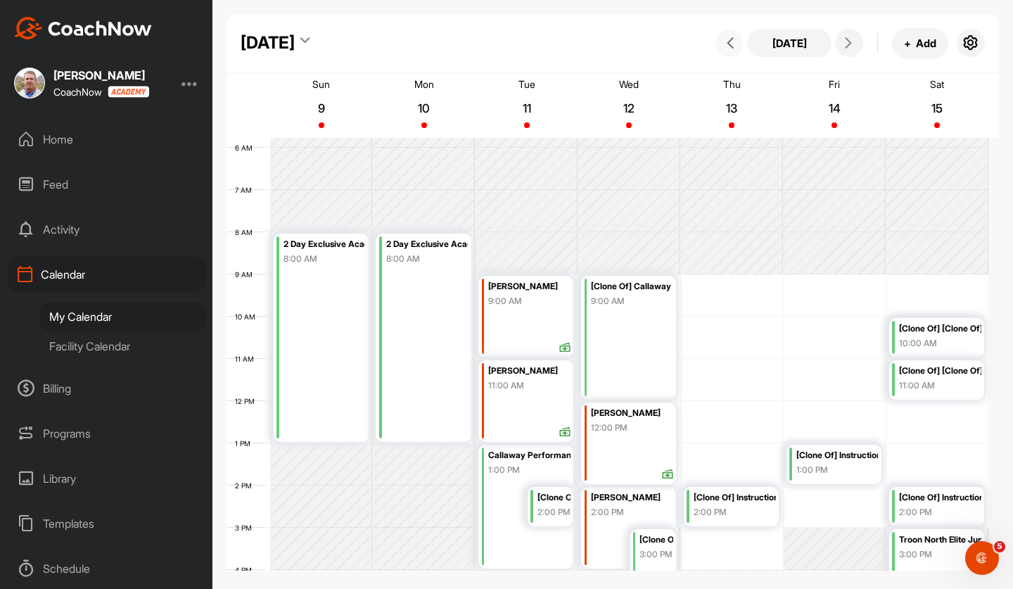
click at [733, 44] on icon at bounding box center [729, 42] width 11 height 11
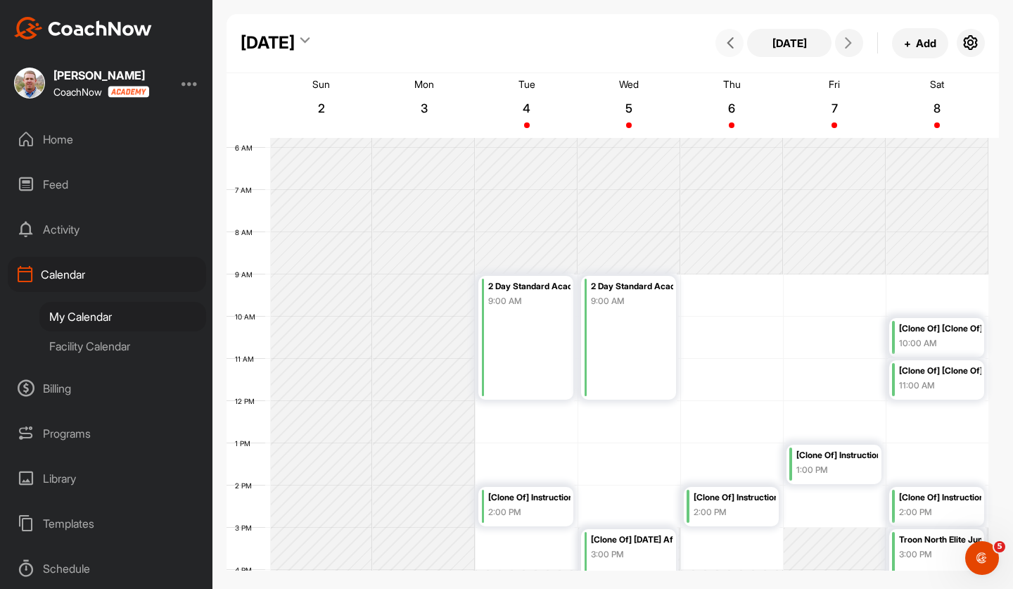
click at [733, 44] on icon at bounding box center [729, 42] width 11 height 11
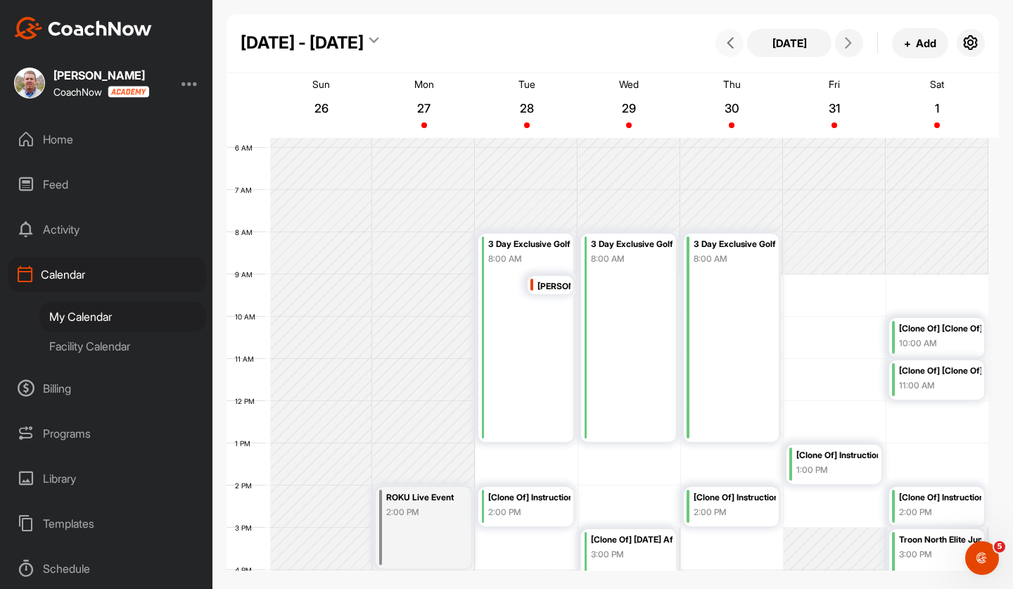
click at [733, 44] on icon at bounding box center [729, 42] width 11 height 11
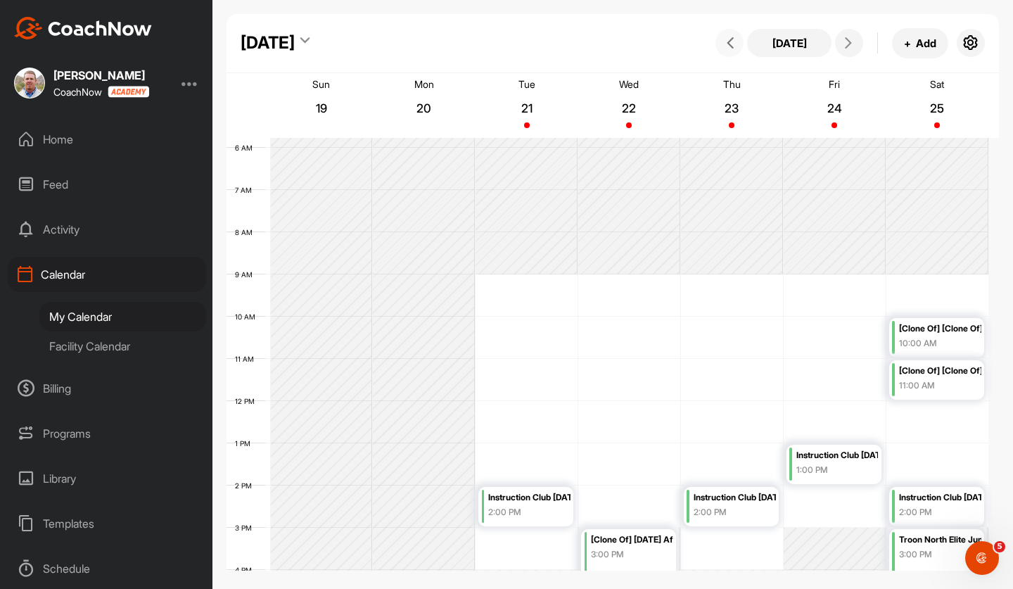
click at [733, 44] on icon at bounding box center [729, 42] width 11 height 11
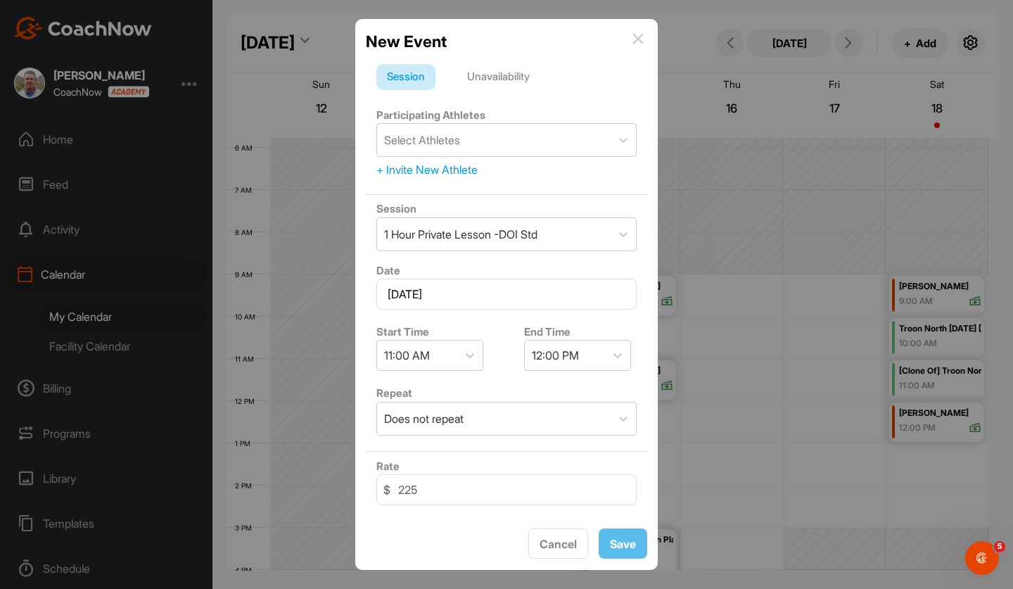
click at [508, 80] on div "Unavailability" at bounding box center [498, 77] width 84 height 27
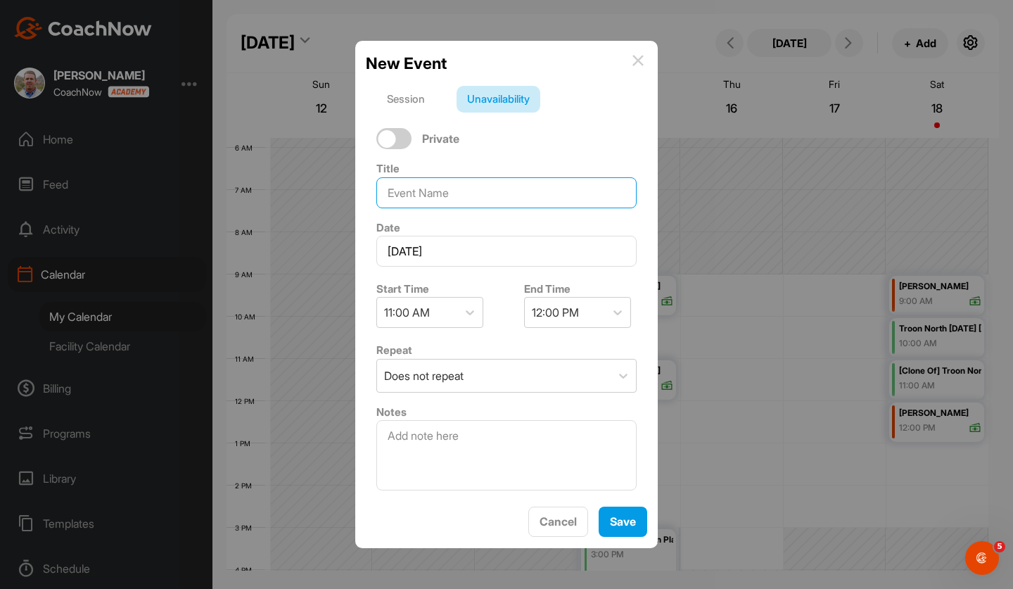
click at [438, 193] on input at bounding box center [506, 192] width 260 height 31
type input "Panel for GRAA"
click at [584, 313] on div "12:00 PM" at bounding box center [565, 312] width 80 height 30
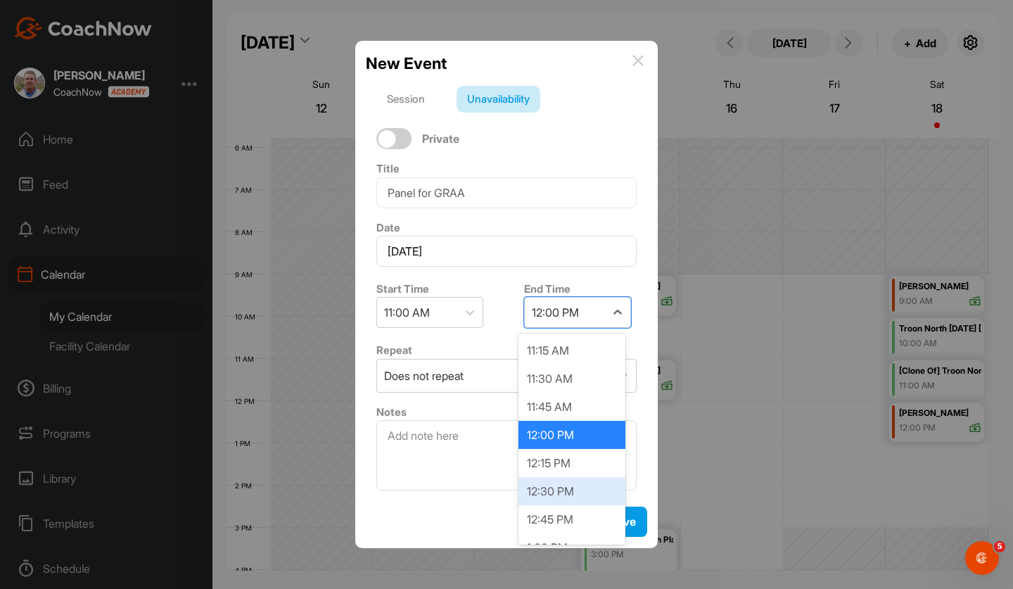
click at [570, 479] on div "12:30 PM" at bounding box center [571, 491] width 107 height 28
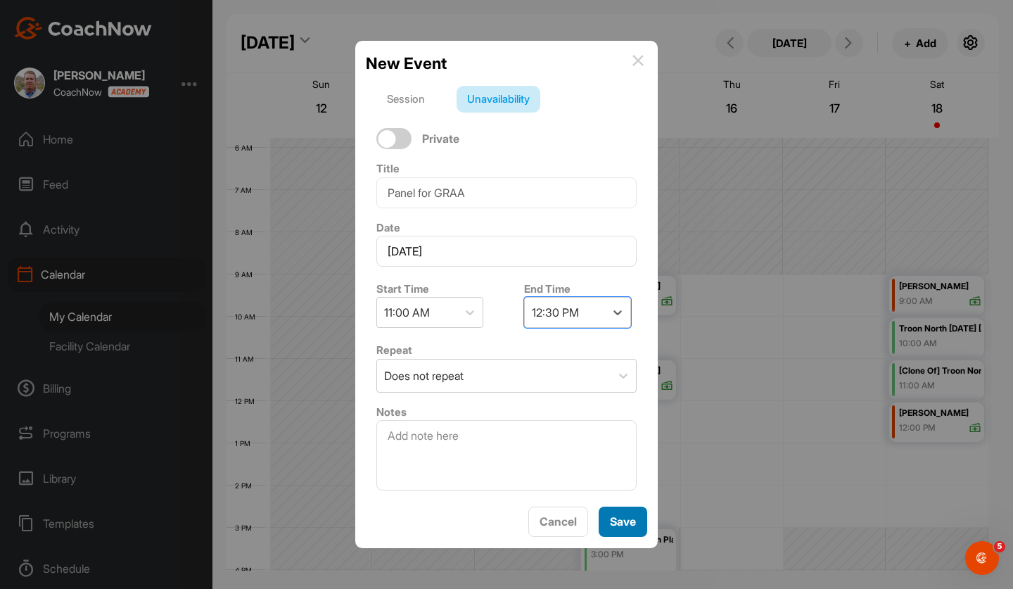
click at [622, 524] on span "Save" at bounding box center [623, 521] width 26 height 14
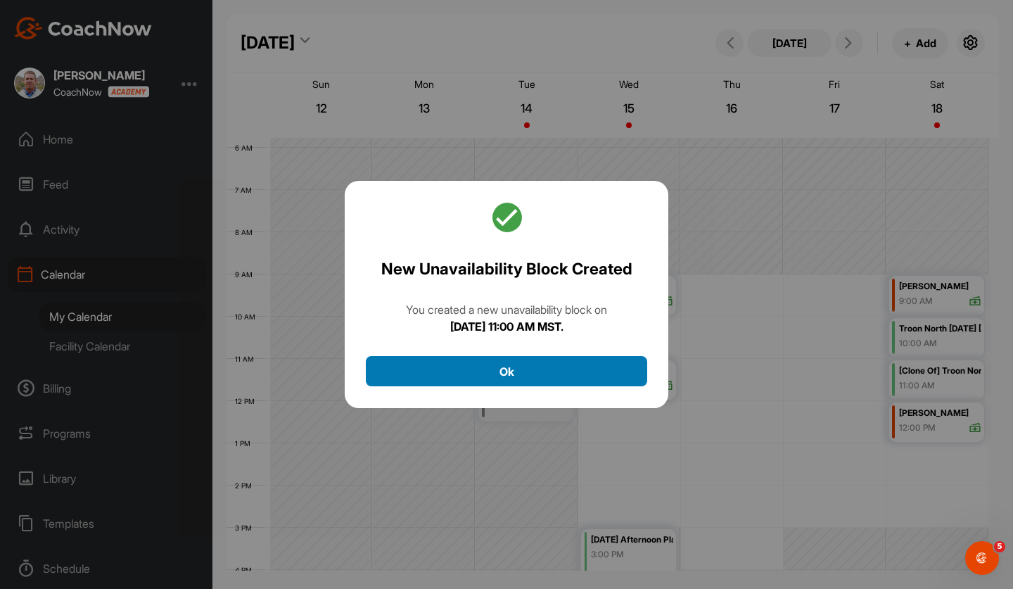
click at [488, 374] on button "Ok" at bounding box center [506, 371] width 281 height 30
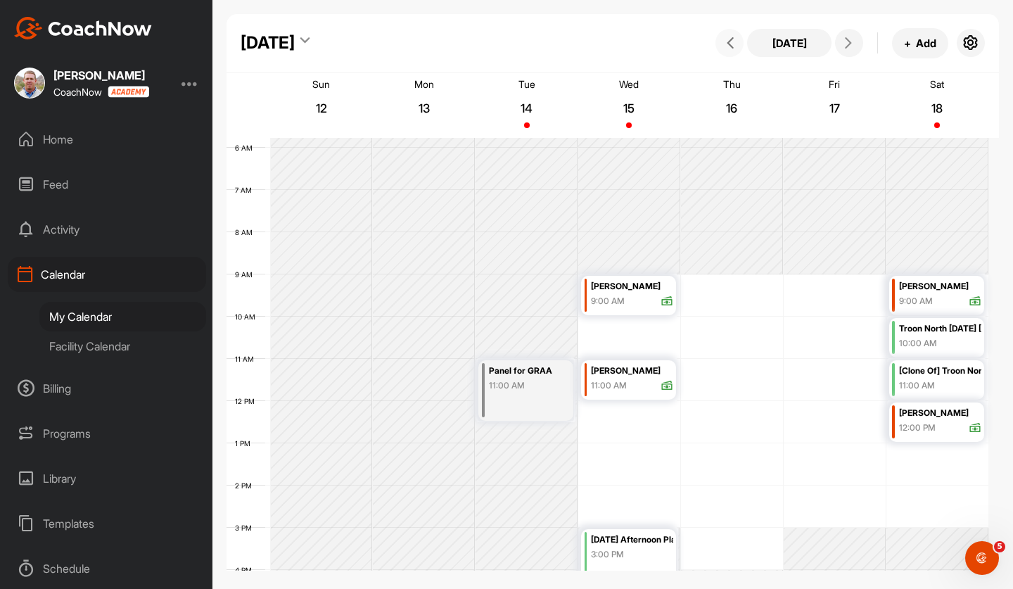
click at [729, 44] on icon at bounding box center [729, 42] width 11 height 11
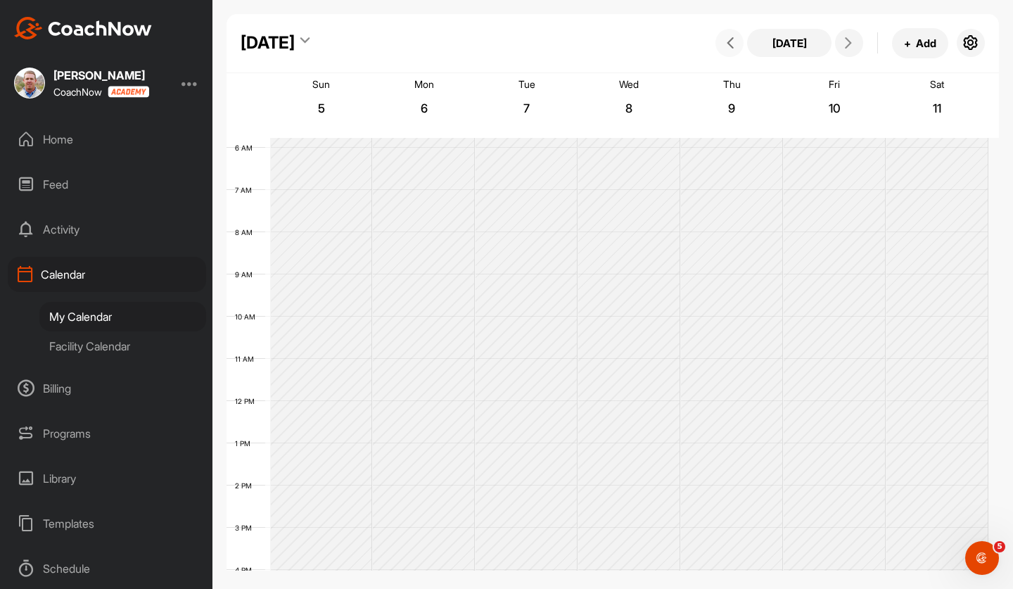
click at [729, 44] on icon at bounding box center [729, 42] width 11 height 11
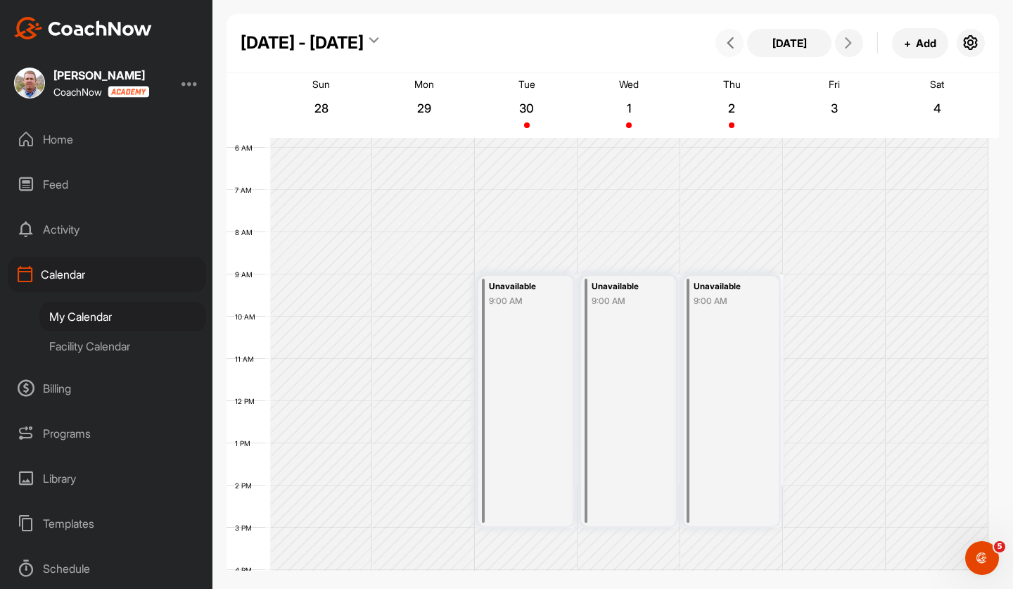
click at [729, 347] on div "Unavailable 9:00 AM" at bounding box center [731, 401] width 95 height 250
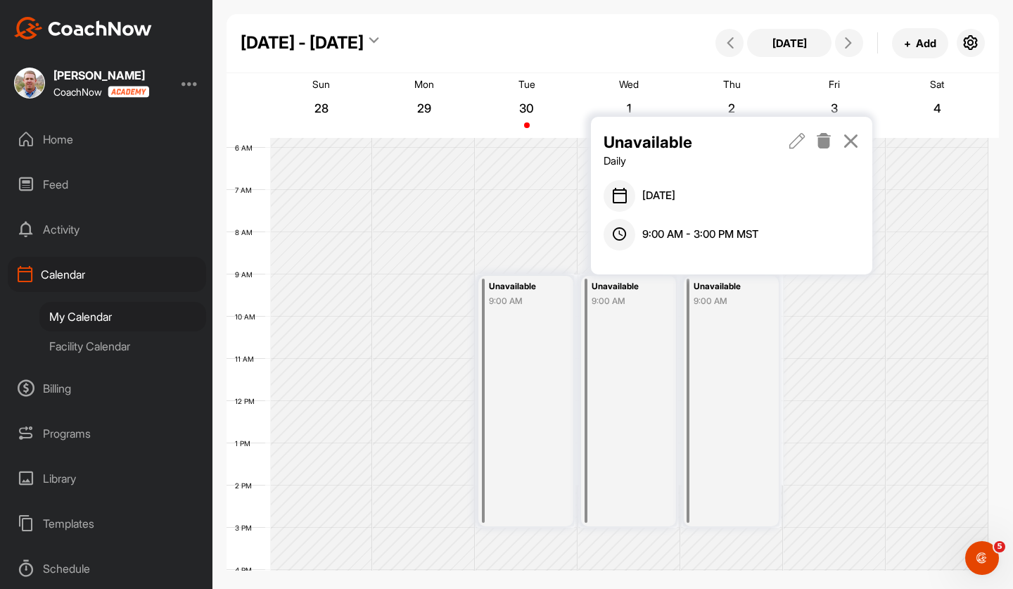
click at [795, 141] on icon at bounding box center [797, 140] width 16 height 15
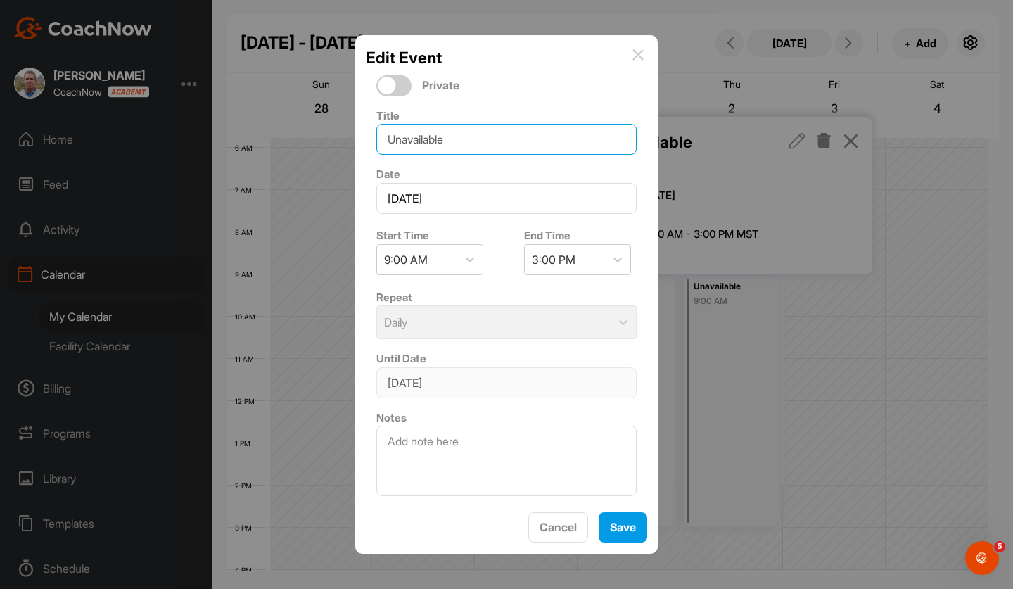
click at [453, 144] on input "Unavailable" at bounding box center [506, 139] width 260 height 31
type input "U"
type input "Meeting for GRAA Panel at 11:00"
click at [629, 524] on span "Save" at bounding box center [623, 527] width 26 height 14
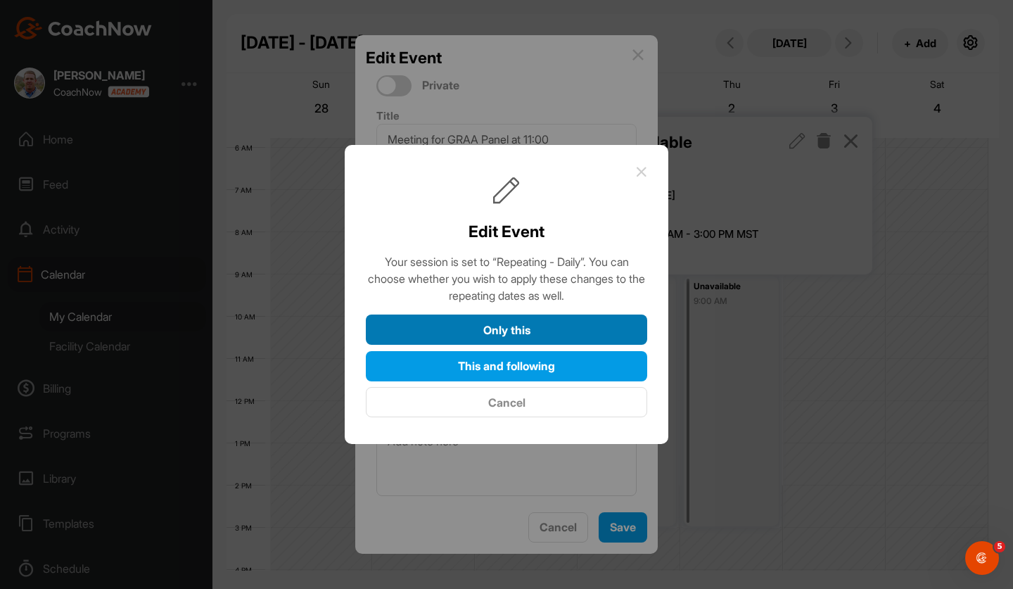
click at [511, 337] on button "Only this" at bounding box center [506, 329] width 281 height 30
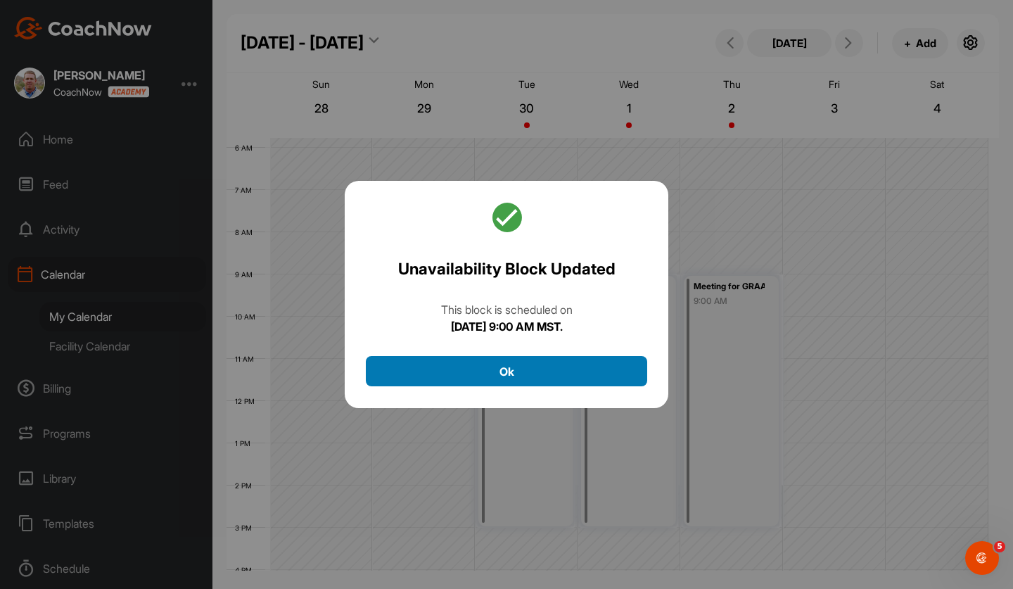
click at [505, 370] on button "Ok" at bounding box center [506, 371] width 281 height 30
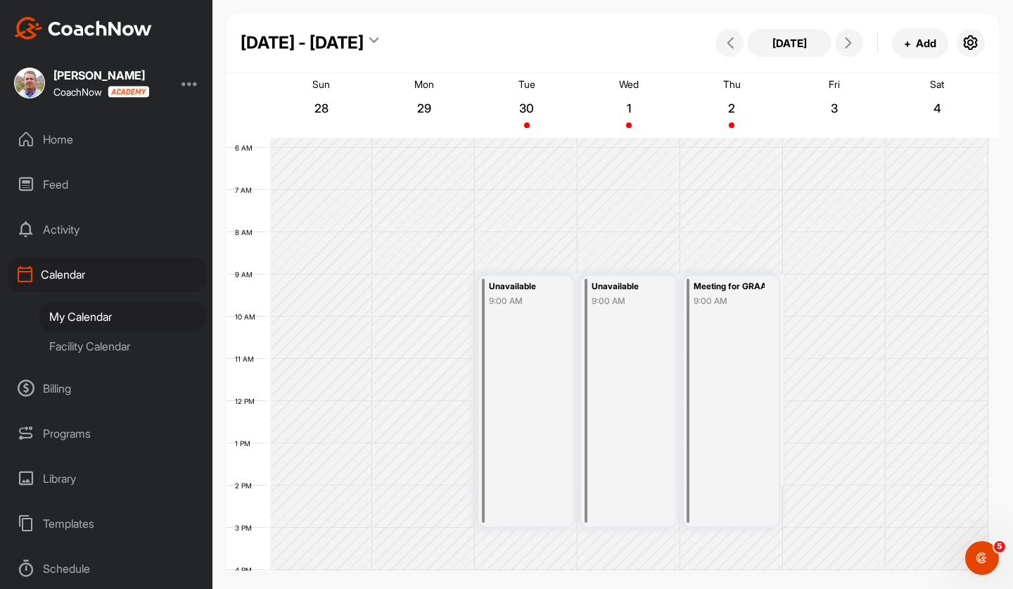
click at [505, 370] on div "Unavailable 9:00 AM" at bounding box center [525, 401] width 95 height 250
